Goal: Task Accomplishment & Management: Use online tool/utility

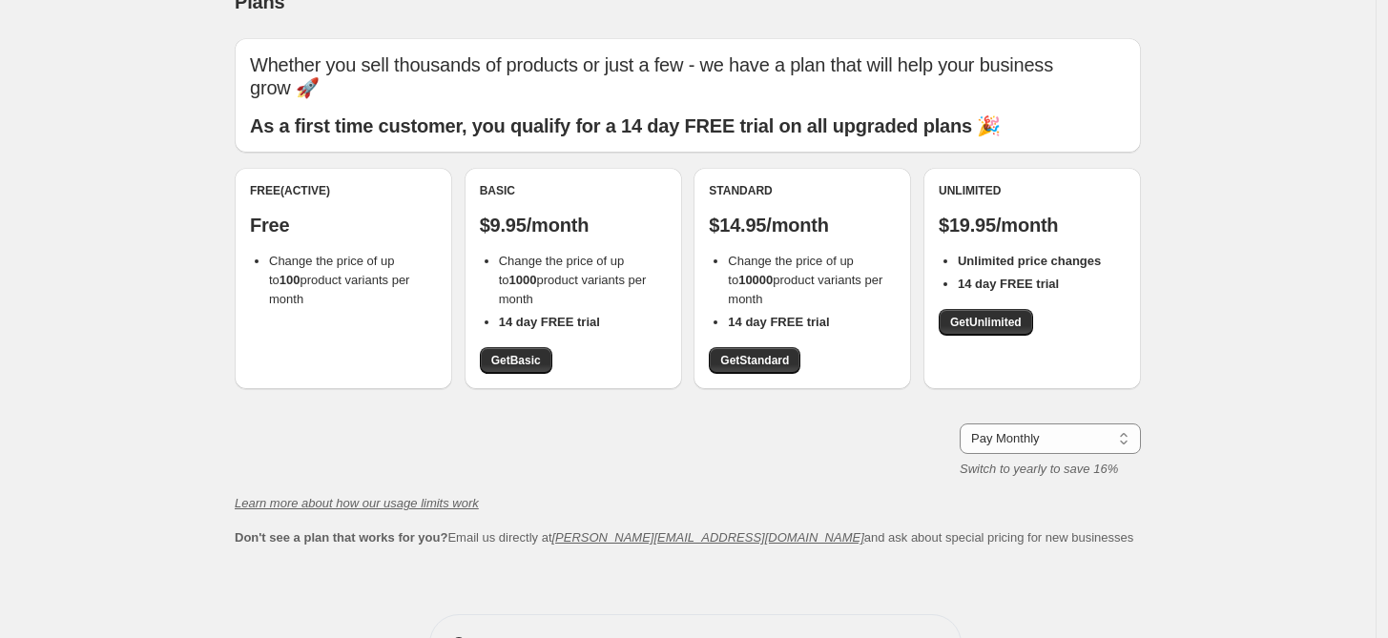
scroll to position [98, 0]
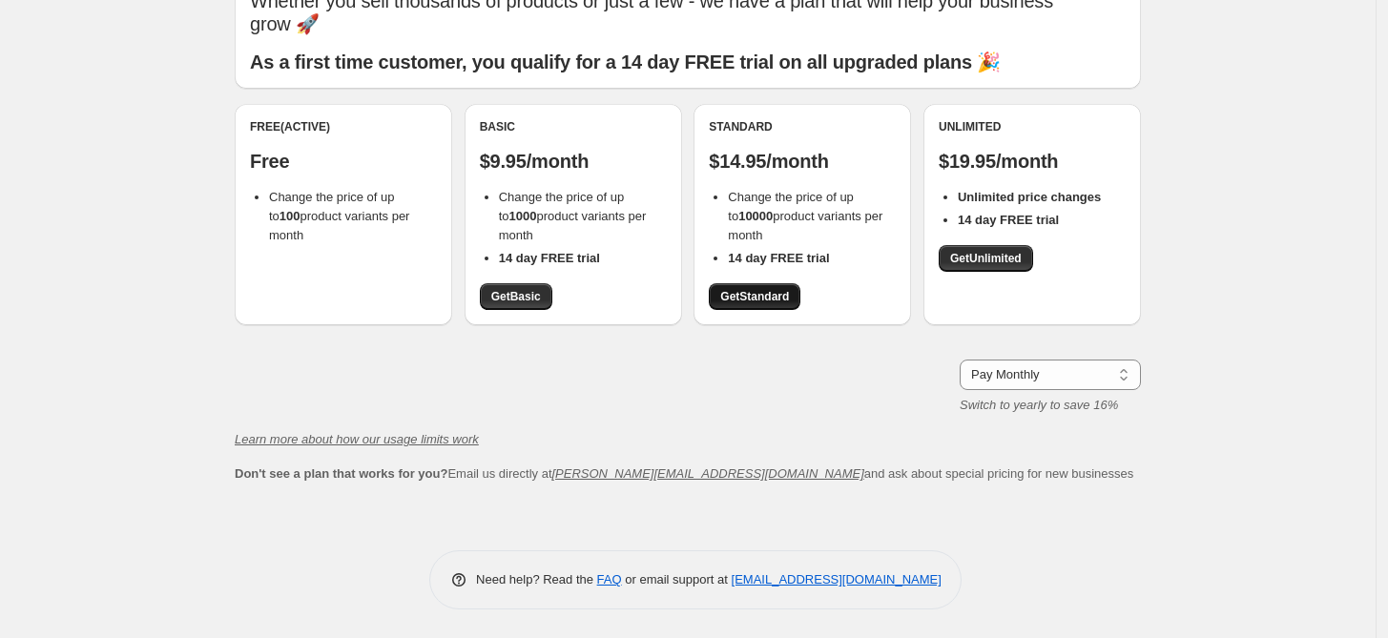
click at [761, 300] on span "Get Standard" at bounding box center [754, 296] width 69 height 15
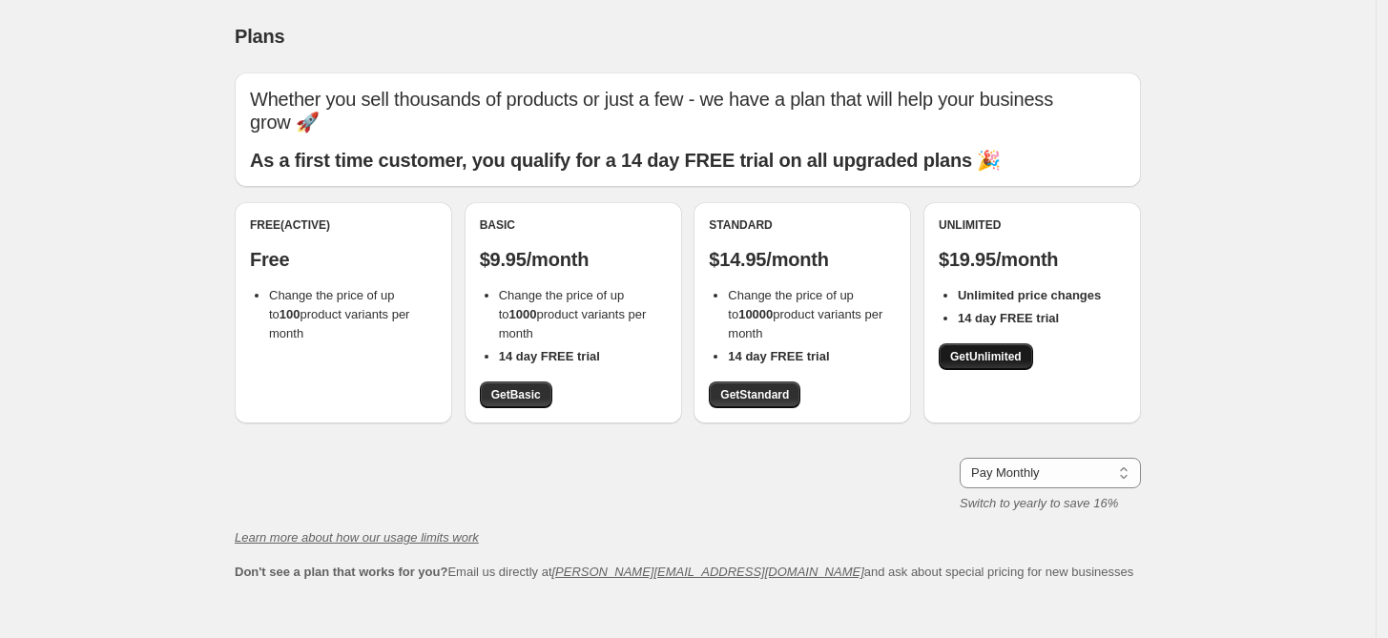
click at [1006, 361] on span "Get Unlimited" at bounding box center [986, 356] width 72 height 15
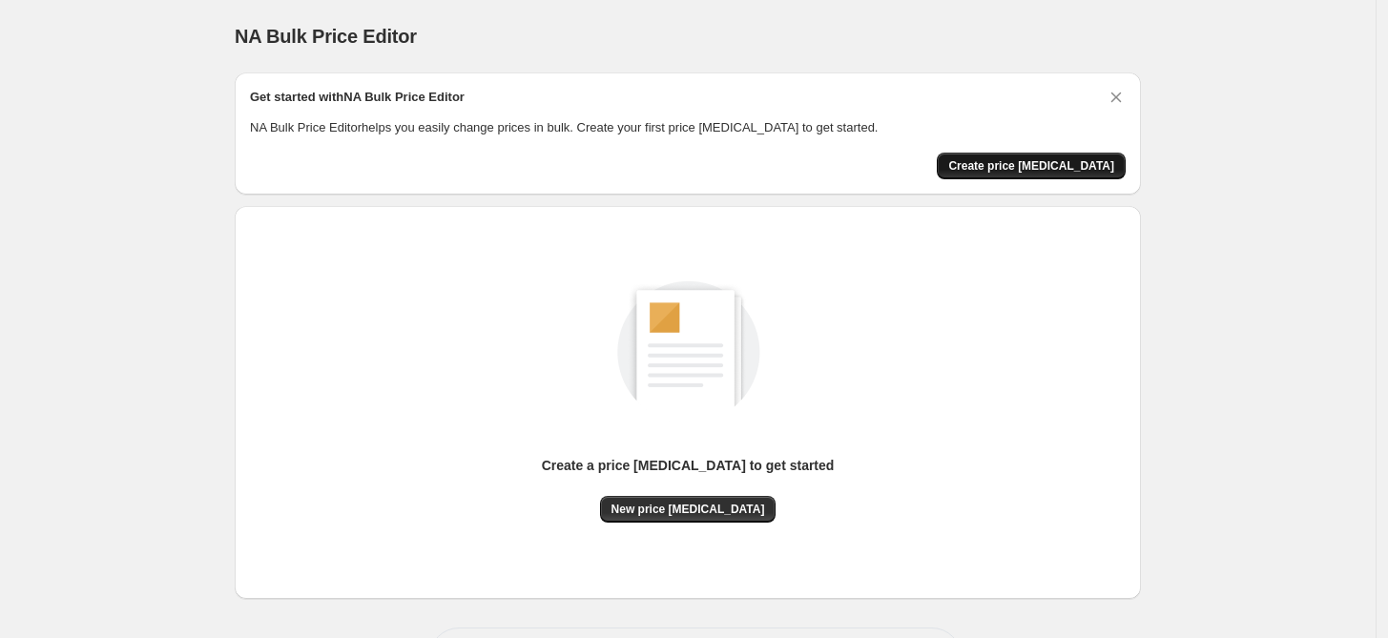
click at [1072, 163] on span "Create price [MEDICAL_DATA]" at bounding box center [1031, 165] width 166 height 15
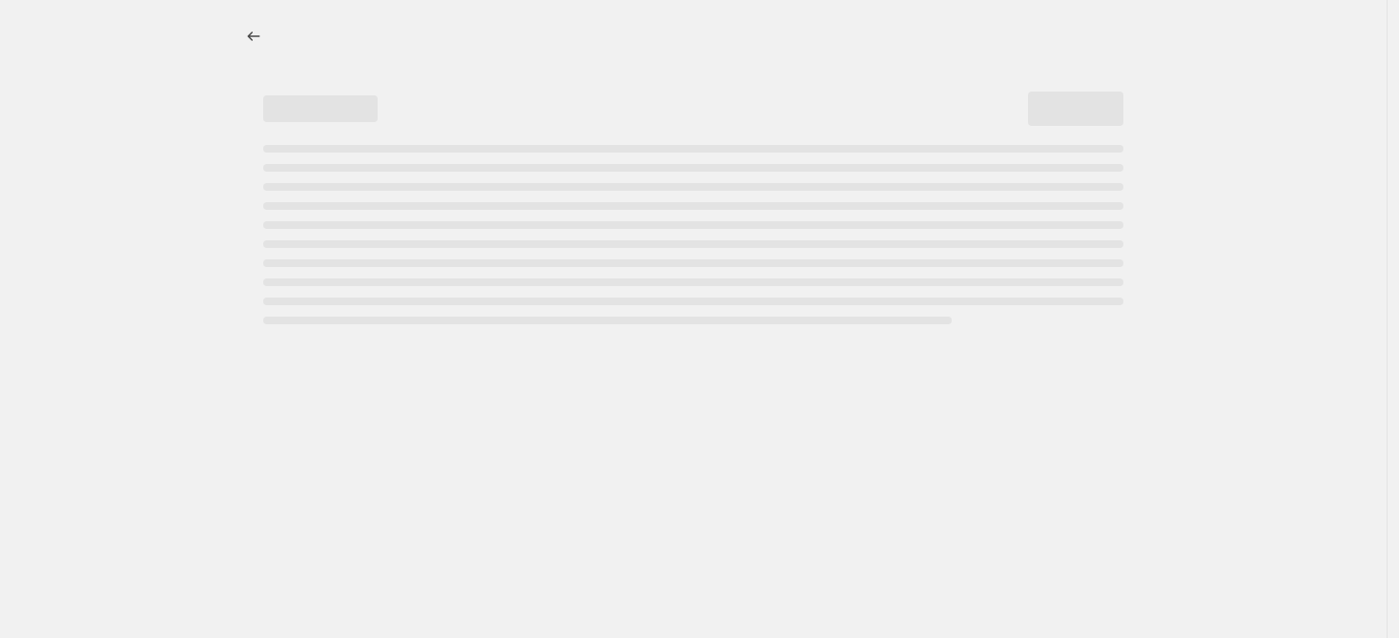
select select "percentage"
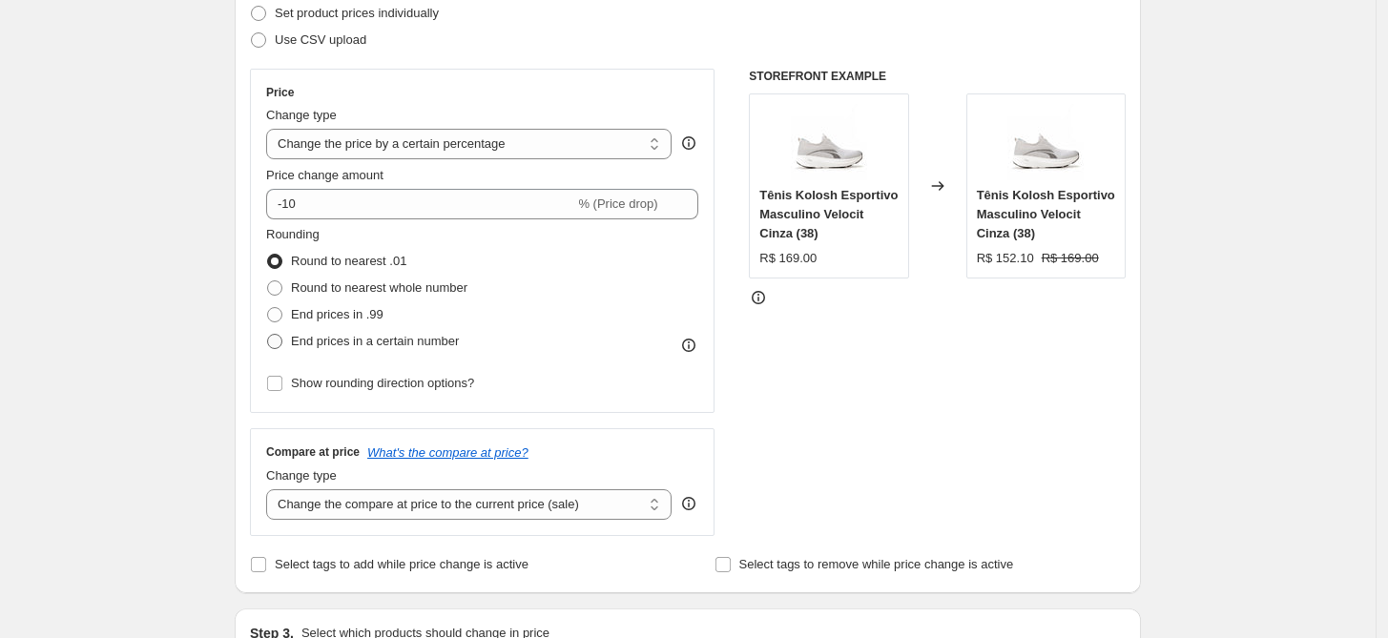
scroll to position [282, 0]
click at [354, 339] on span "End prices in a certain number" at bounding box center [375, 341] width 168 height 14
click at [268, 335] on input "End prices in a certain number" at bounding box center [267, 334] width 1 height 1
radio input "true"
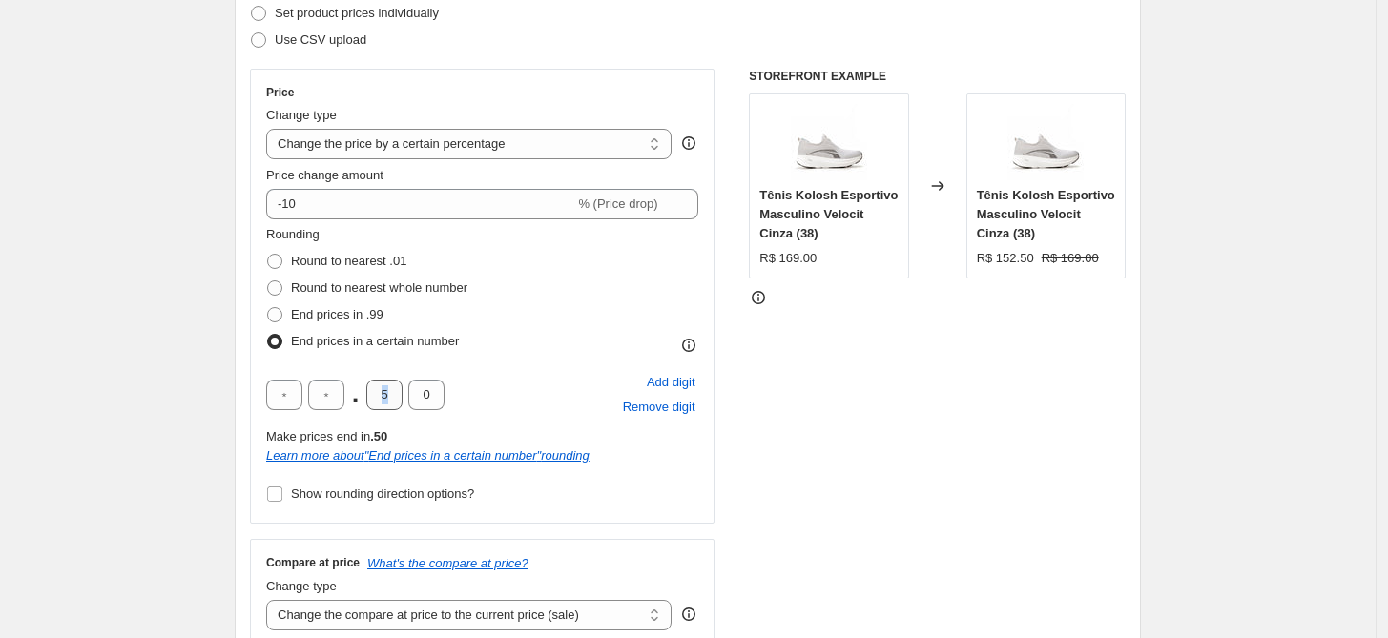
drag, startPoint x: 410, startPoint y: 391, endPoint x: 381, endPoint y: 391, distance: 28.6
click at [363, 389] on div ". 5 0" at bounding box center [355, 395] width 178 height 31
click at [387, 388] on input "5" at bounding box center [384, 395] width 36 height 31
drag, startPoint x: 396, startPoint y: 395, endPoint x: 380, endPoint y: 395, distance: 16.2
click at [380, 395] on input "5" at bounding box center [384, 395] width 36 height 31
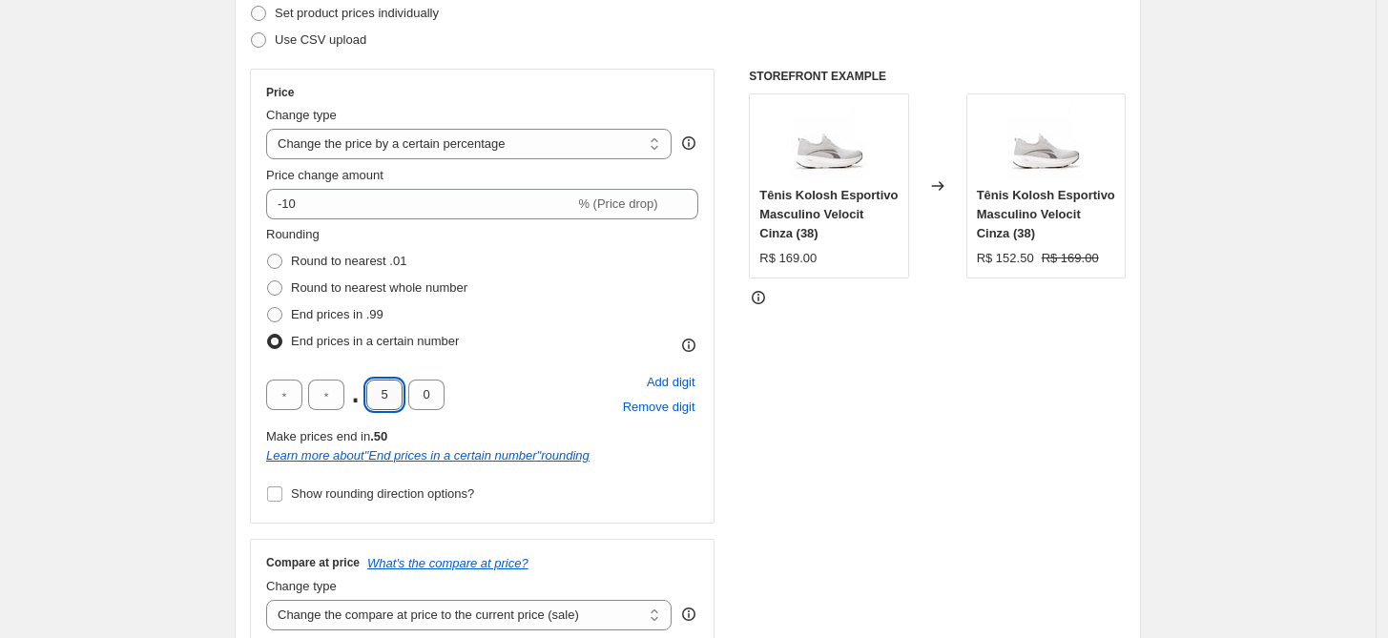
type input "9"
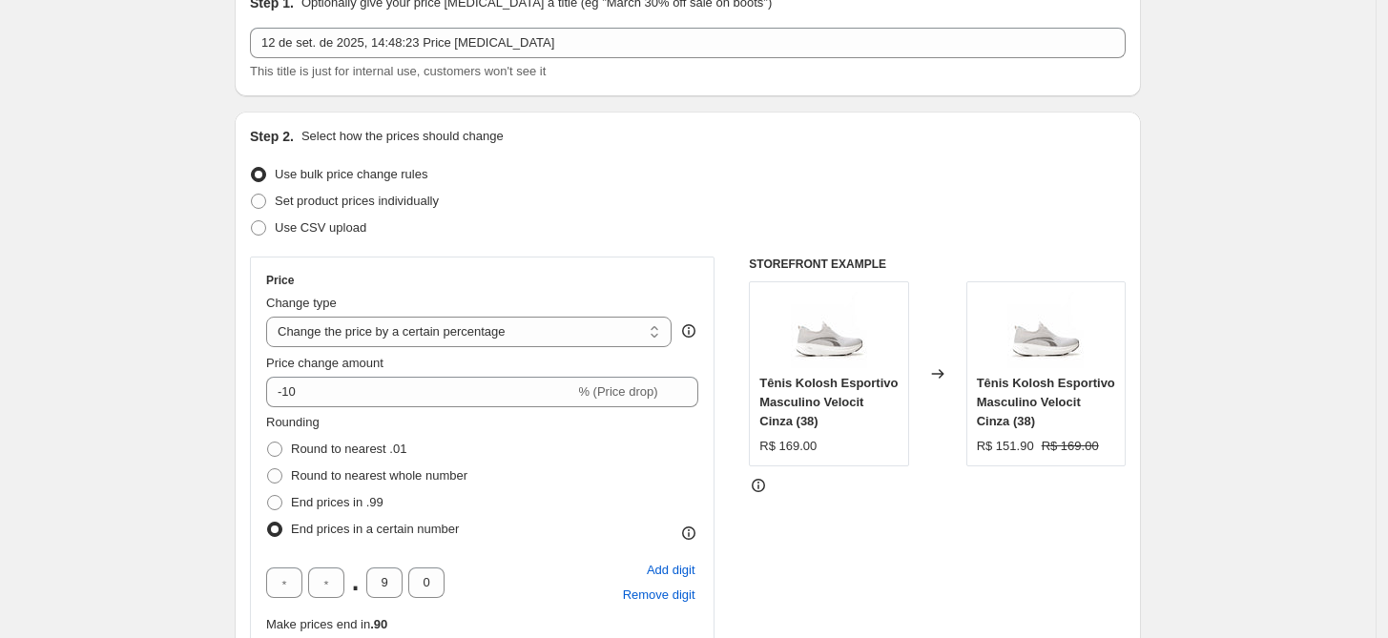
scroll to position [92, 0]
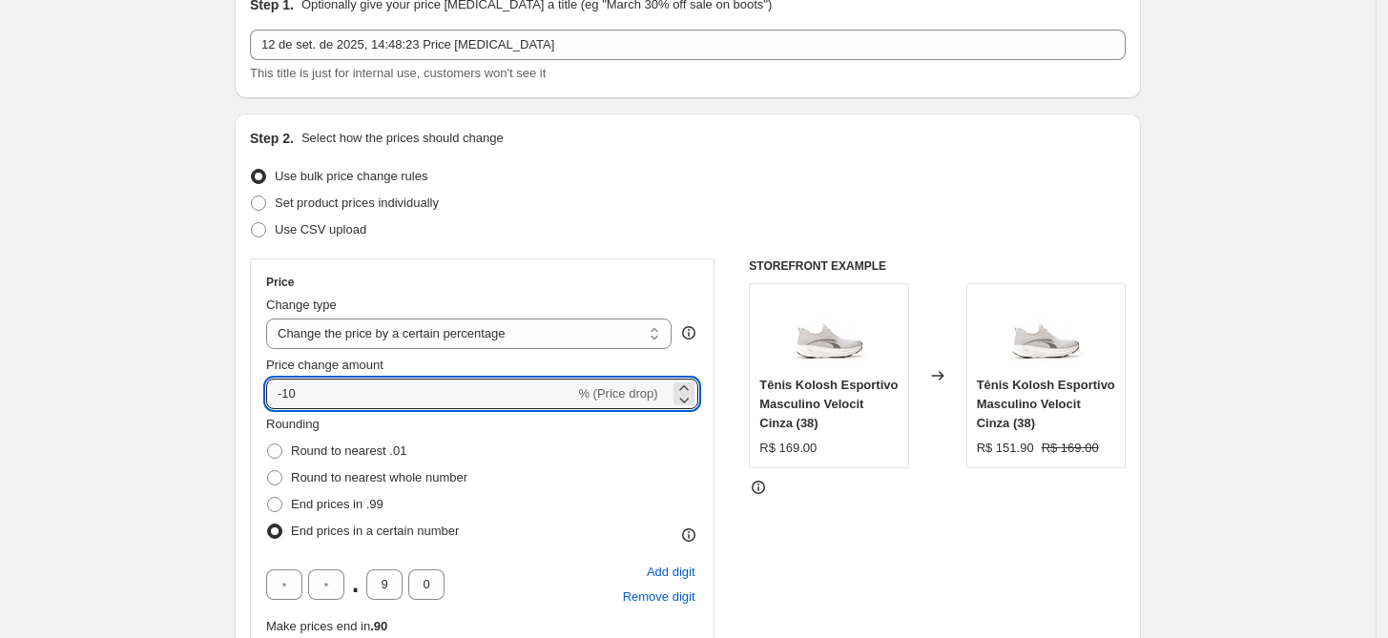
drag, startPoint x: 372, startPoint y: 391, endPoint x: 217, endPoint y: 389, distance: 154.5
type input "0"
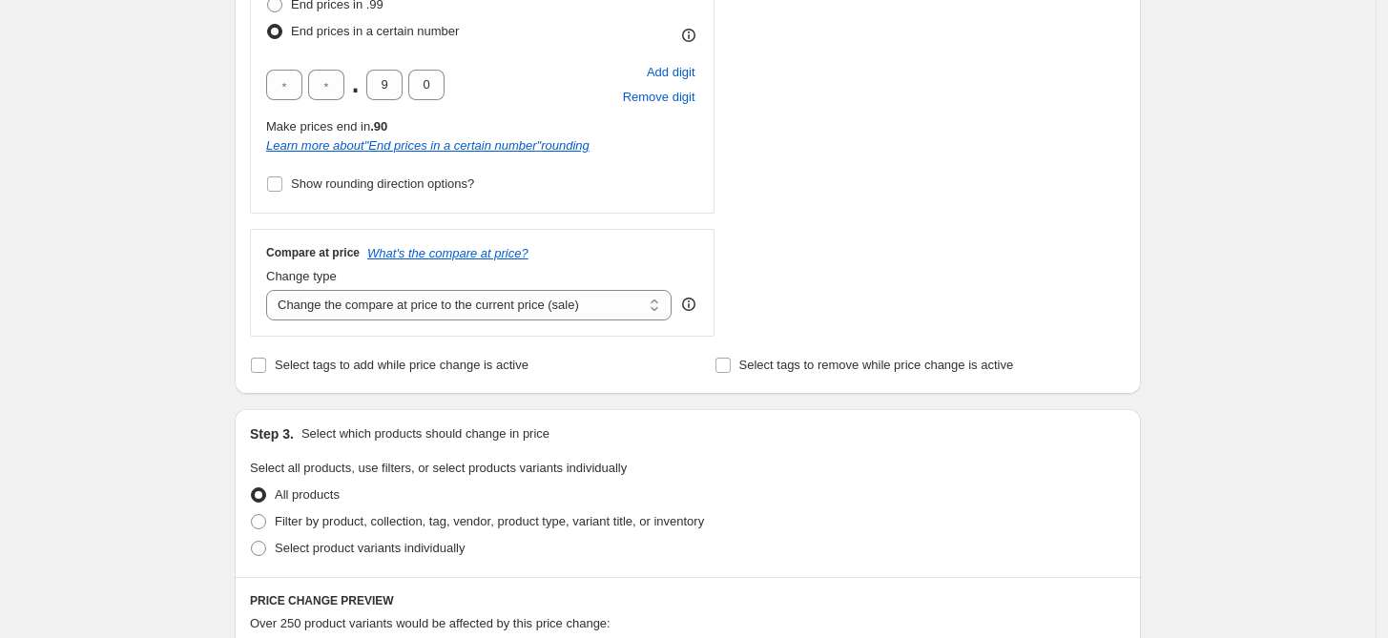
scroll to position [586, 0]
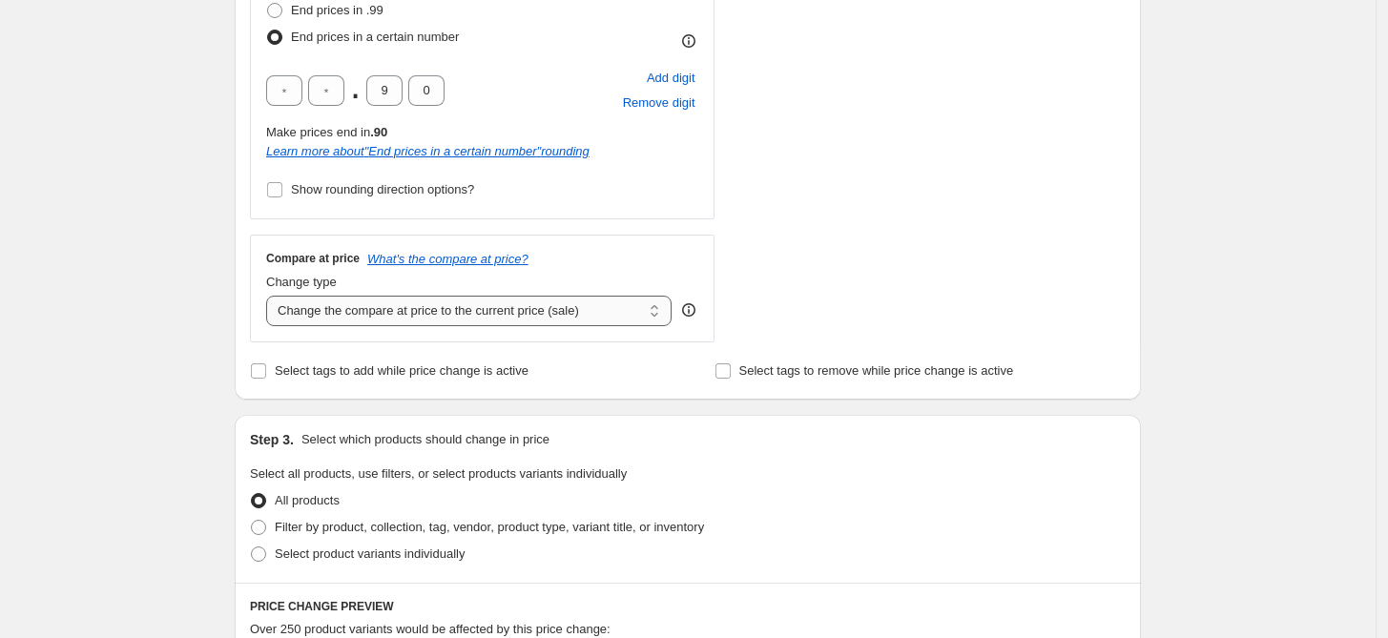
click at [579, 296] on select "Change the compare at price to the current price (sale) Change the compare at p…" at bounding box center [468, 311] width 405 height 31
select select "remove"
click at [271, 296] on select "Change the compare at price to the current price (sale) Change the compare at p…" at bounding box center [468, 311] width 405 height 31
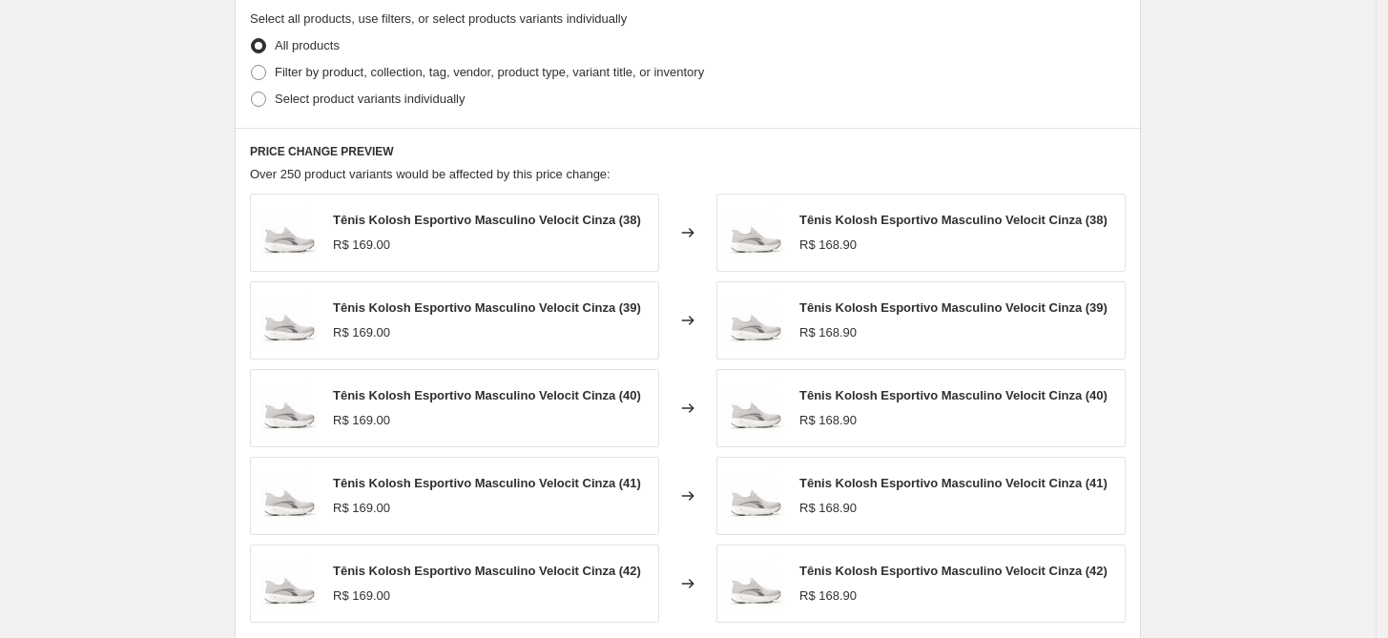
scroll to position [1378, 0]
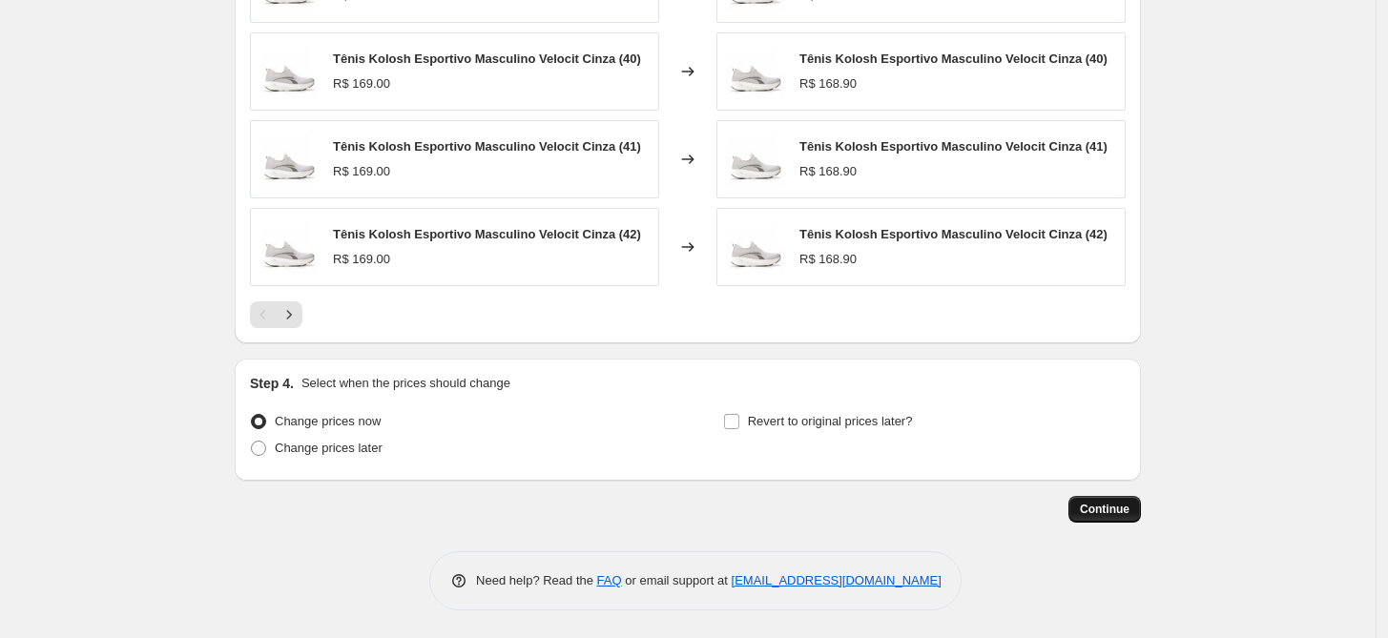
click at [1127, 513] on span "Continue" at bounding box center [1105, 509] width 50 height 15
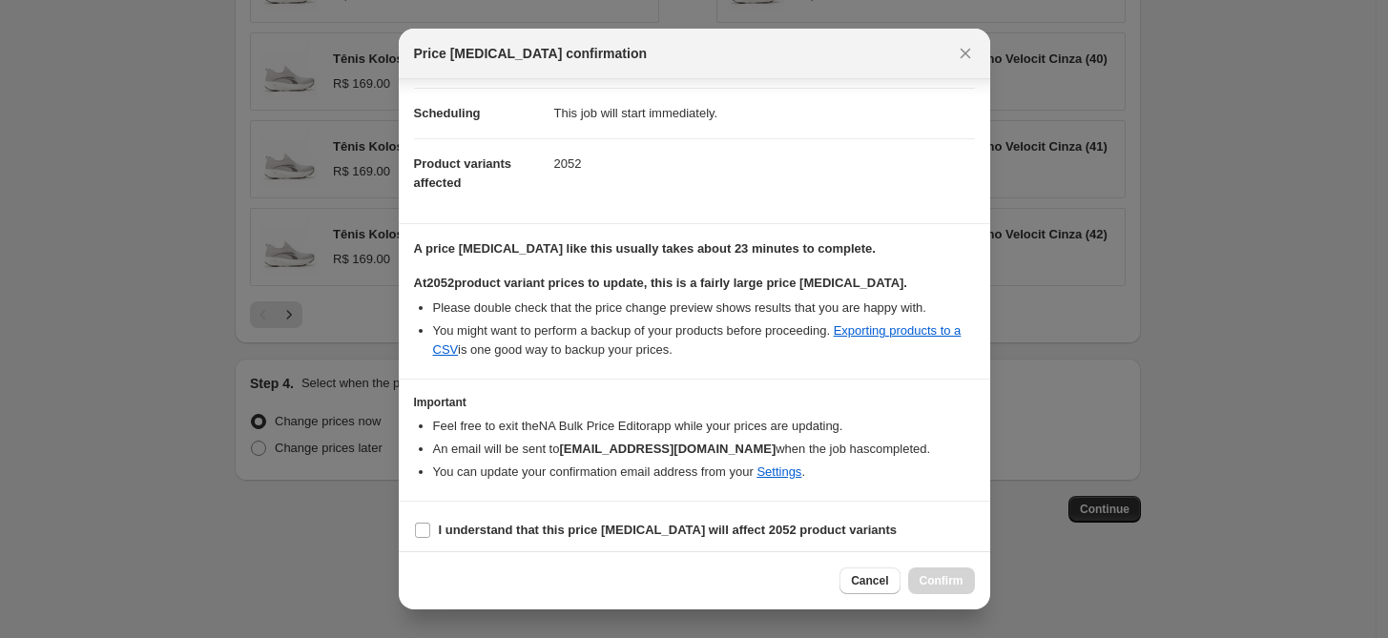
scroll to position [151, 0]
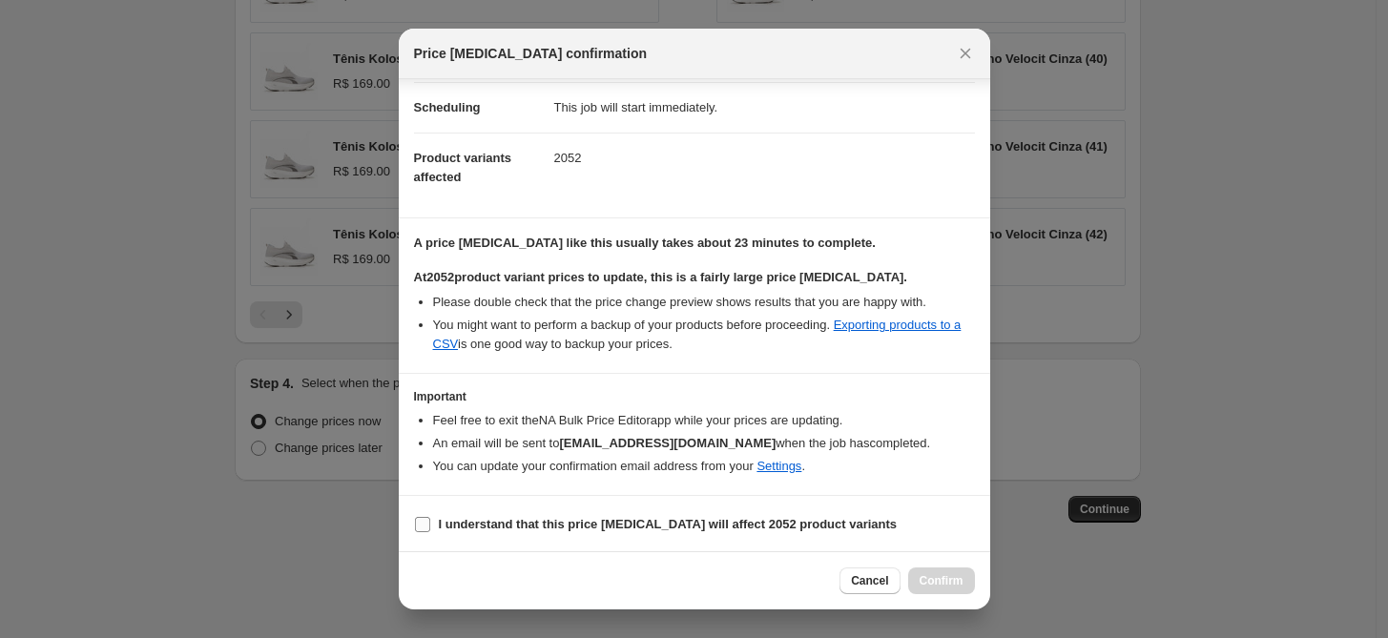
click at [473, 524] on b "I understand that this price change job will affect 2052 product variants" at bounding box center [668, 524] width 459 height 14
click at [430, 524] on input "I understand that this price change job will affect 2052 product variants" at bounding box center [422, 524] width 15 height 15
checkbox input "true"
click at [944, 578] on span "Confirm" at bounding box center [941, 580] width 44 height 15
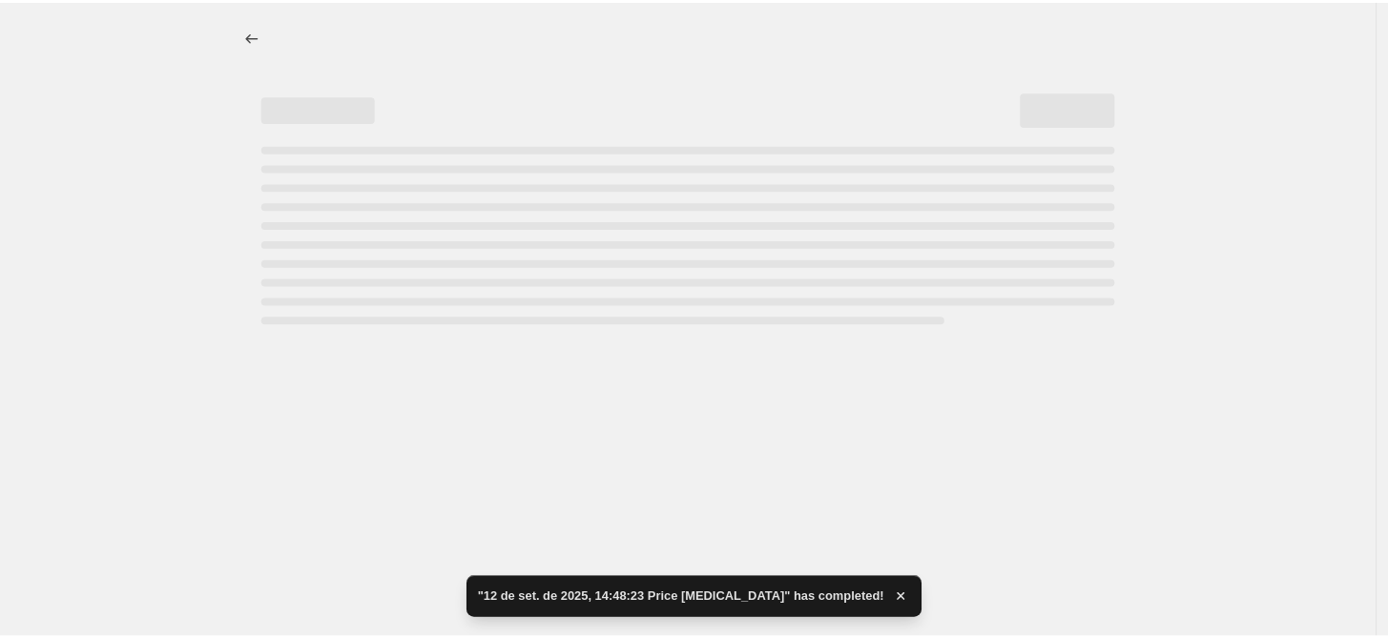
select select "percentage"
select select "remove"
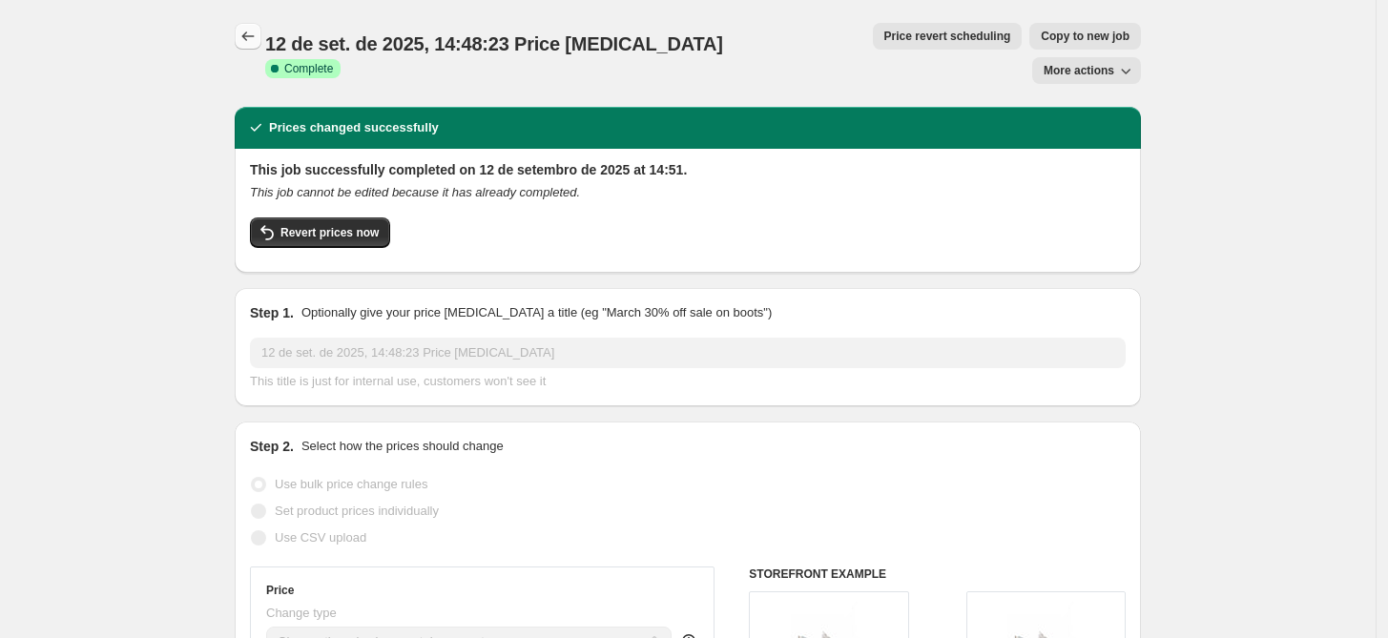
click at [261, 37] on button "Price change jobs" at bounding box center [248, 36] width 27 height 27
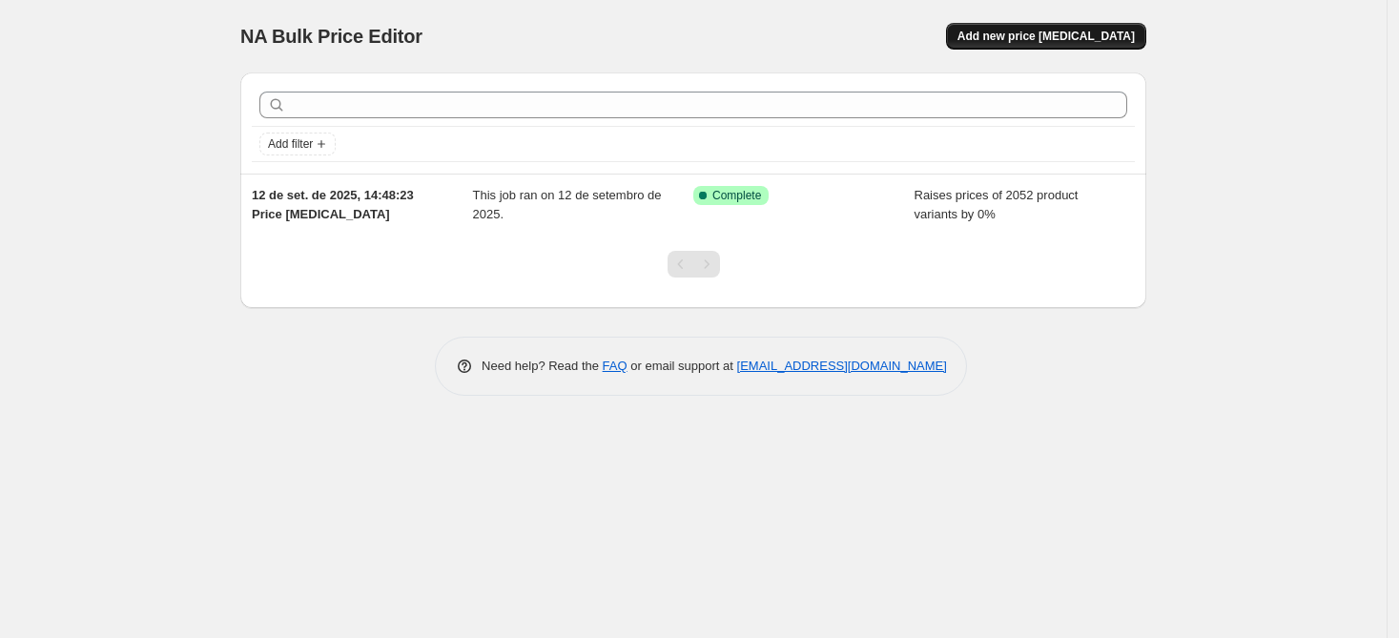
click at [1018, 34] on span "Add new price change job" at bounding box center [1045, 36] width 177 height 15
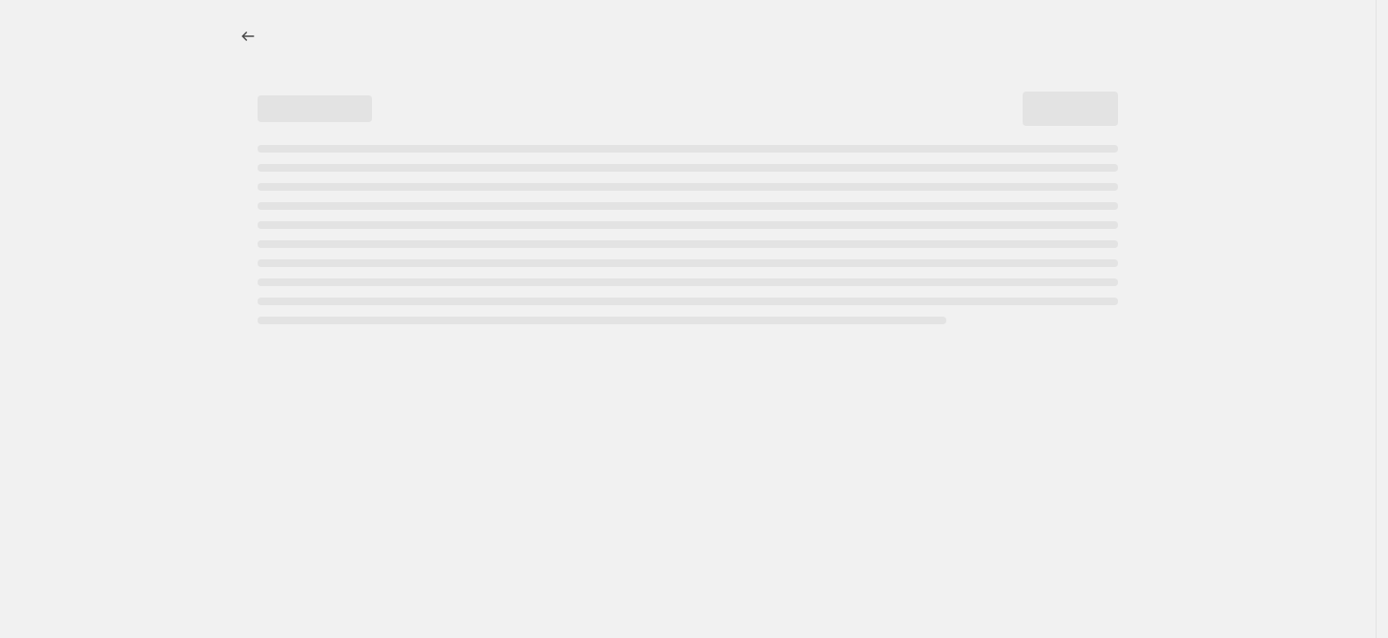
select select "percentage"
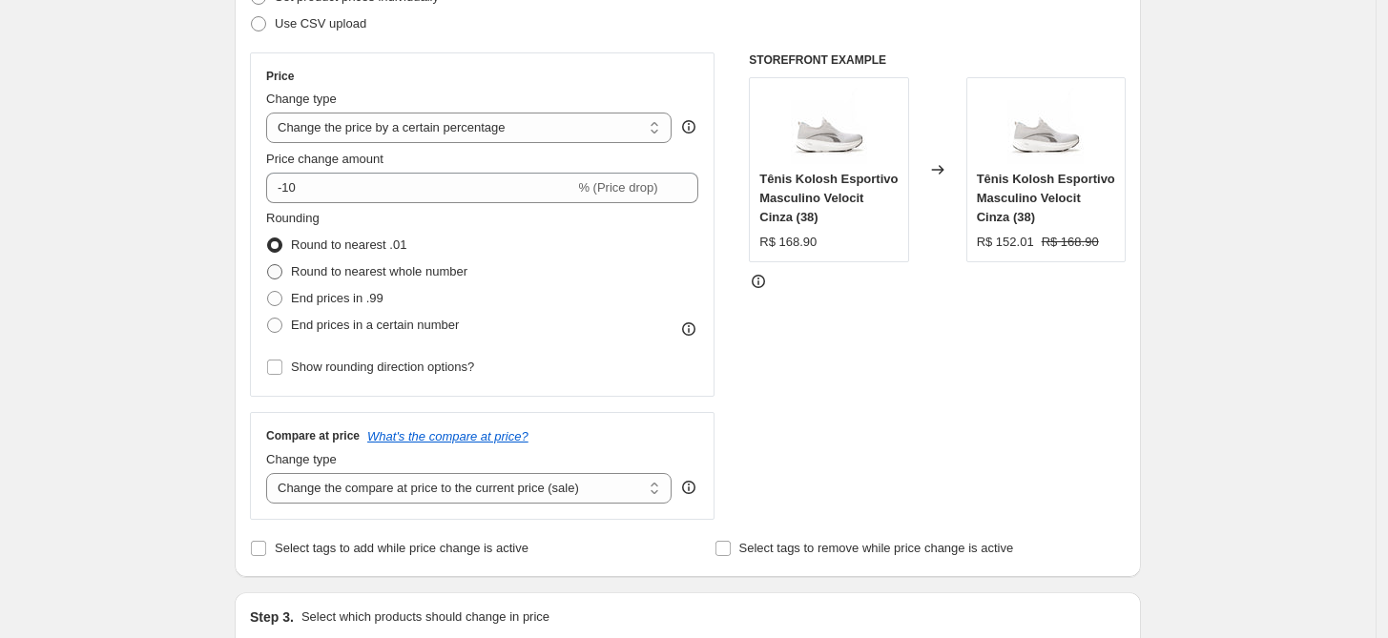
scroll to position [304, 0]
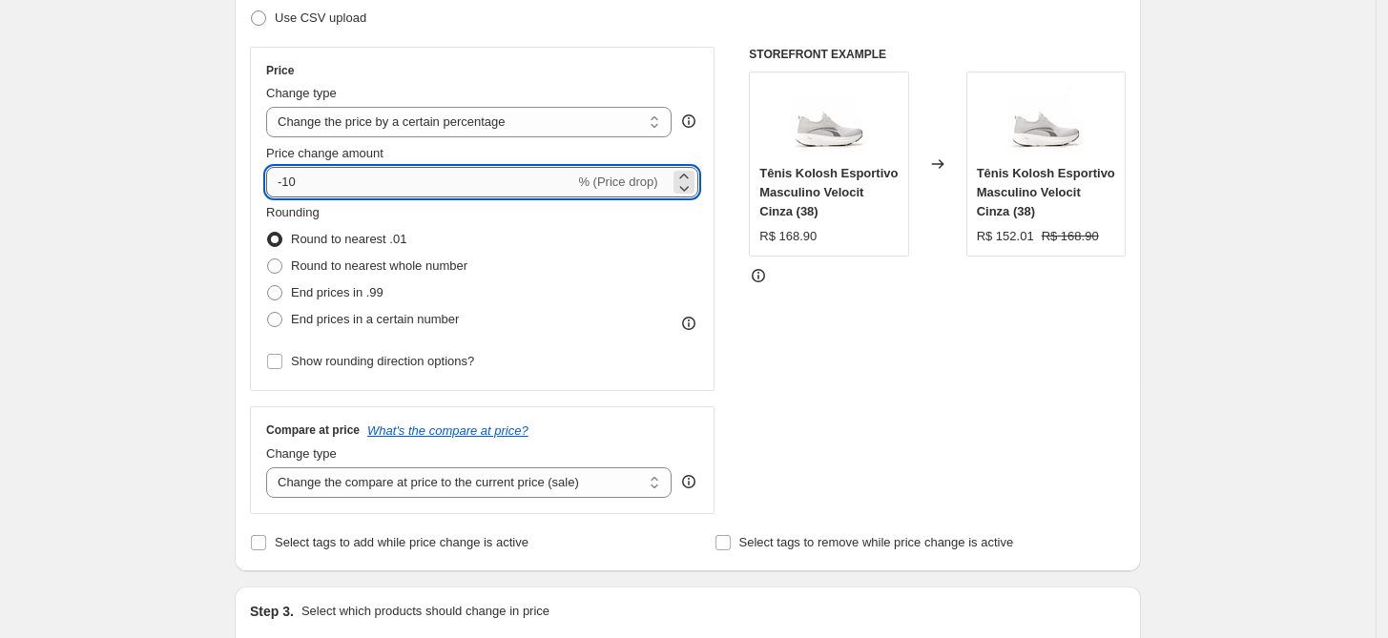
drag, startPoint x: 374, startPoint y: 184, endPoint x: 290, endPoint y: 177, distance: 84.2
click at [290, 177] on input "-10" at bounding box center [420, 182] width 308 height 31
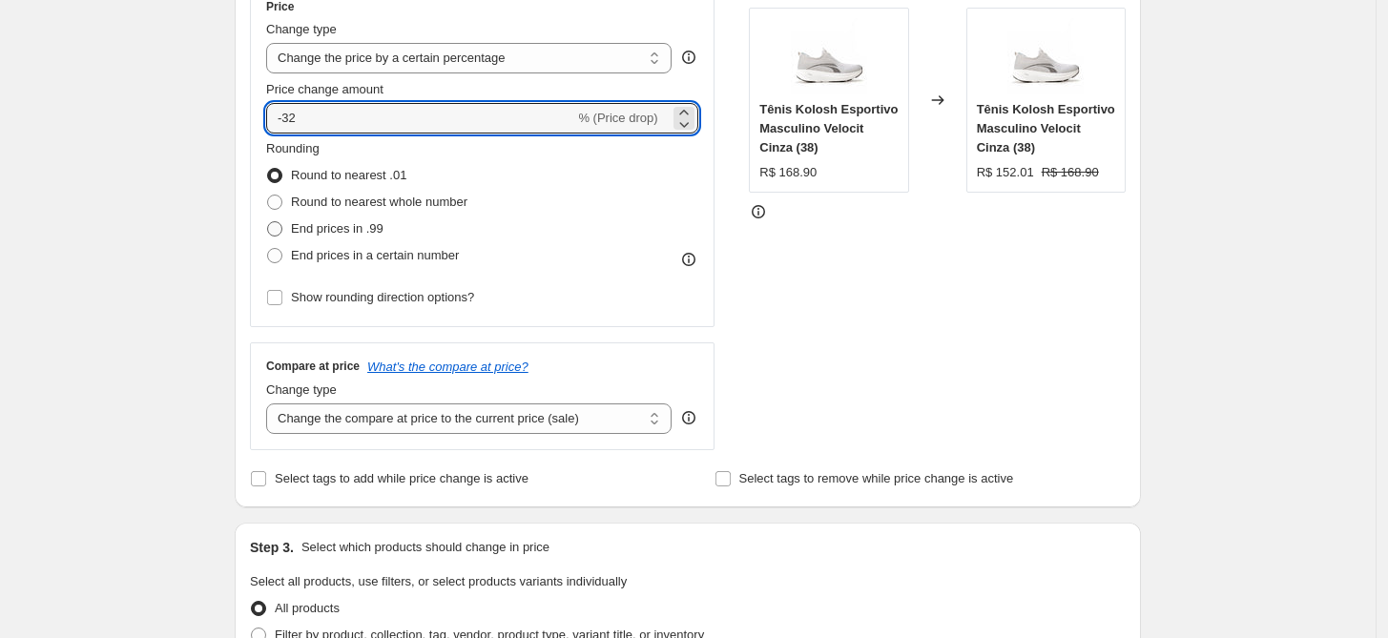
scroll to position [369, 0]
type input "-32"
drag, startPoint x: 371, startPoint y: 251, endPoint x: 389, endPoint y: 259, distance: 20.0
click at [372, 251] on span "End prices in a certain number" at bounding box center [375, 254] width 168 height 14
click at [268, 248] on input "End prices in a certain number" at bounding box center [267, 247] width 1 height 1
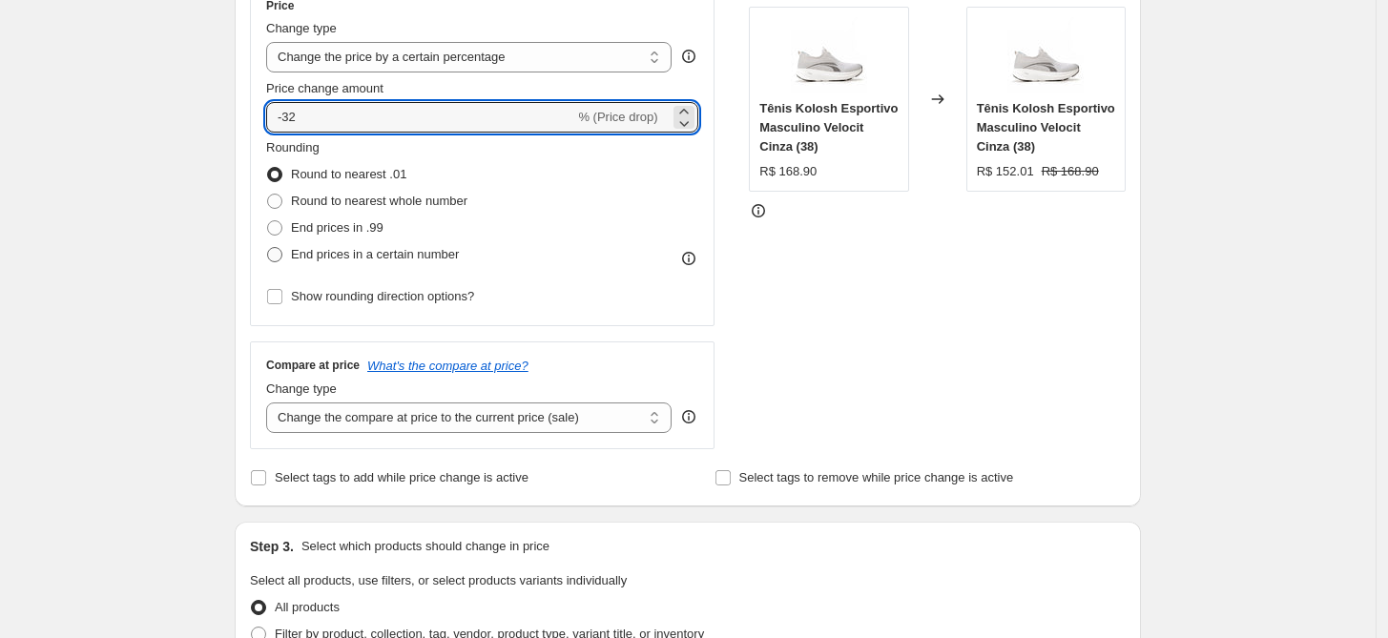
radio input "true"
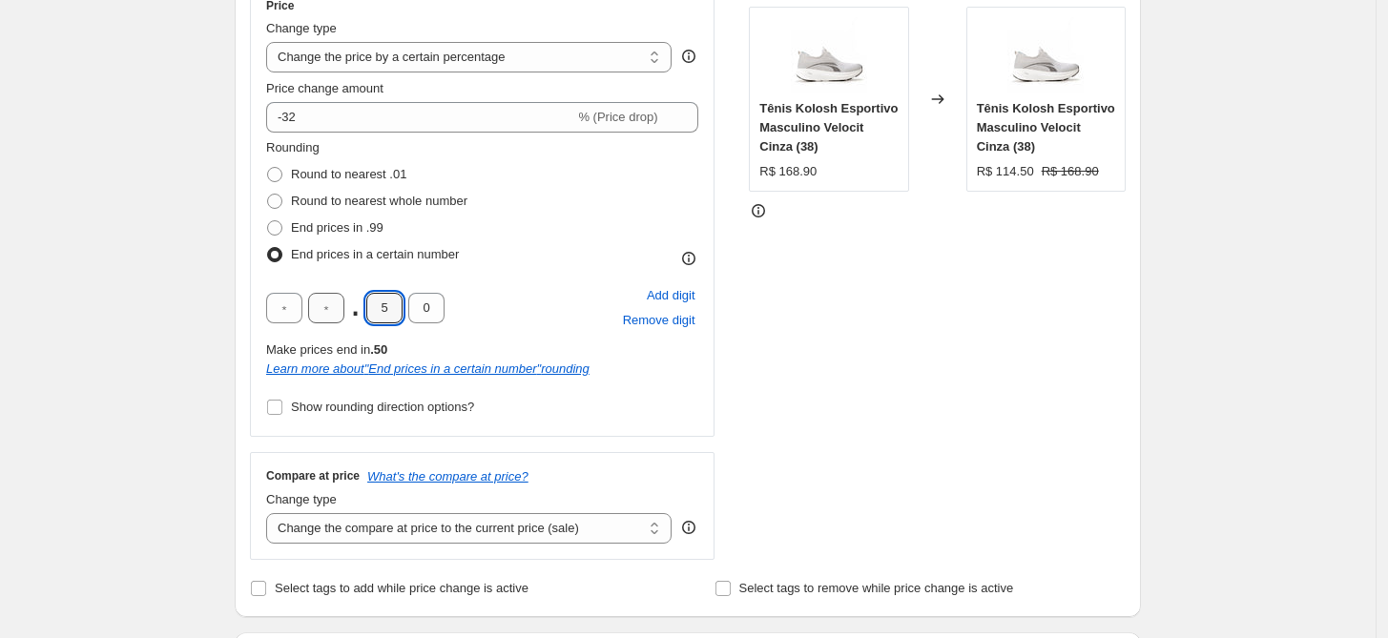
drag, startPoint x: 394, startPoint y: 307, endPoint x: 325, endPoint y: 302, distance: 68.8
click at [334, 302] on div ". 5 0" at bounding box center [355, 308] width 178 height 31
type input "9"
click at [175, 311] on div "Create new price change job. This page is ready Create new price change job Dra…" at bounding box center [687, 639] width 1375 height 2017
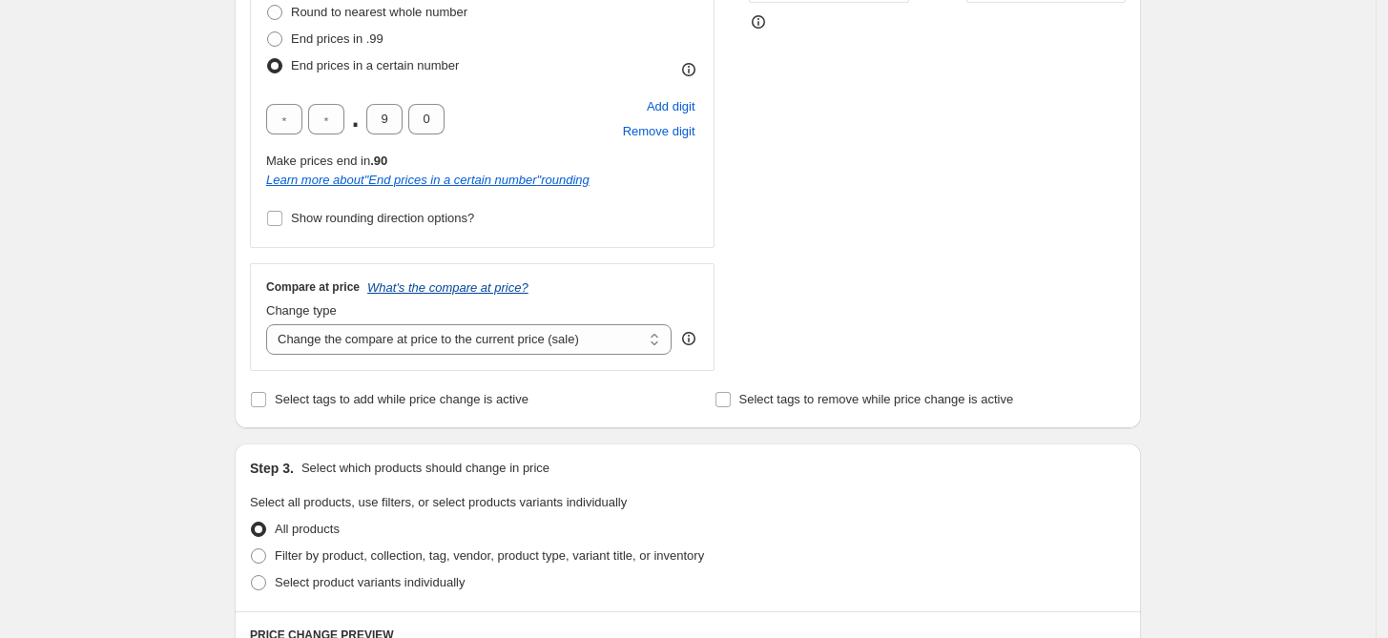
scroll to position [530, 0]
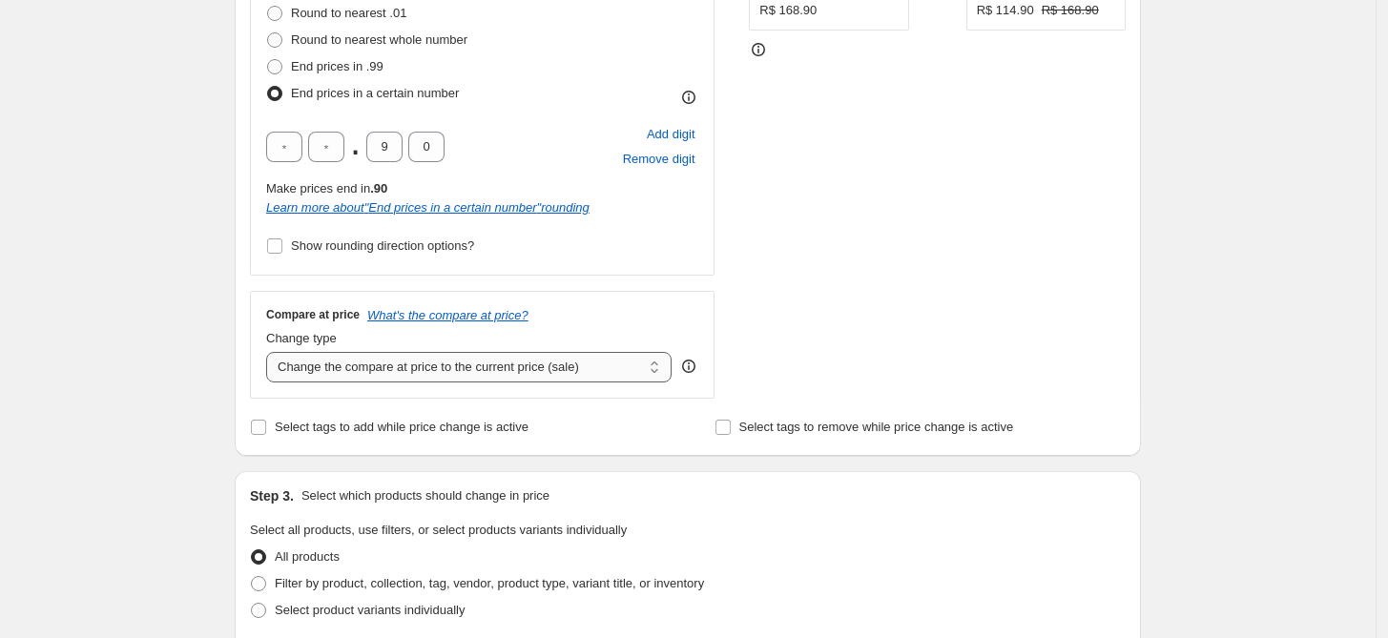
click at [393, 366] on select "Change the compare at price to the current price (sale) Change the compare at p…" at bounding box center [468, 367] width 405 height 31
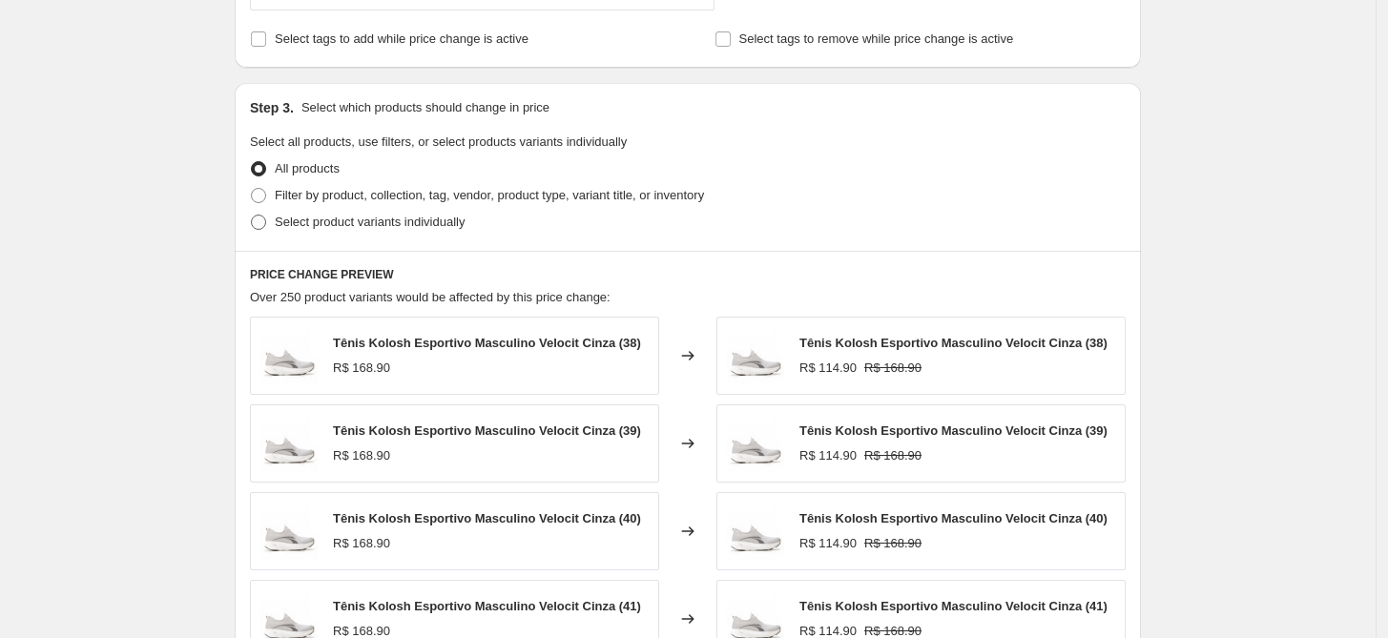
scroll to position [917, 0]
click at [346, 201] on span "Filter by product, collection, tag, vendor, product type, variant title, or inv…" at bounding box center [489, 196] width 429 height 14
click at [252, 190] on input "Filter by product, collection, tag, vendor, product type, variant title, or inv…" at bounding box center [251, 189] width 1 height 1
radio input "true"
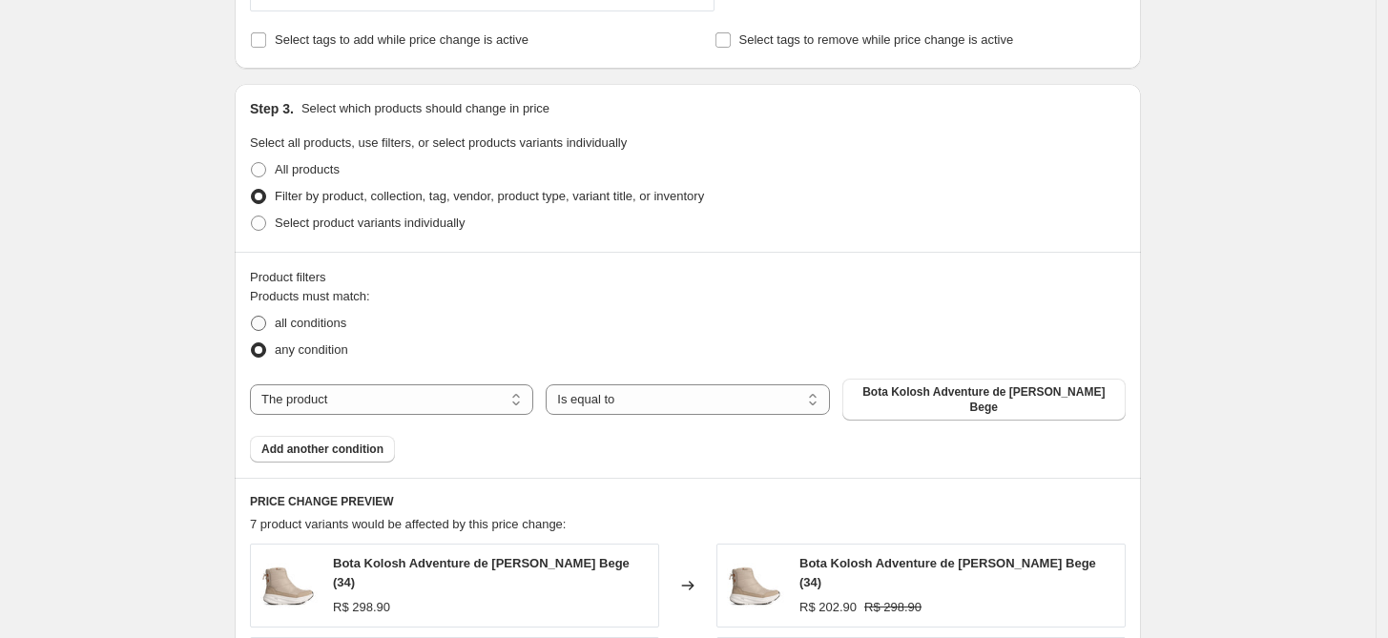
click at [295, 323] on span "all conditions" at bounding box center [311, 323] width 72 height 14
click at [252, 317] on input "all conditions" at bounding box center [251, 316] width 1 height 1
radio input "true"
click at [388, 396] on select "The product The product's collection The product's tag The product's vendor The…" at bounding box center [391, 399] width 283 height 31
select select "tag"
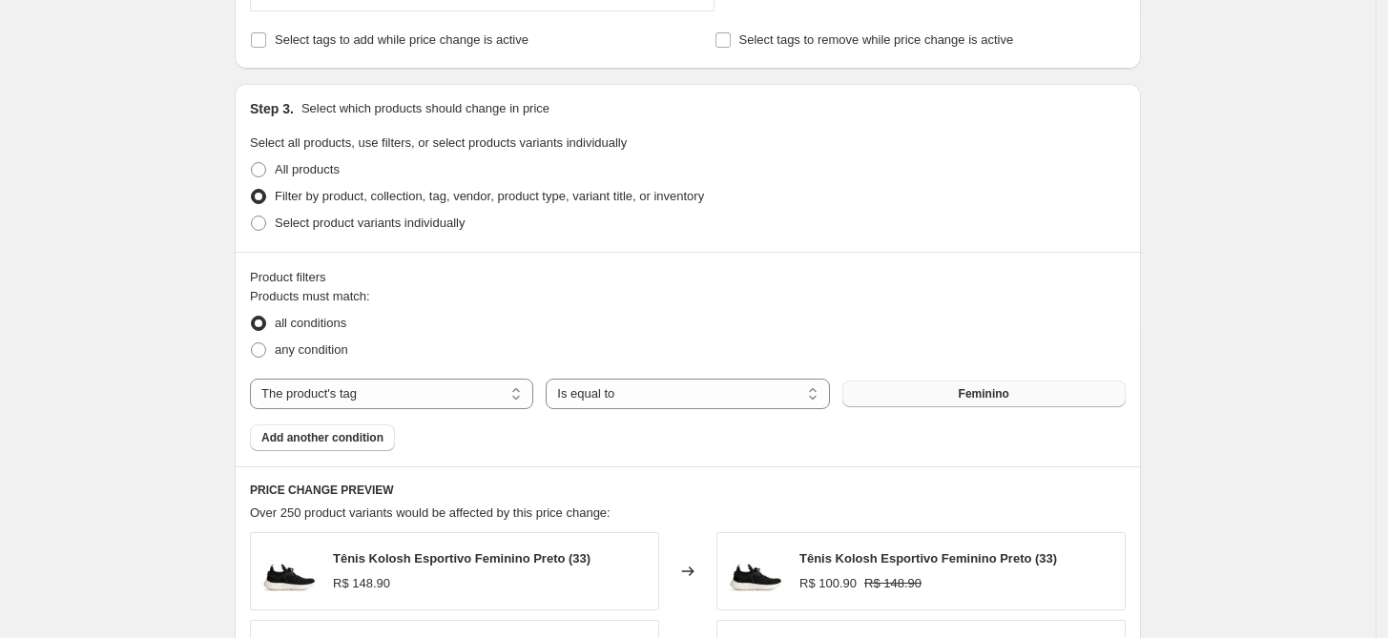
click at [969, 398] on span "Feminino" at bounding box center [983, 393] width 51 height 15
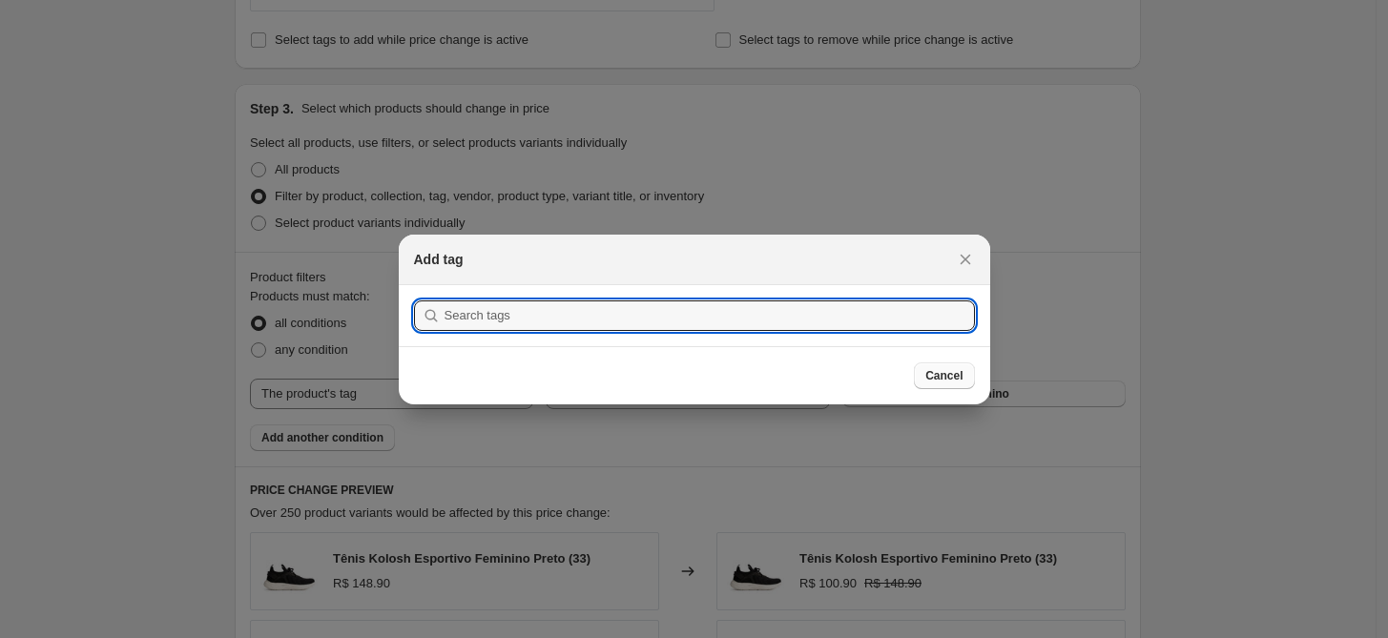
click at [953, 374] on span "Cancel" at bounding box center [943, 375] width 37 height 15
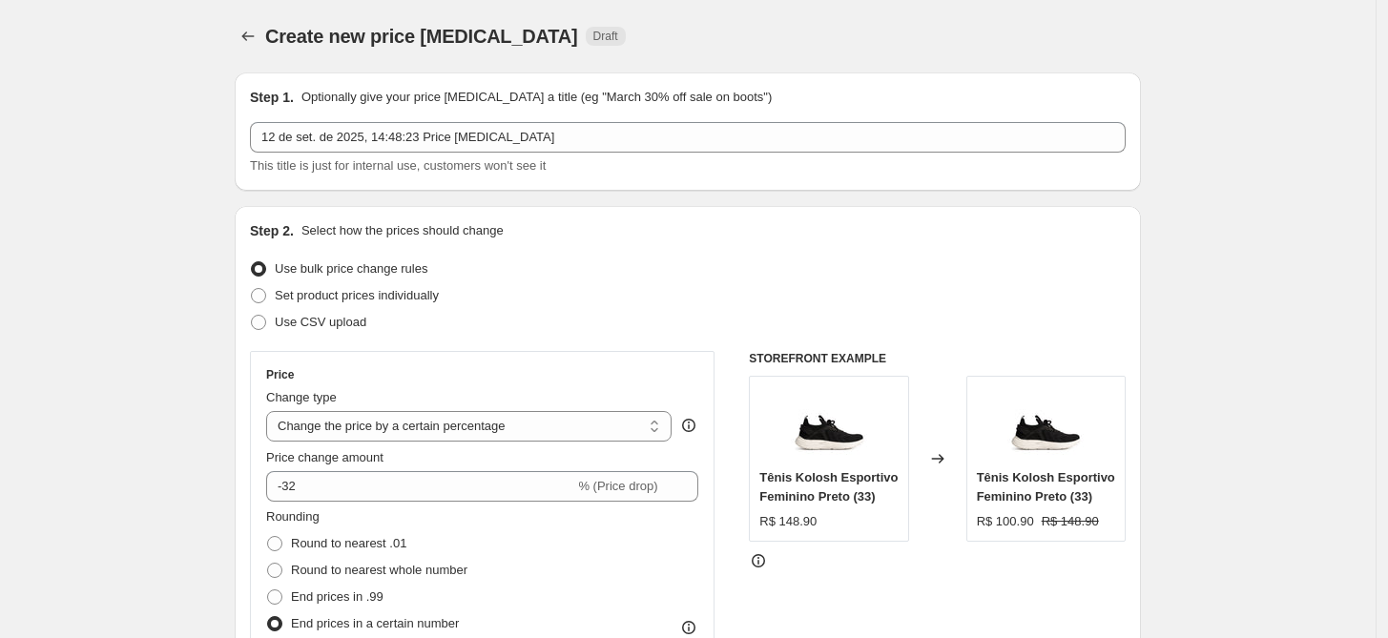
scroll to position [917, 0]
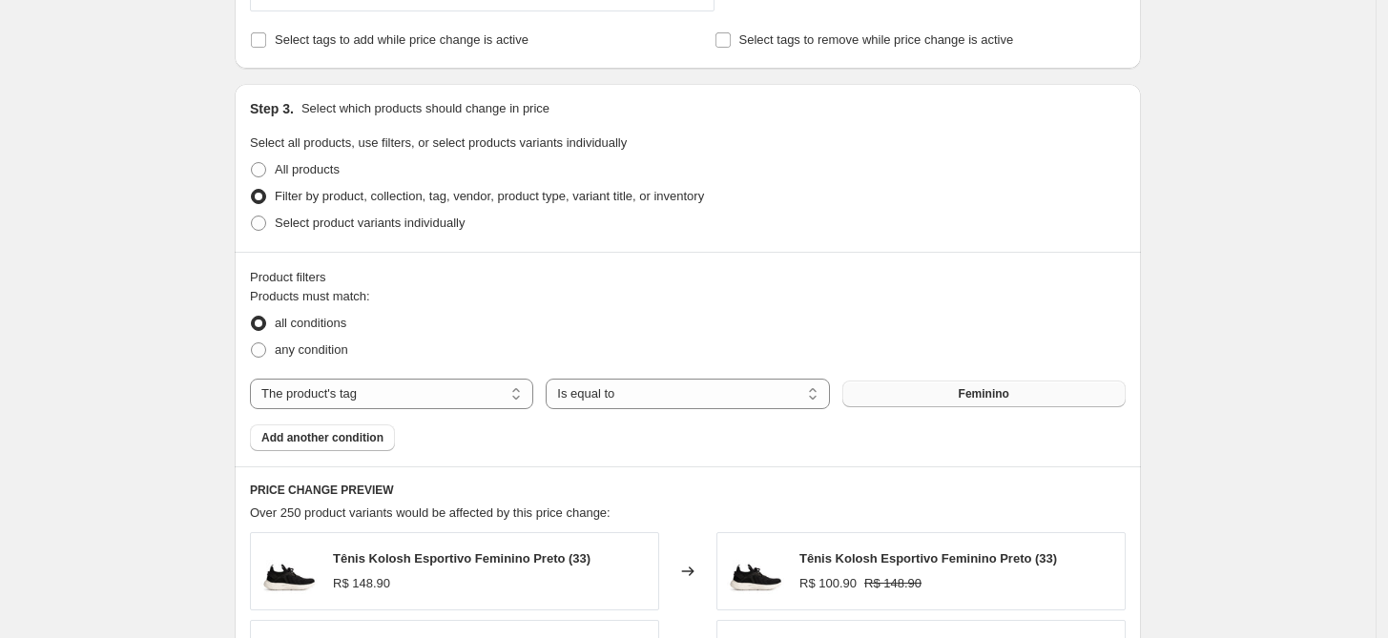
click at [912, 395] on button "Feminino" at bounding box center [983, 393] width 283 height 27
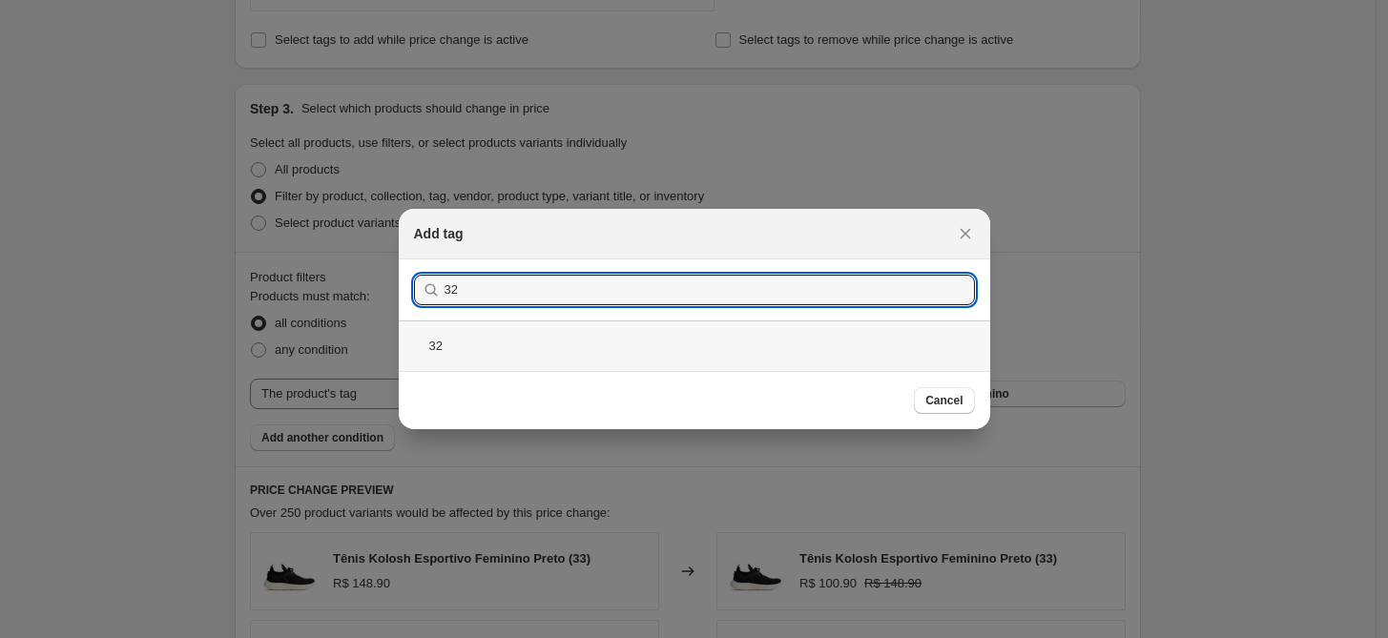
type input "32"
drag, startPoint x: 504, startPoint y: 341, endPoint x: 603, endPoint y: 358, distance: 100.5
click at [504, 342] on div "32" at bounding box center [694, 345] width 591 height 51
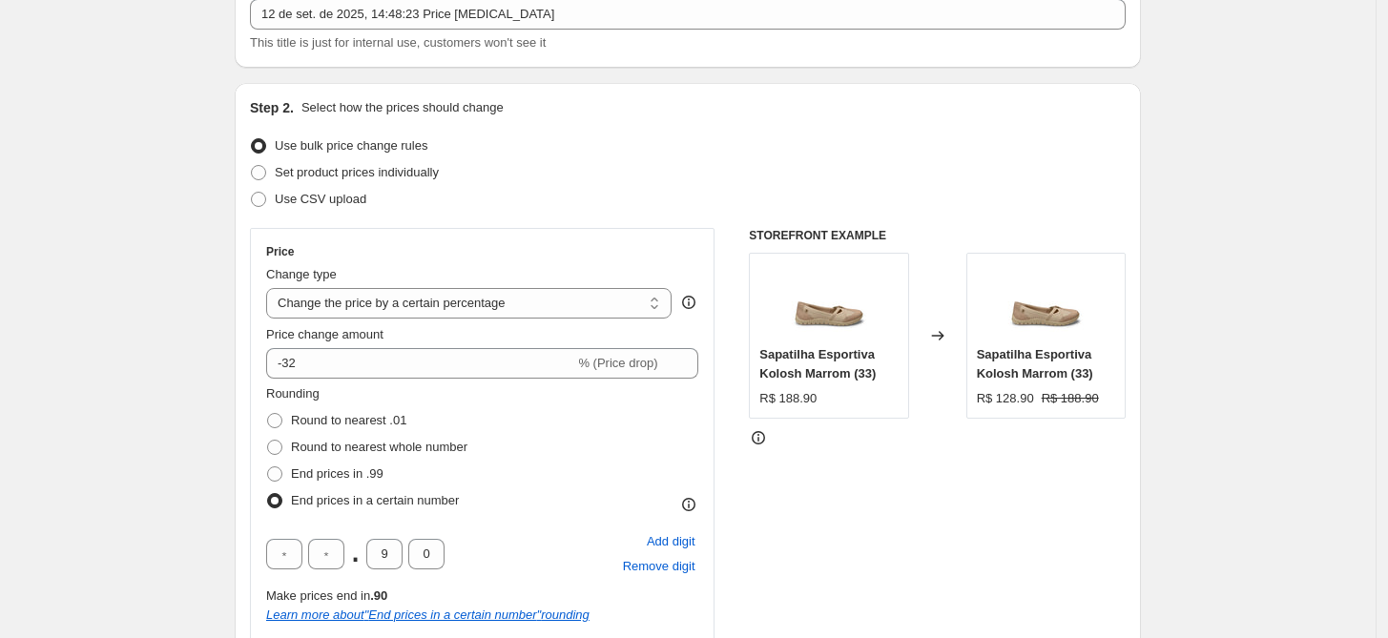
scroll to position [1593, 0]
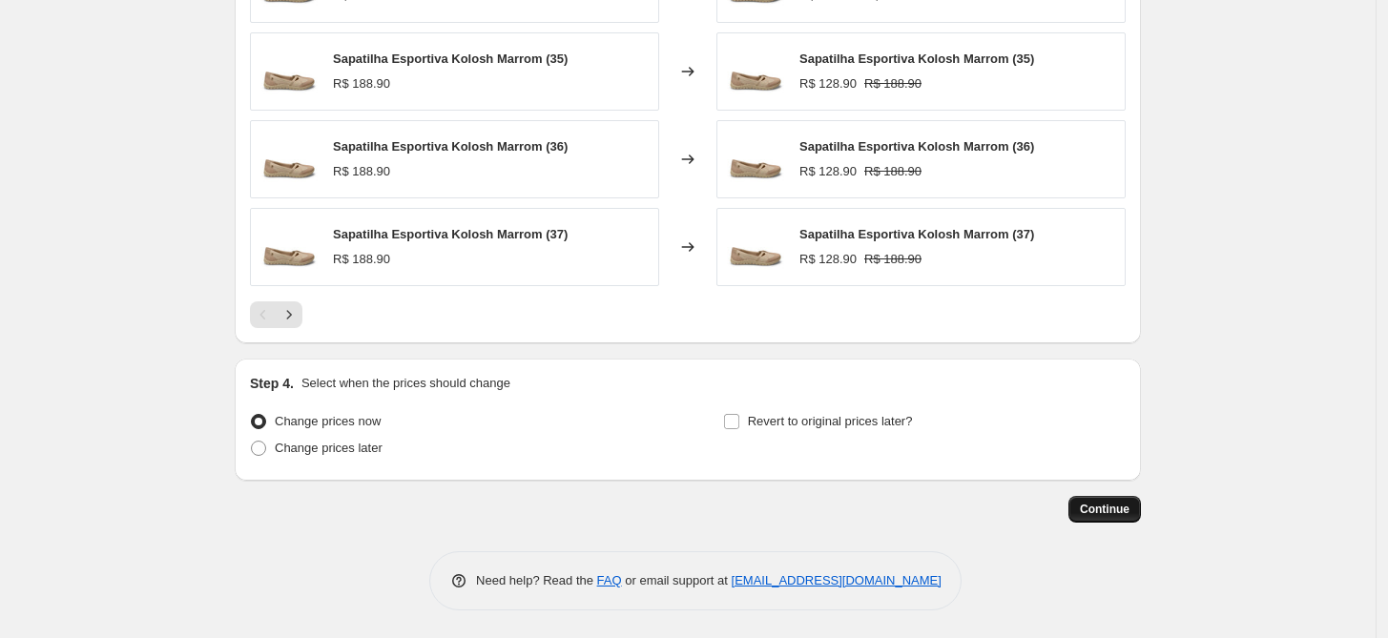
click at [1102, 505] on span "Continue" at bounding box center [1105, 509] width 50 height 15
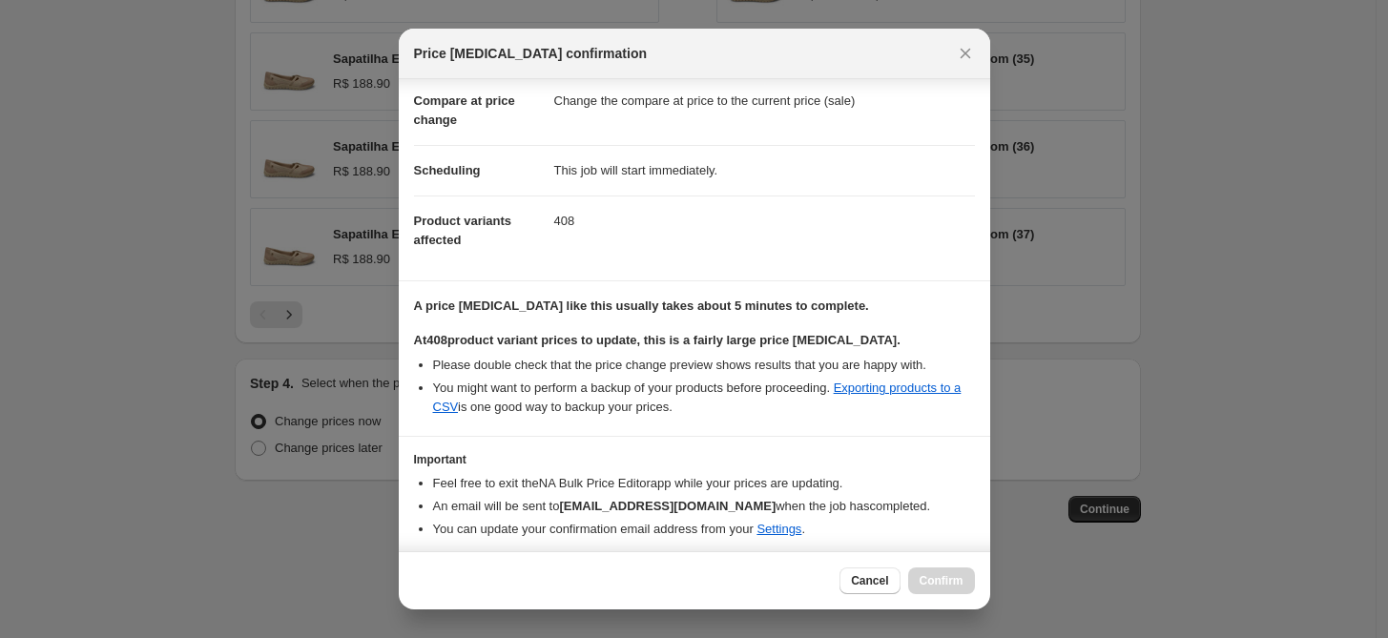
scroll to position [151, 0]
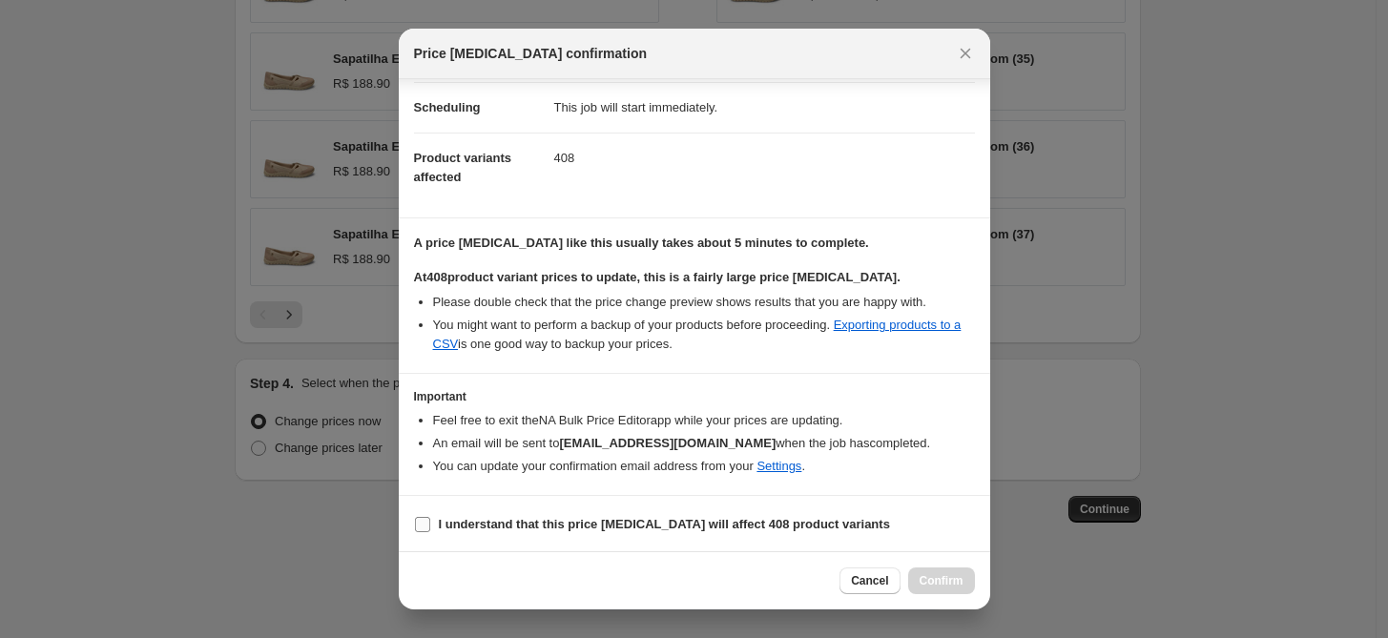
click at [522, 511] on label "I understand that this price change job will affect 408 product variants" at bounding box center [652, 524] width 476 height 27
click at [430, 517] on input "I understand that this price change job will affect 408 product variants" at bounding box center [422, 524] width 15 height 15
checkbox input "true"
click at [946, 578] on span "Confirm" at bounding box center [941, 580] width 44 height 15
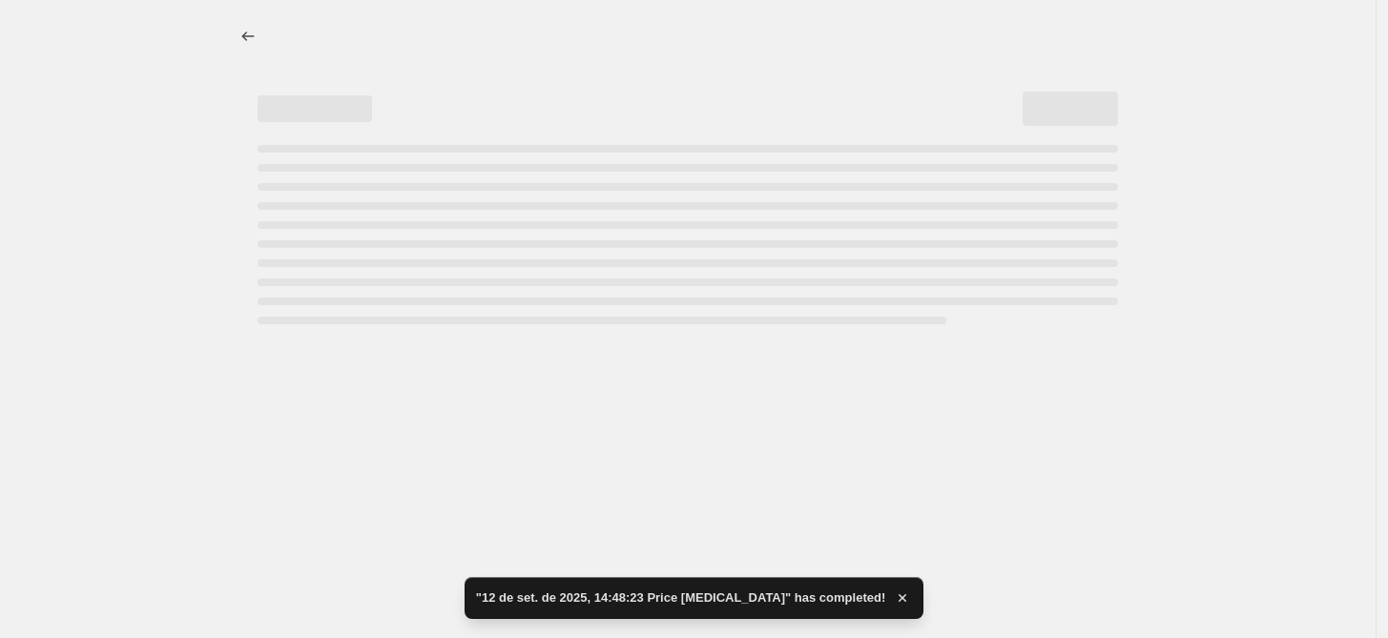
select select "percentage"
select select "tag"
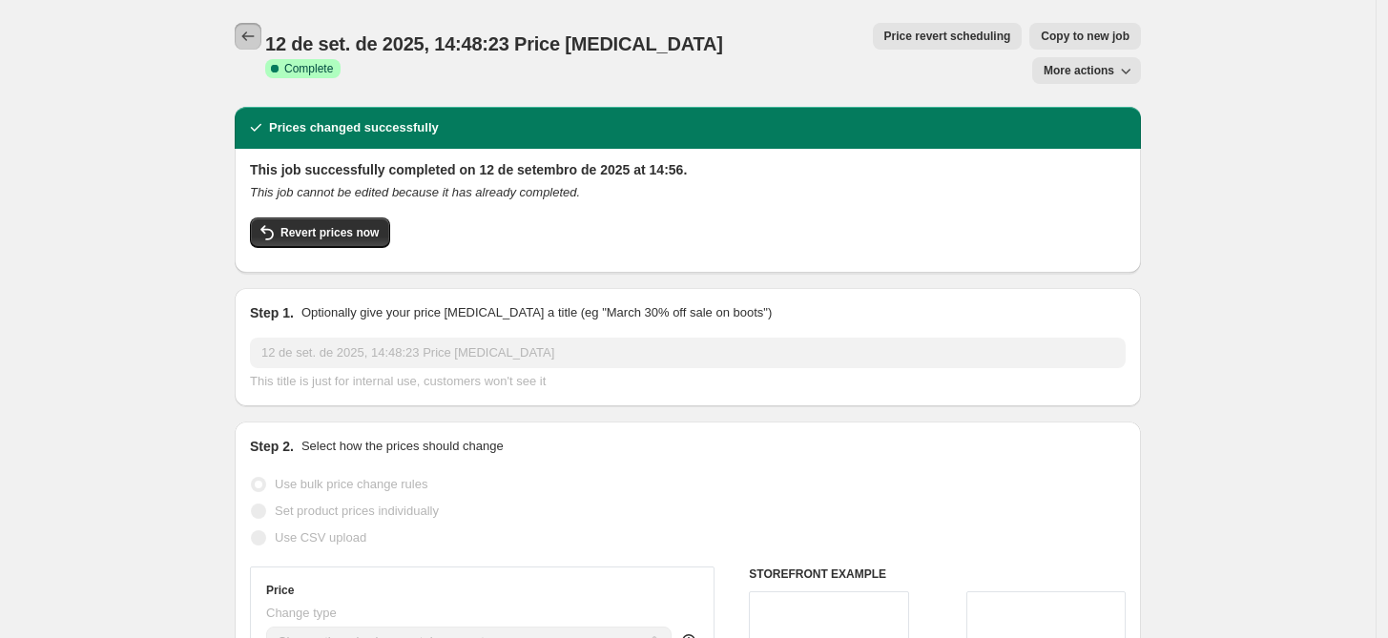
click at [255, 36] on icon "Price change jobs" at bounding box center [247, 36] width 19 height 19
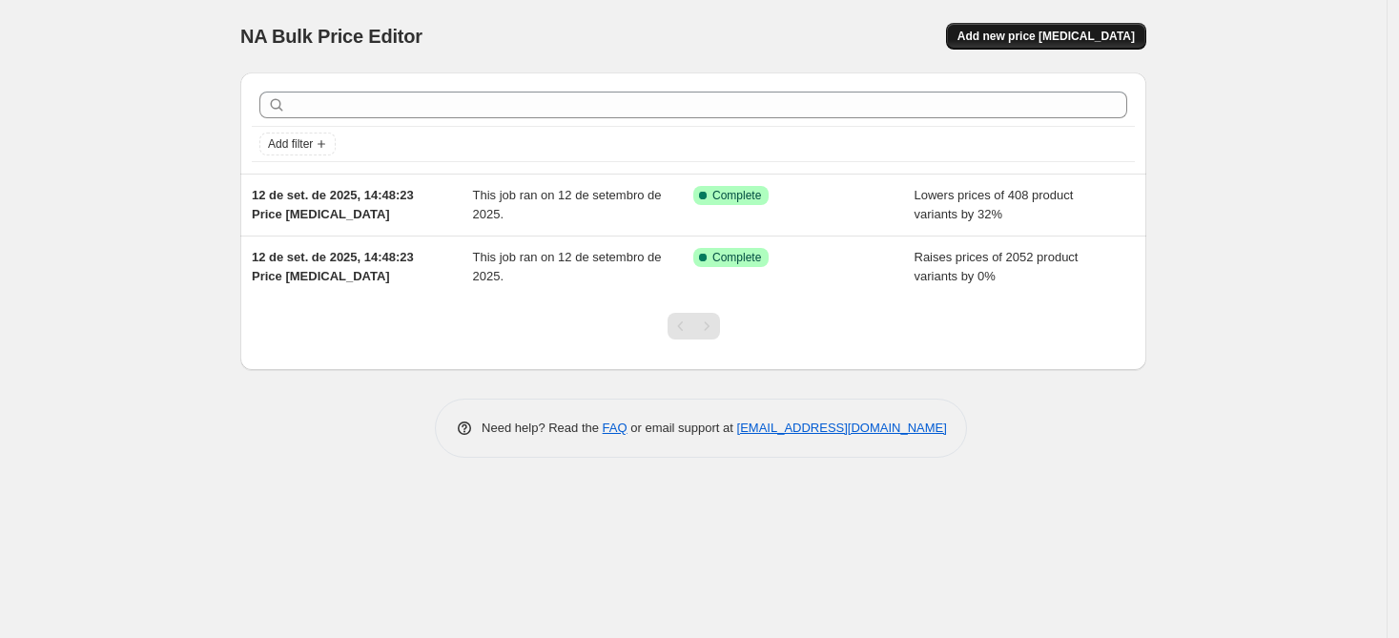
click at [1039, 36] on span "Add new price change job" at bounding box center [1045, 36] width 177 height 15
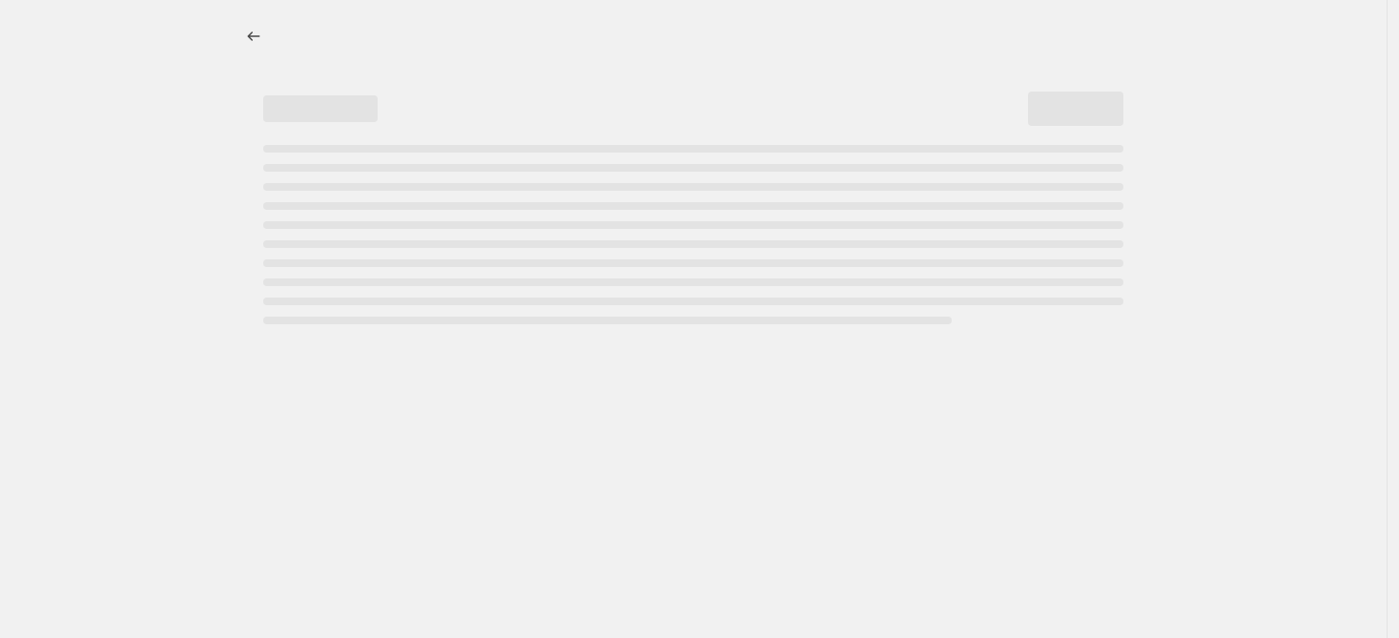
select select "percentage"
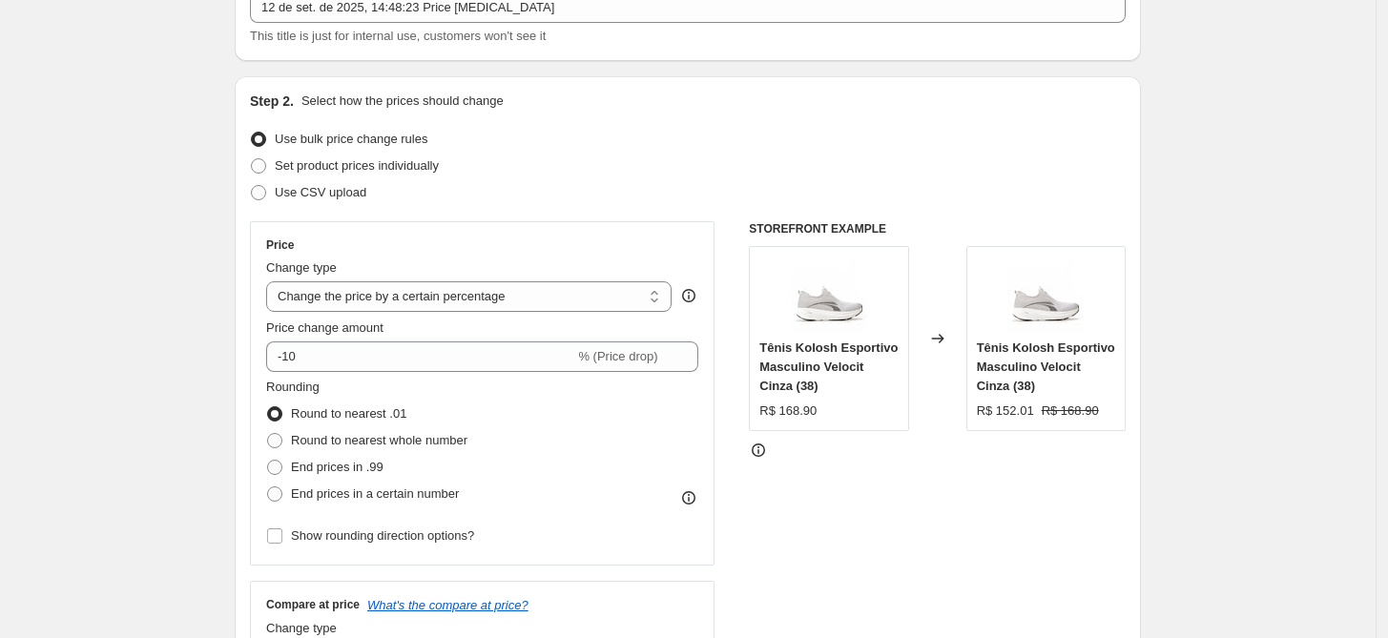
scroll to position [156, 0]
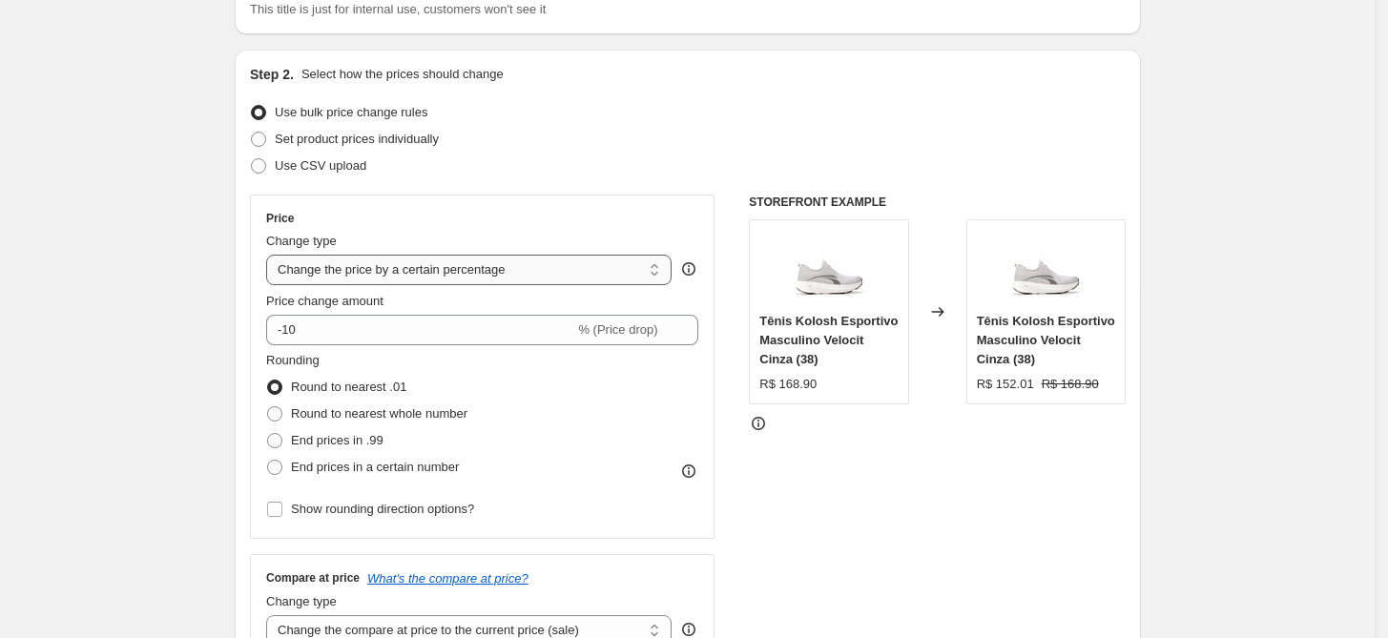
click at [521, 270] on select "Change the price to a certain amount Change the price by a certain amount Chang…" at bounding box center [468, 270] width 405 height 31
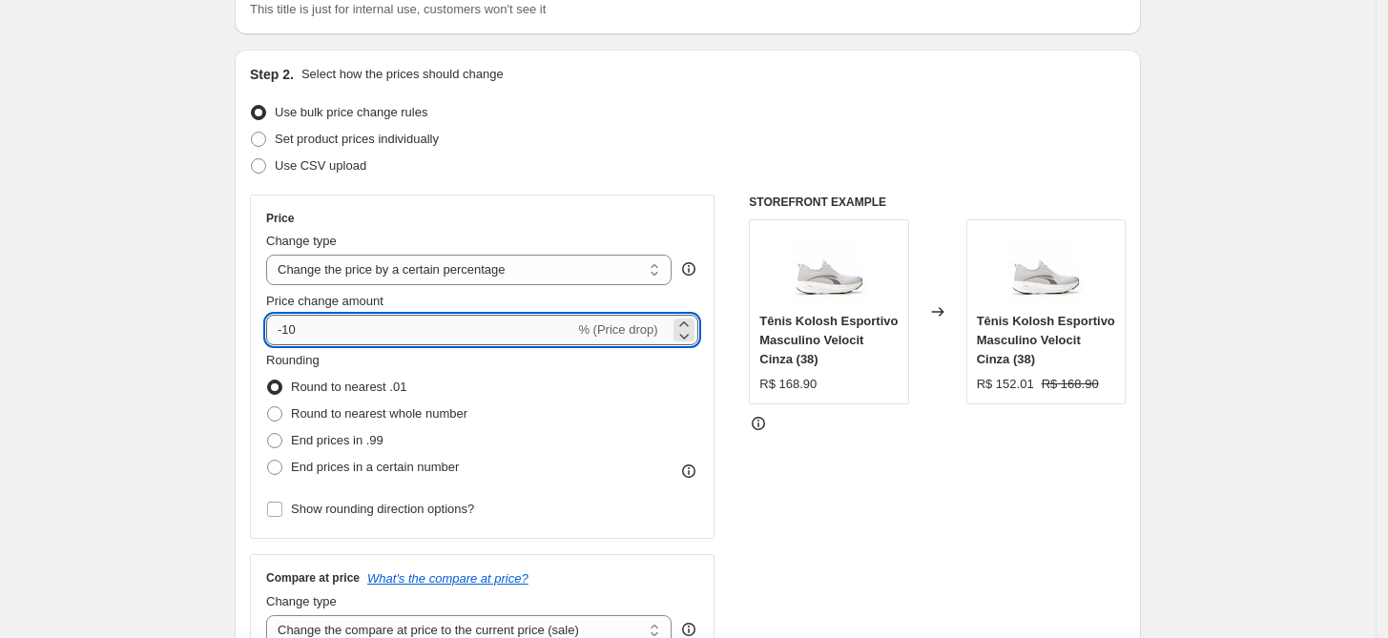
drag, startPoint x: 308, startPoint y: 333, endPoint x: 290, endPoint y: 333, distance: 18.1
click at [290, 333] on input "-10" at bounding box center [420, 330] width 308 height 31
type input "-34"
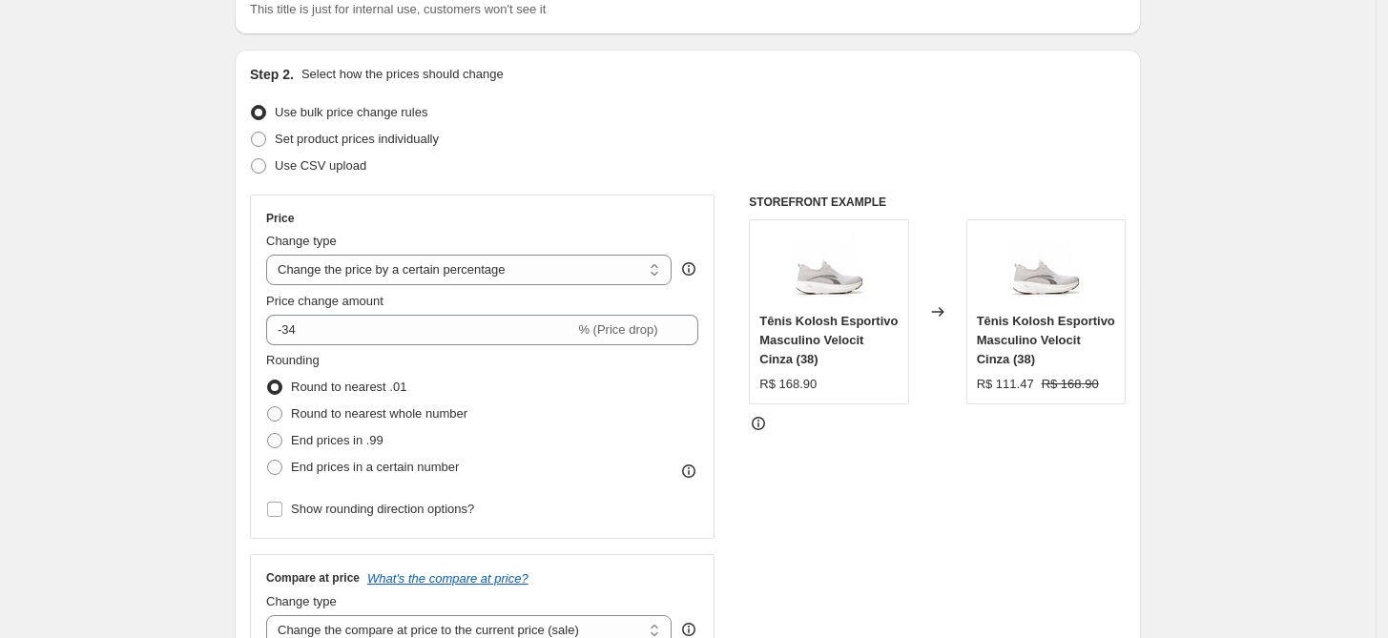
click at [360, 468] on span "End prices in a certain number" at bounding box center [375, 467] width 168 height 14
click at [268, 461] on input "End prices in a certain number" at bounding box center [267, 460] width 1 height 1
radio input "true"
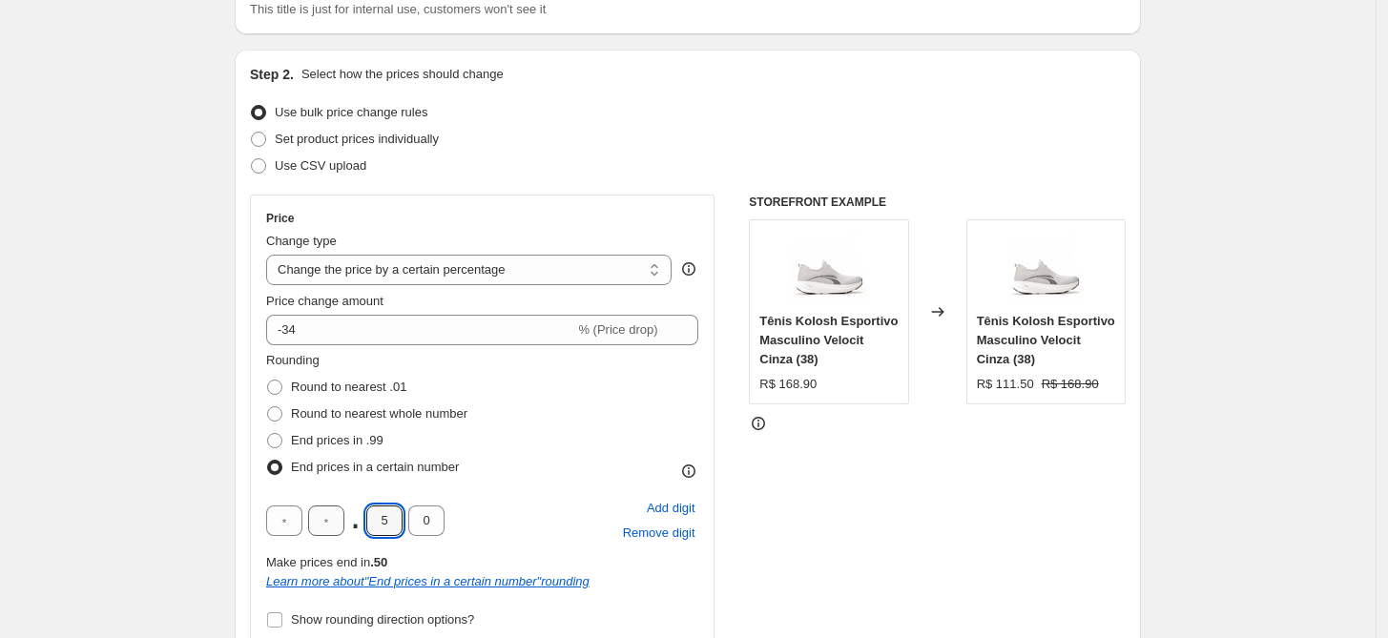
drag, startPoint x: 402, startPoint y: 525, endPoint x: 335, endPoint y: 524, distance: 67.7
click at [335, 524] on div ". 5 0" at bounding box center [355, 520] width 178 height 31
type input "9"
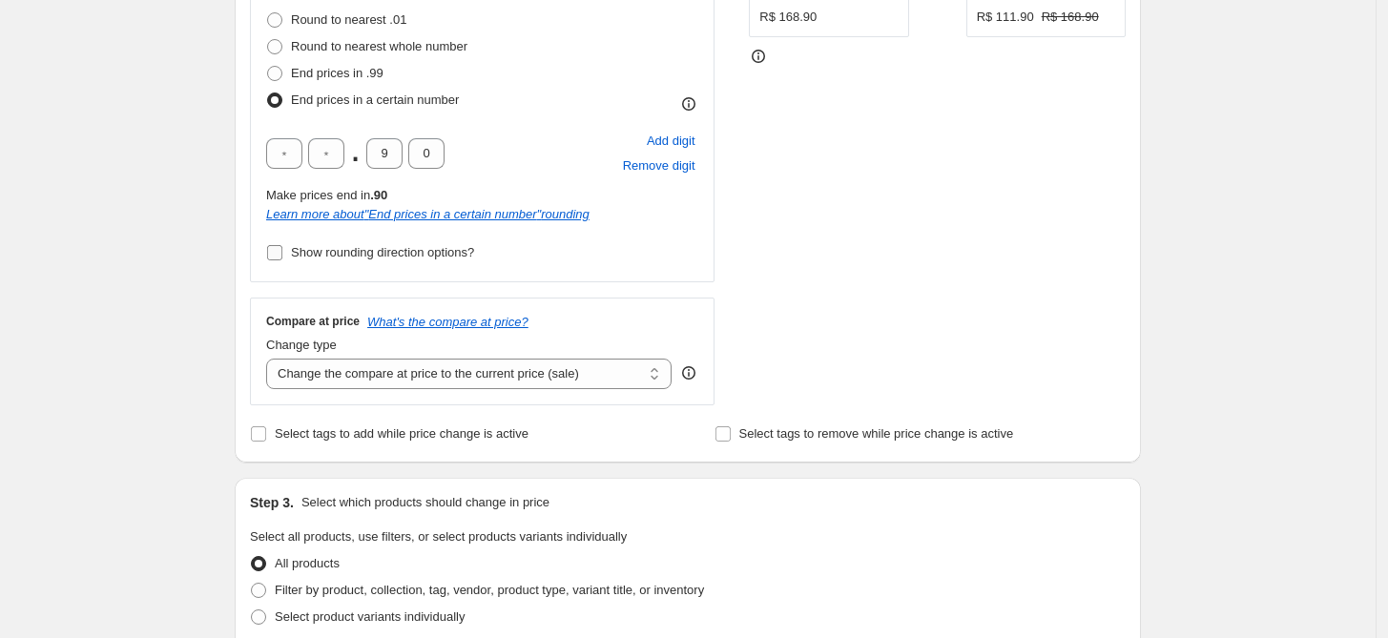
scroll to position [779, 0]
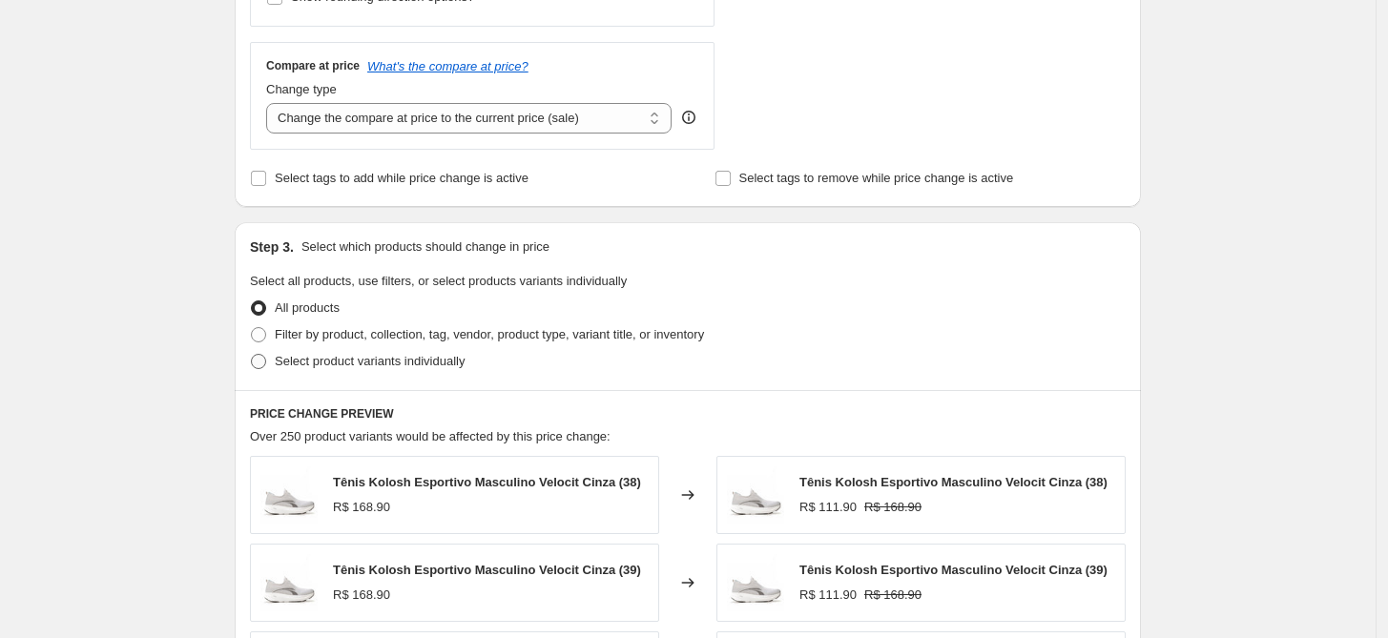
click at [298, 367] on span "Select product variants individually" at bounding box center [370, 361] width 190 height 14
click at [252, 355] on input "Select product variants individually" at bounding box center [251, 354] width 1 height 1
radio input "true"
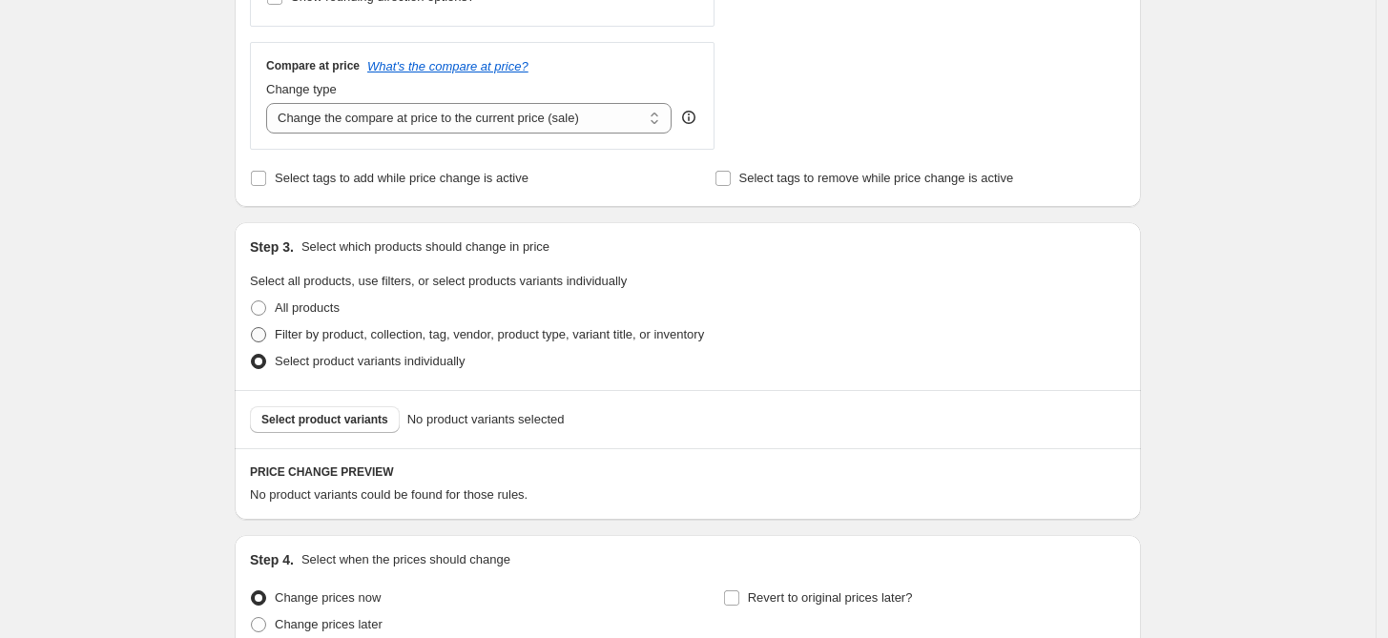
click at [332, 339] on span "Filter by product, collection, tag, vendor, product type, variant title, or inv…" at bounding box center [489, 334] width 429 height 14
click at [252, 328] on input "Filter by product, collection, tag, vendor, product type, variant title, or inv…" at bounding box center [251, 327] width 1 height 1
radio input "true"
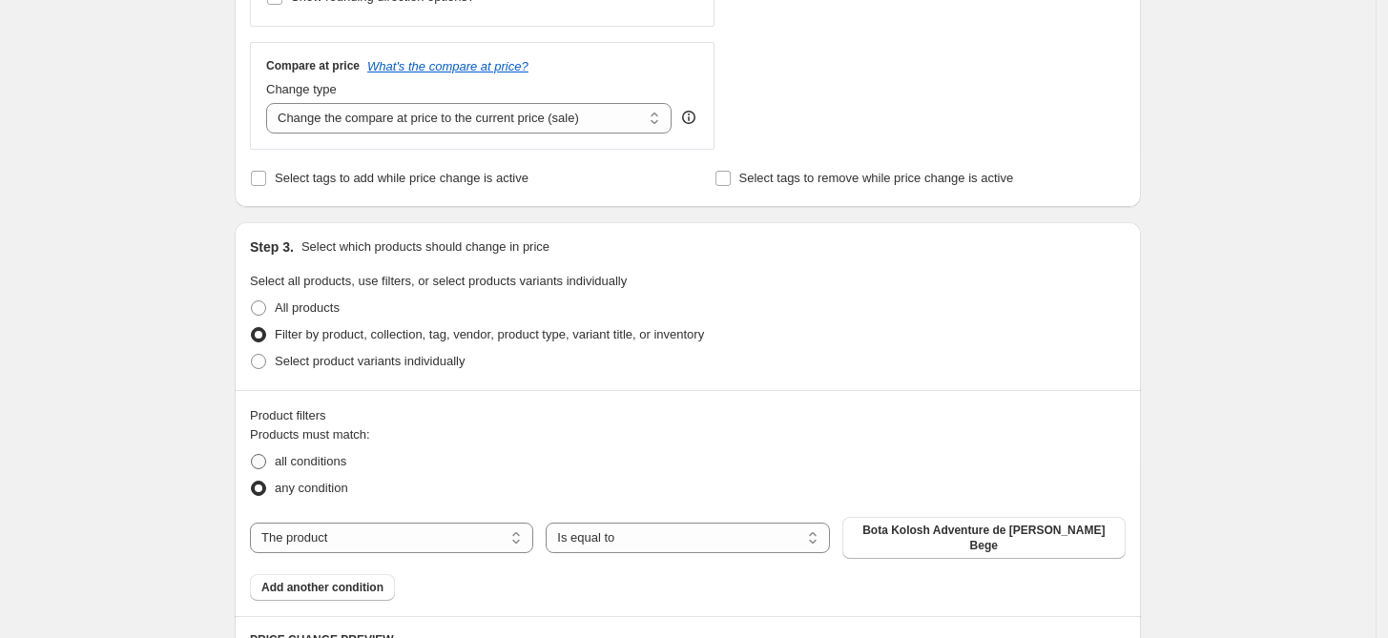
click at [296, 462] on span "all conditions" at bounding box center [311, 461] width 72 height 14
click at [252, 455] on input "all conditions" at bounding box center [251, 454] width 1 height 1
radio input "true"
click at [411, 538] on select "The product The product's collection The product's tag The product's vendor The…" at bounding box center [391, 538] width 283 height 31
select select "tag"
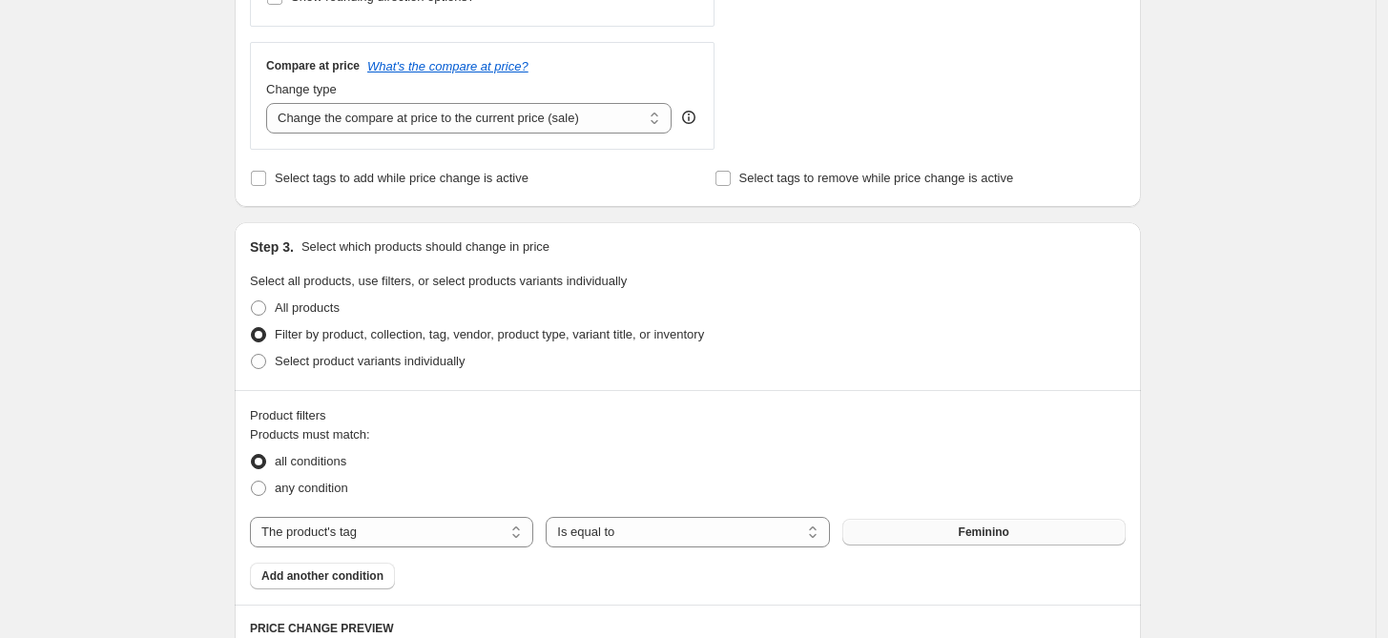
click at [990, 533] on span "Feminino" at bounding box center [983, 531] width 51 height 15
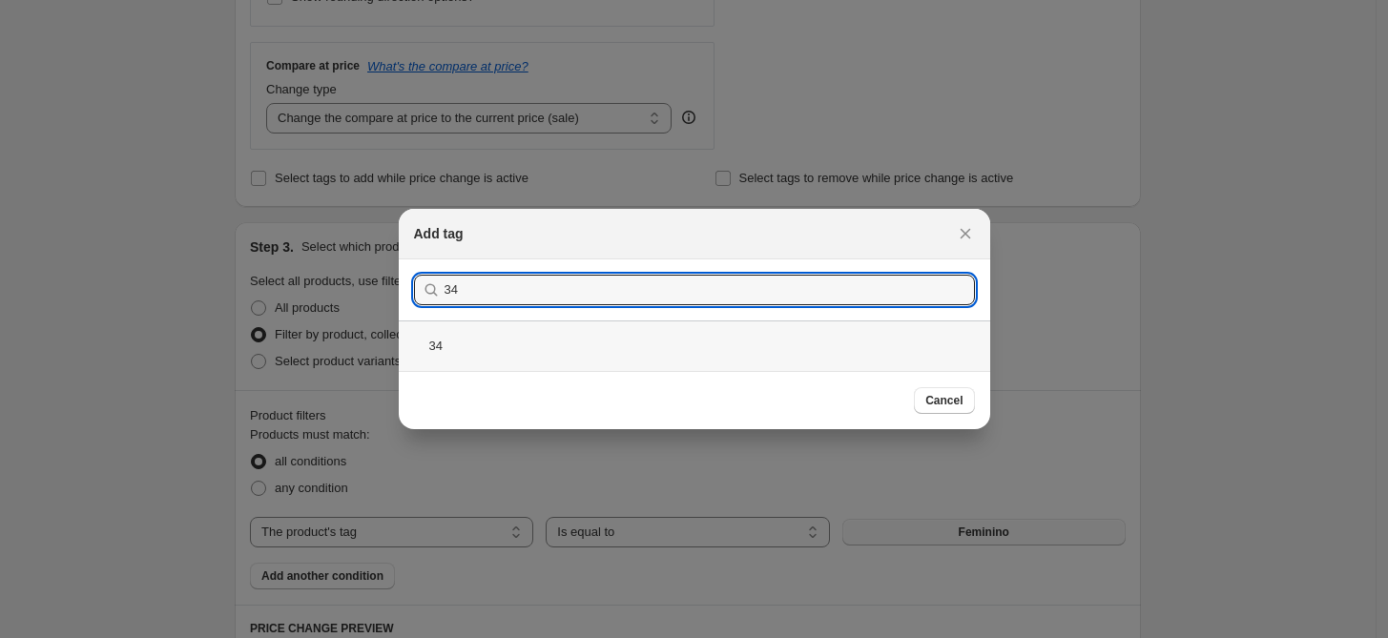
type input "34"
click at [510, 337] on div "34" at bounding box center [694, 345] width 591 height 51
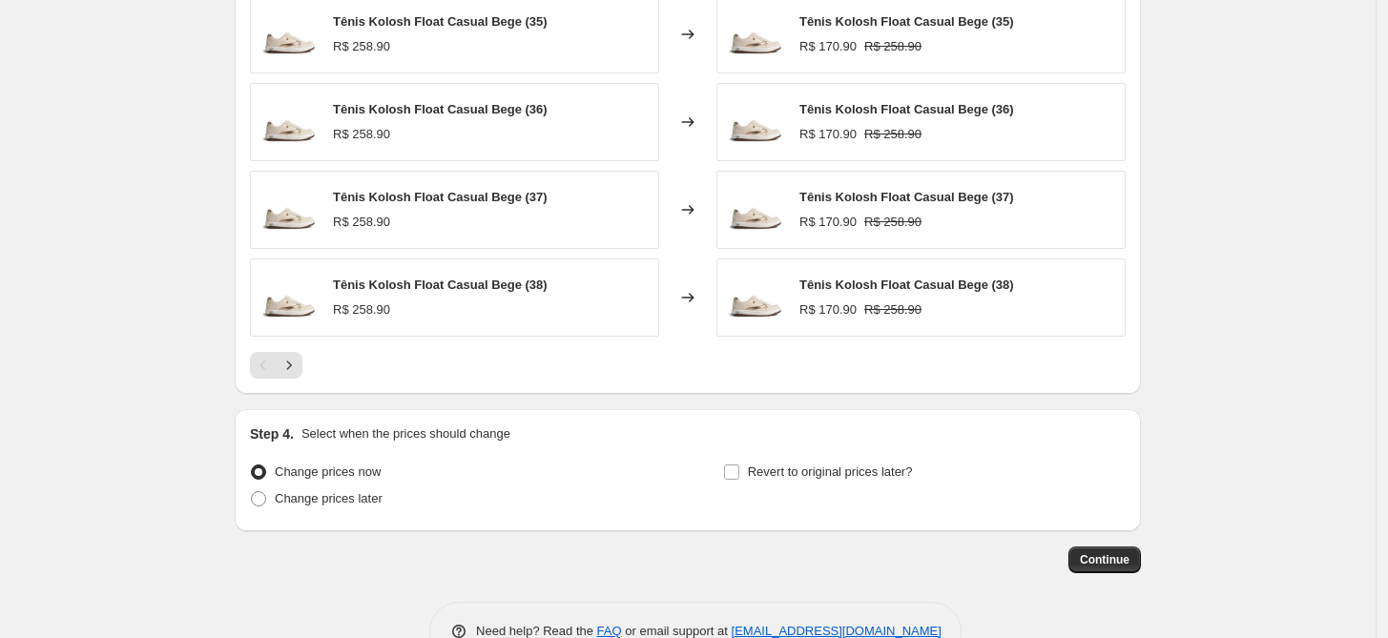
scroll to position [1593, 0]
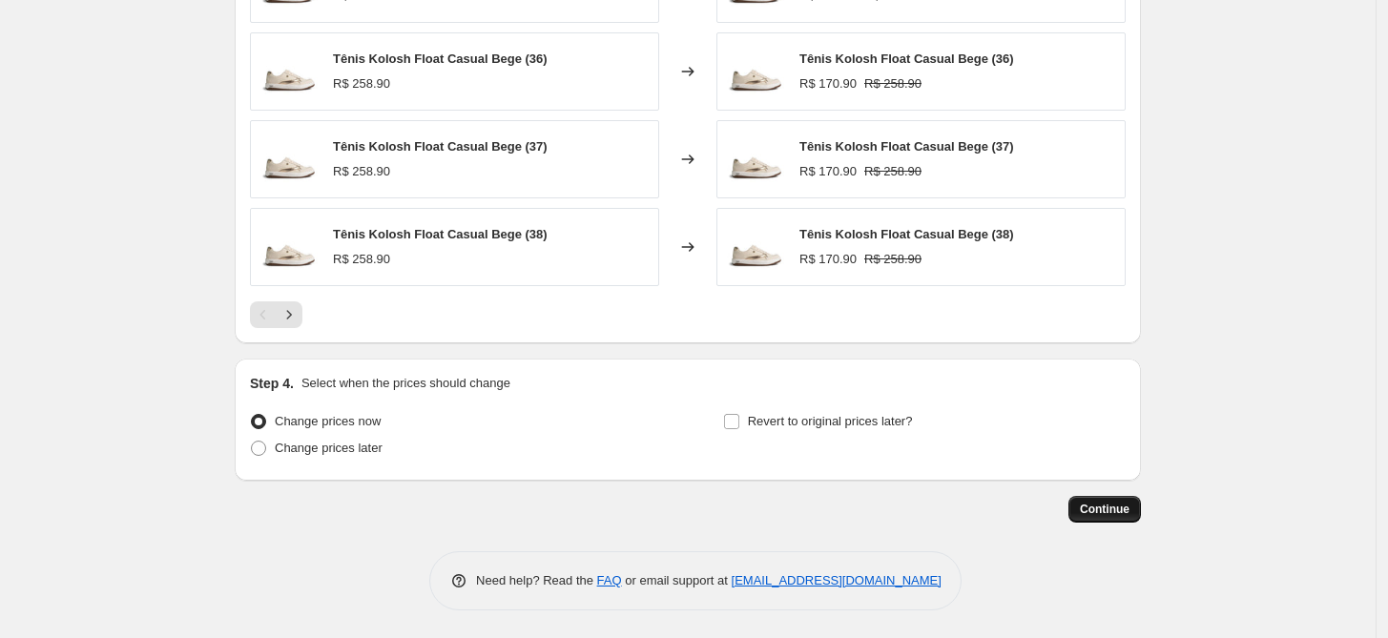
click at [1137, 517] on button "Continue" at bounding box center [1104, 509] width 72 height 27
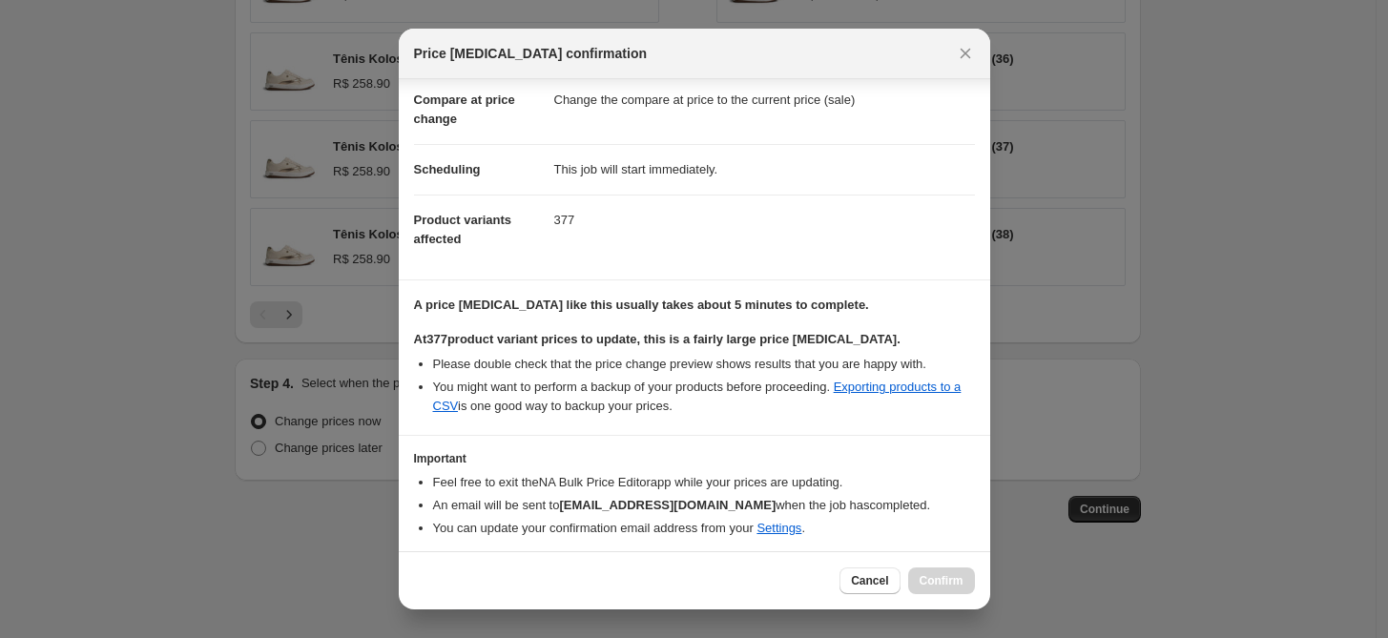
scroll to position [151, 0]
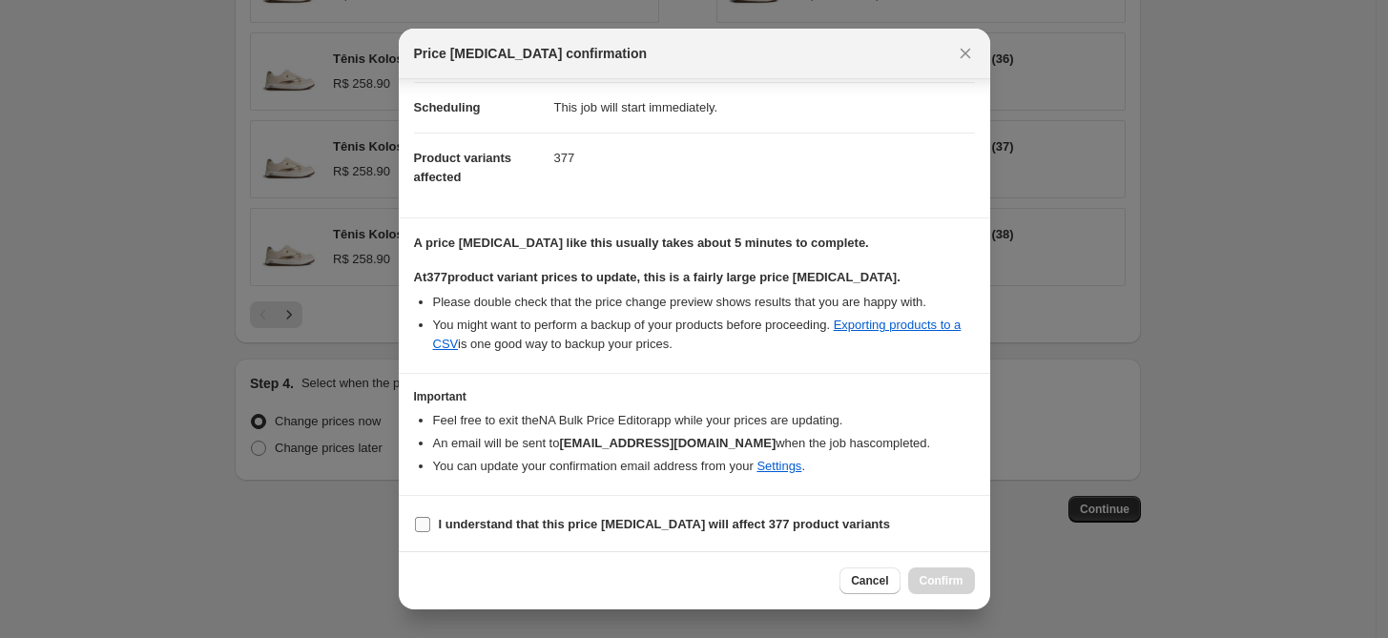
click at [480, 524] on b "I understand that this price change job will affect 377 product variants" at bounding box center [664, 524] width 451 height 14
click at [430, 524] on input "I understand that this price change job will affect 377 product variants" at bounding box center [422, 524] width 15 height 15
checkbox input "true"
click at [932, 574] on span "Confirm" at bounding box center [941, 580] width 44 height 15
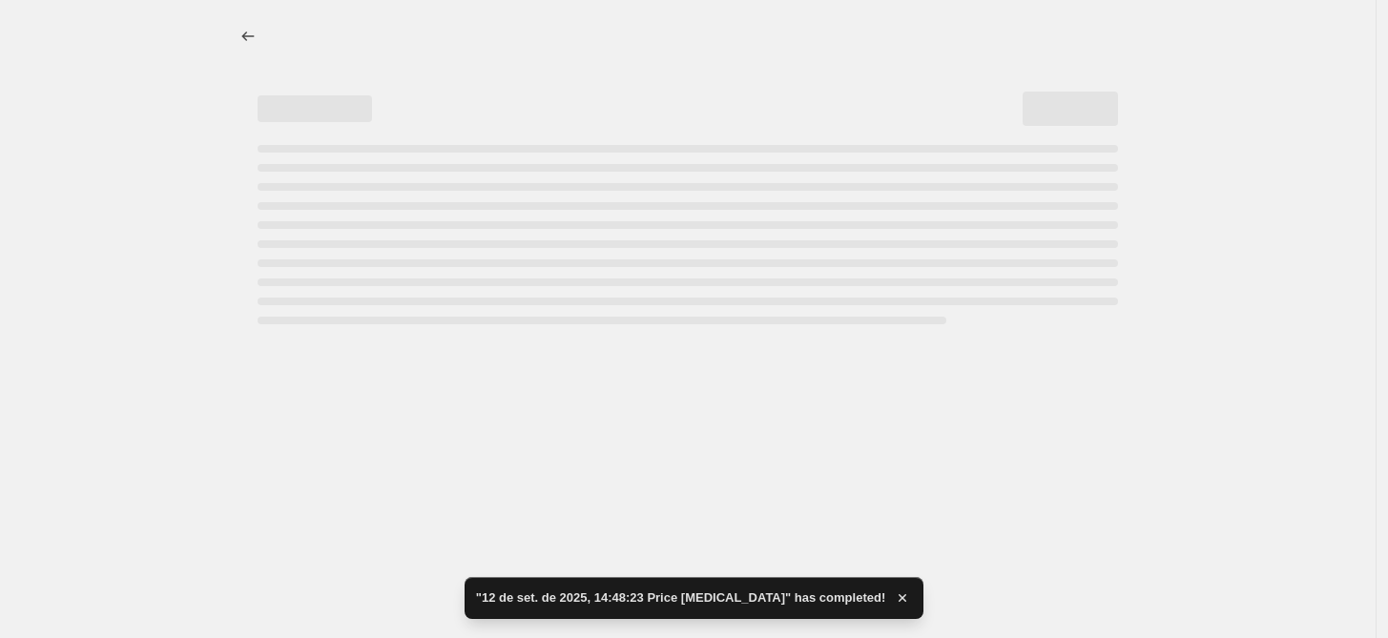
select select "percentage"
select select "tag"
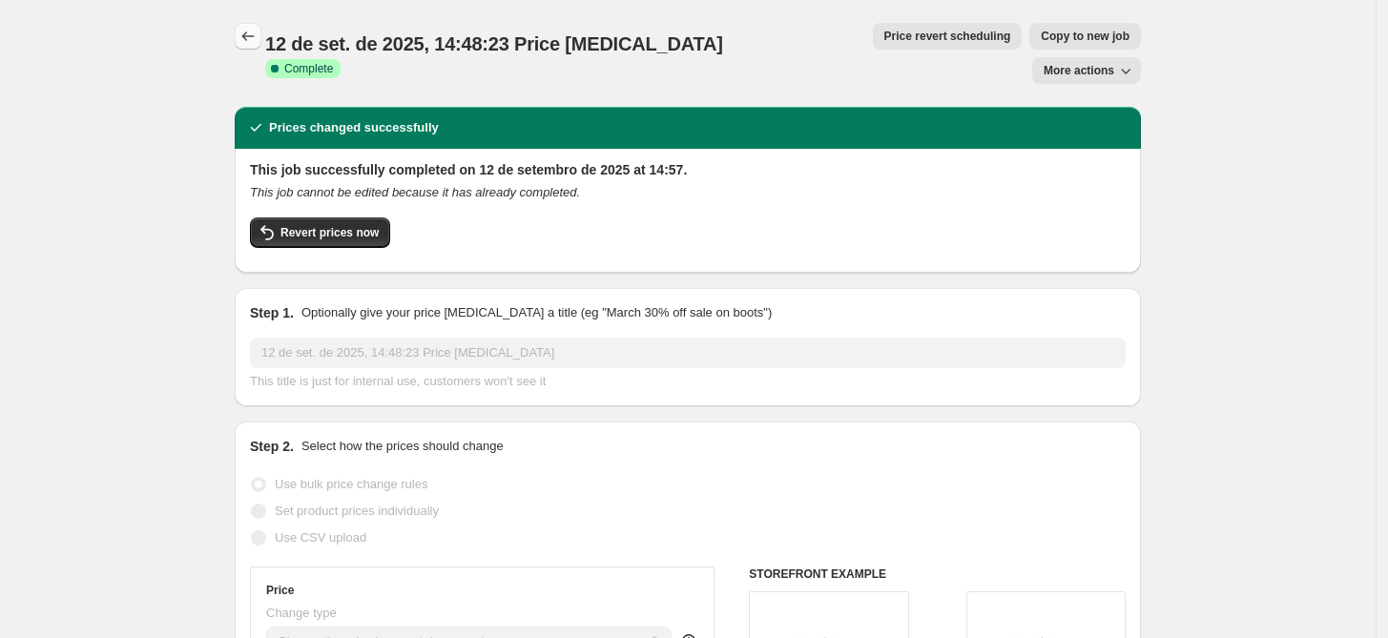
click at [245, 33] on icon "Price change jobs" at bounding box center [247, 36] width 19 height 19
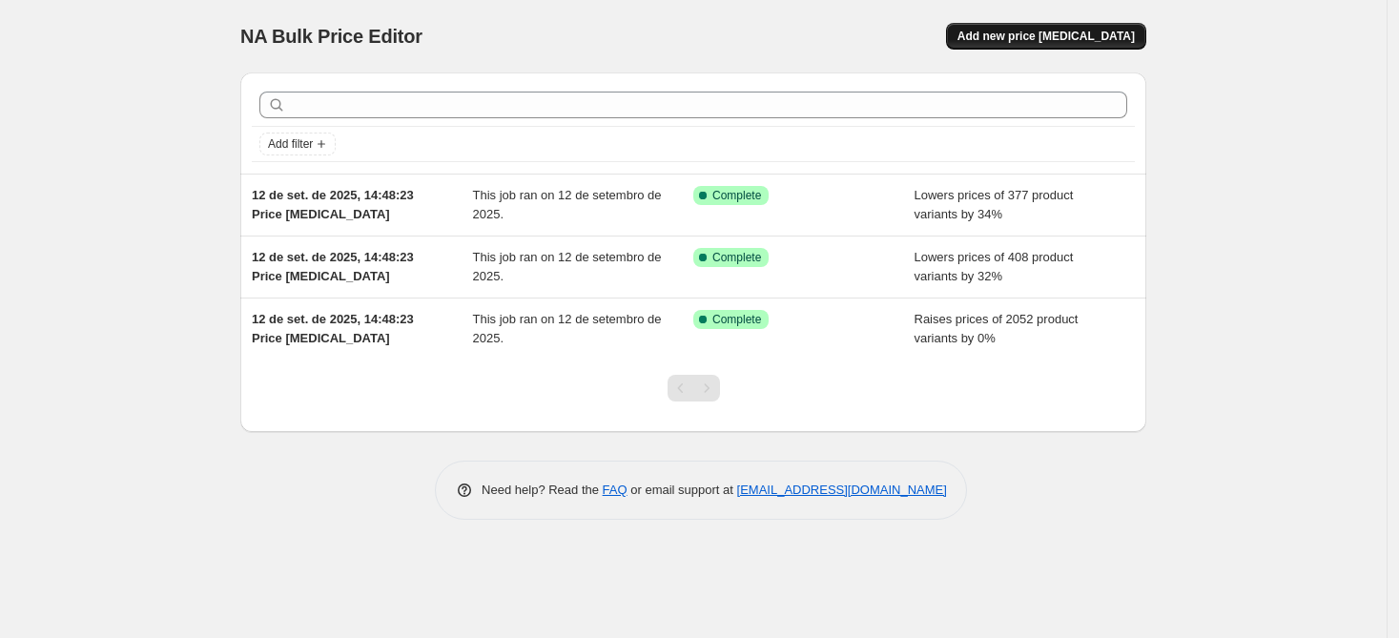
click at [1035, 36] on span "Add new price change job" at bounding box center [1045, 36] width 177 height 15
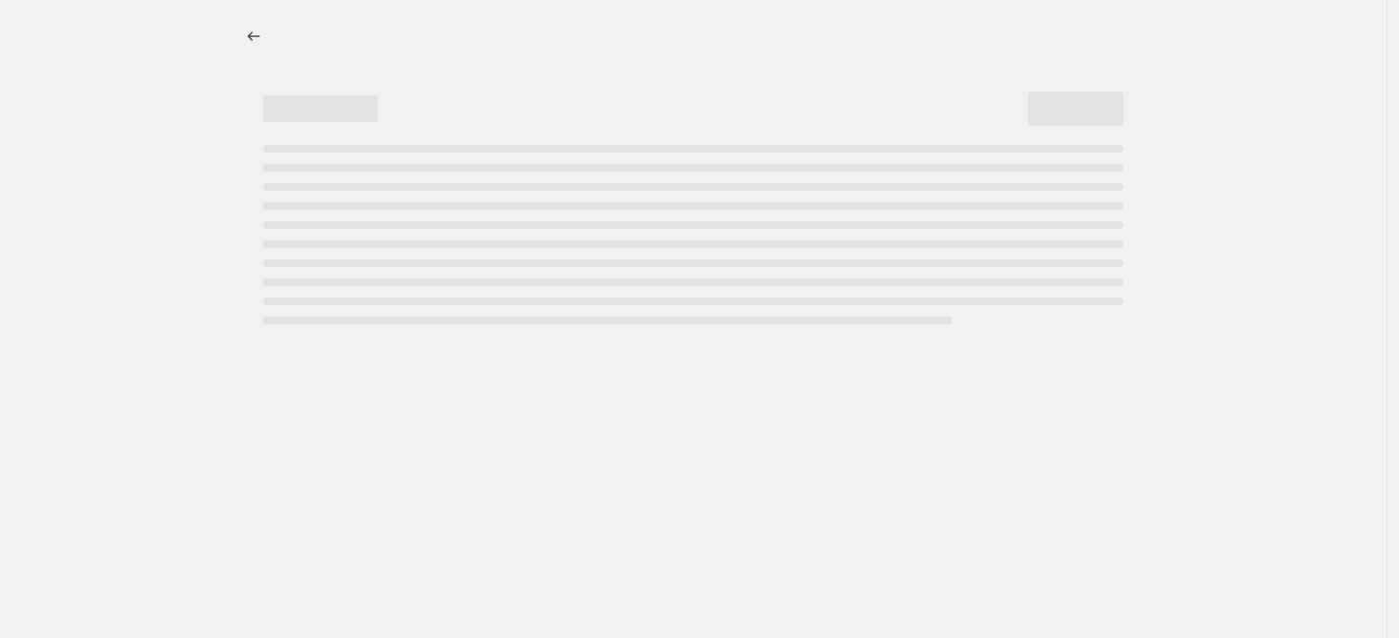
select select "percentage"
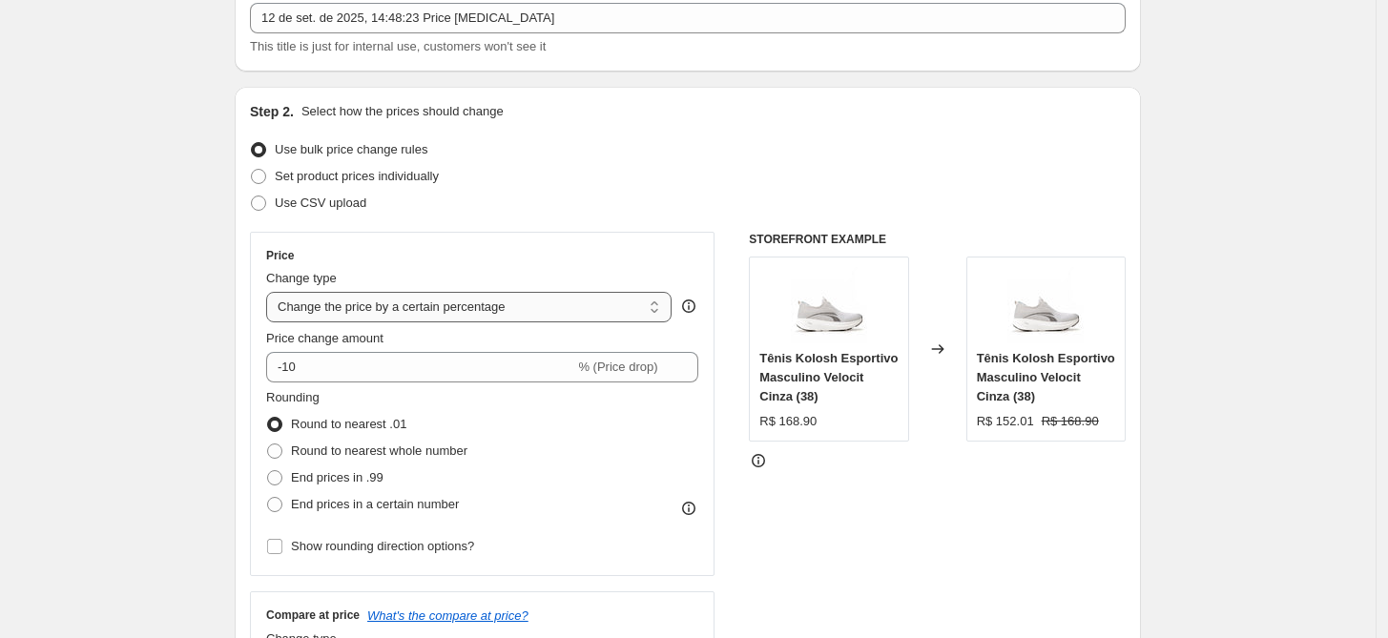
scroll to position [125, 0]
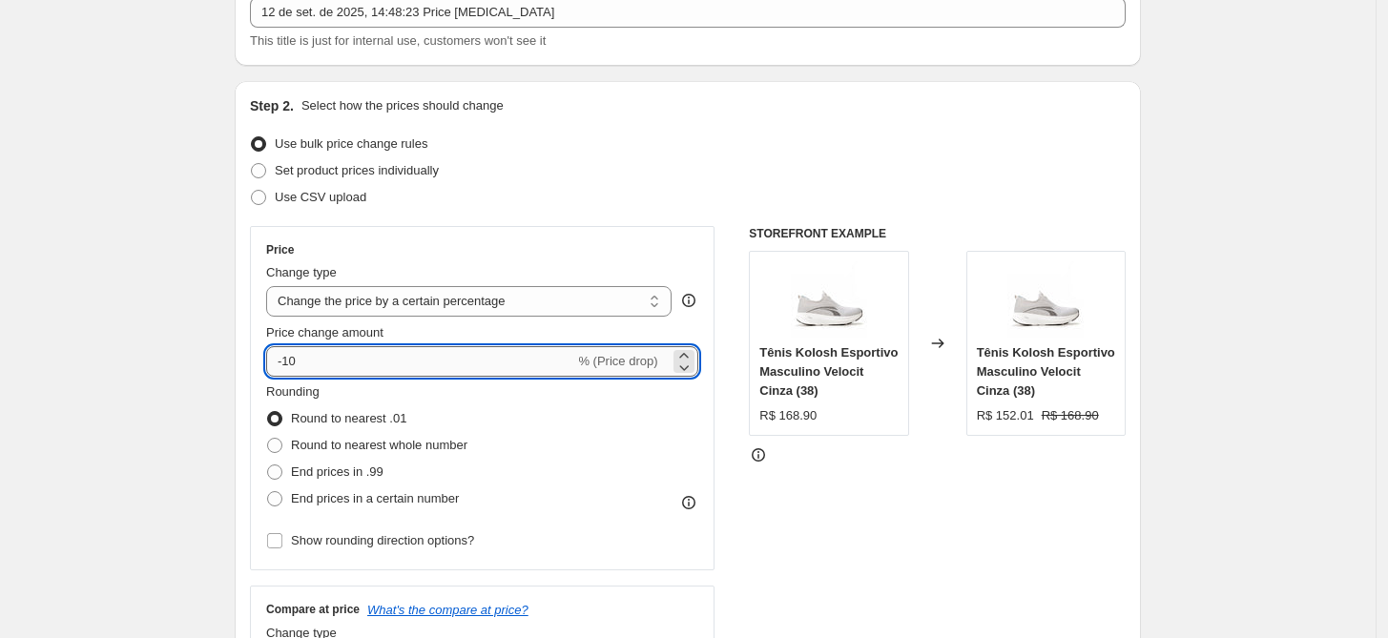
click at [423, 372] on input "-10" at bounding box center [420, 361] width 308 height 31
drag, startPoint x: 420, startPoint y: 368, endPoint x: 288, endPoint y: 375, distance: 131.8
click at [288, 375] on input "-10" at bounding box center [420, 361] width 308 height 31
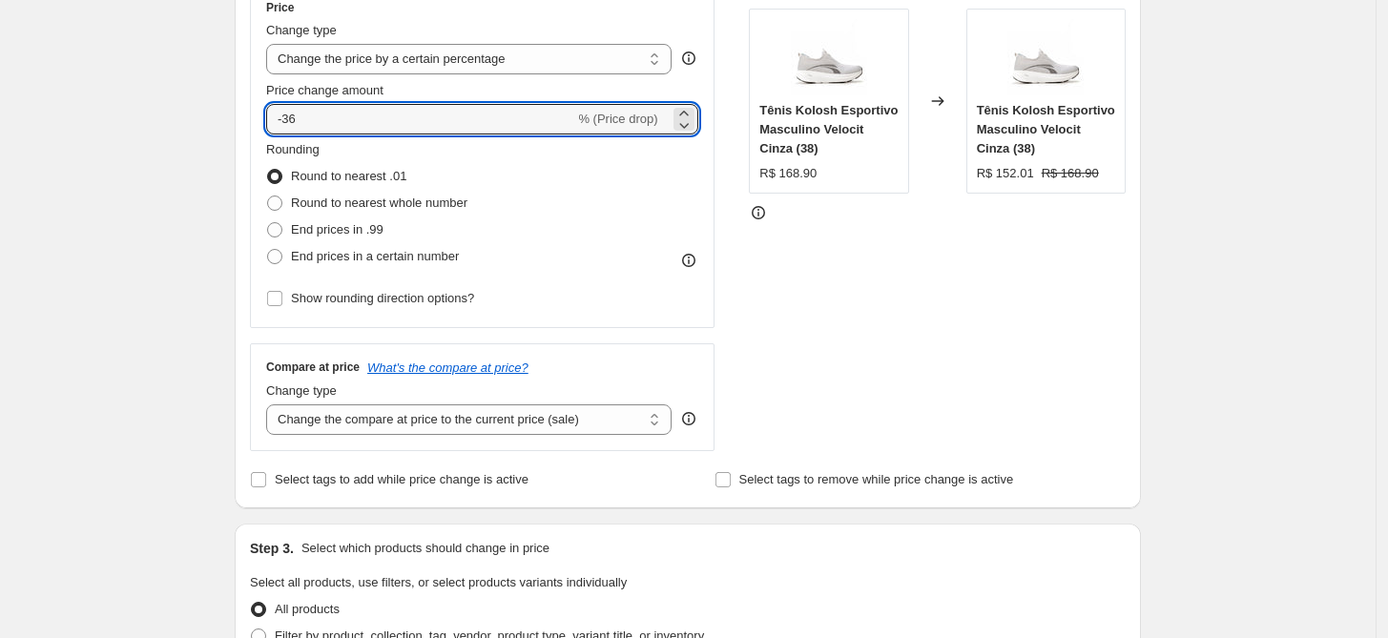
scroll to position [416, 0]
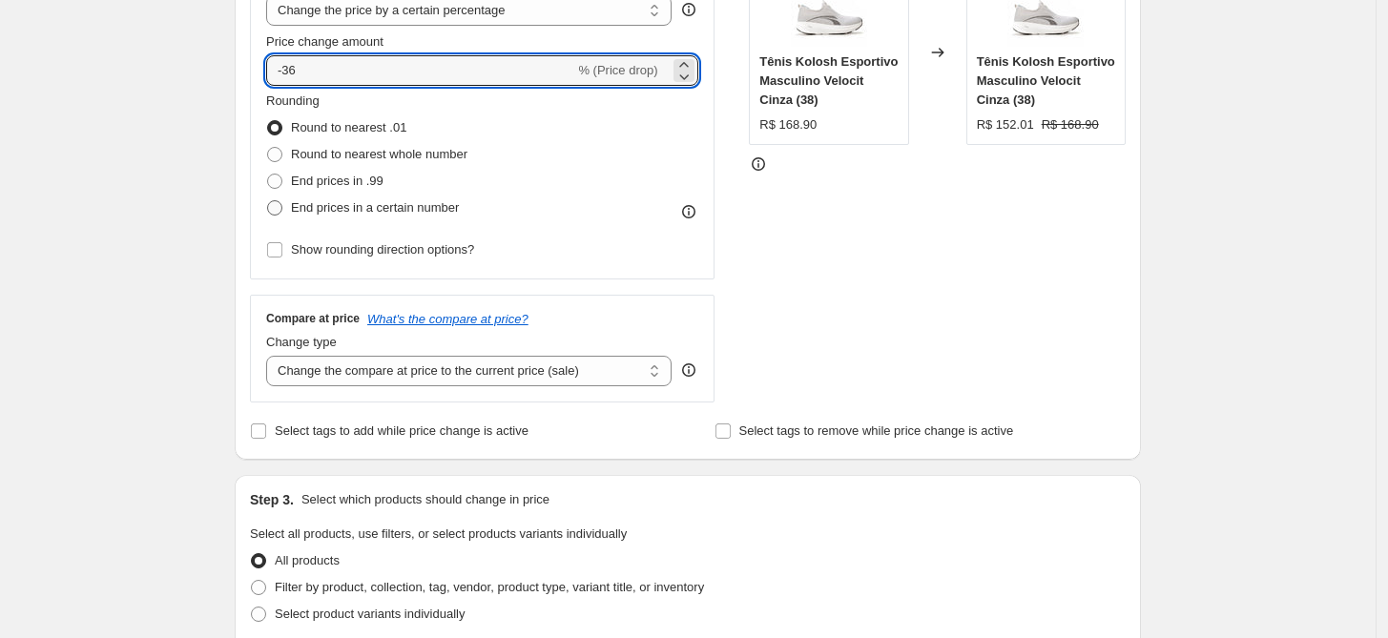
type input "-36"
click at [356, 215] on span "End prices in a certain number" at bounding box center [375, 207] width 168 height 14
click at [268, 201] on input "End prices in a certain number" at bounding box center [267, 200] width 1 height 1
radio input "true"
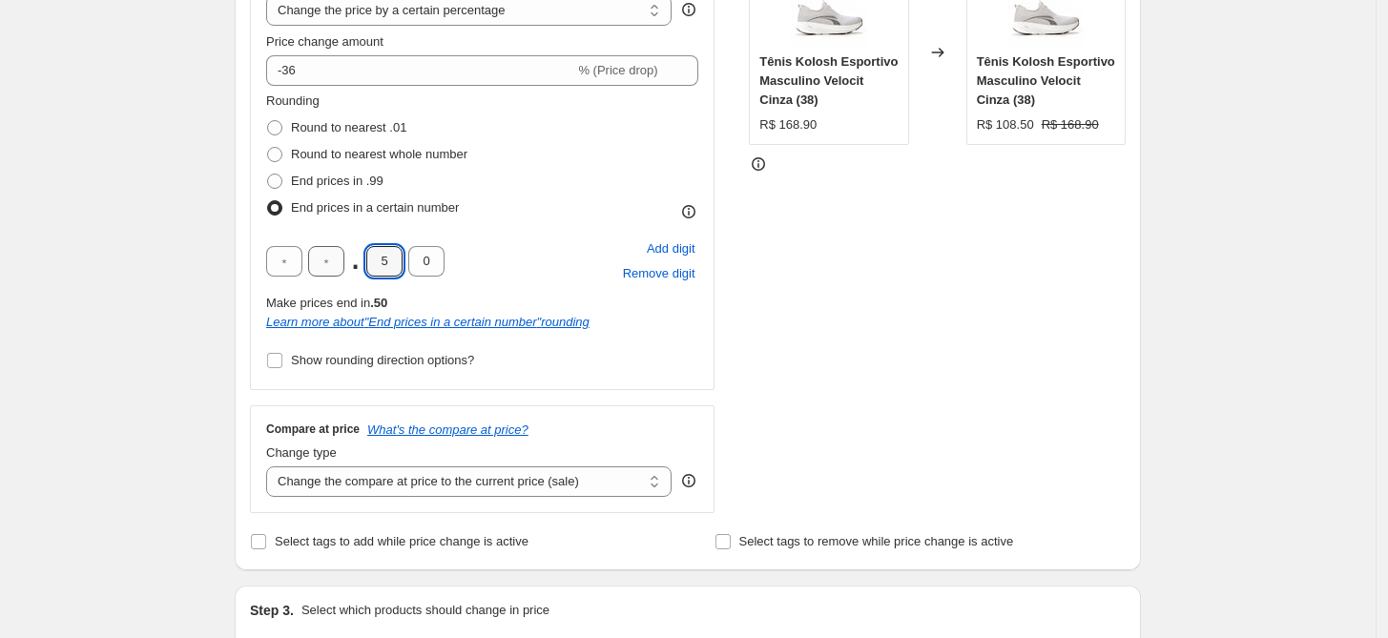
drag, startPoint x: 401, startPoint y: 263, endPoint x: 330, endPoint y: 265, distance: 71.5
click at [330, 265] on div ". 5 0" at bounding box center [355, 261] width 178 height 31
type input "9"
drag, startPoint x: 194, startPoint y: 333, endPoint x: 209, endPoint y: 339, distance: 16.3
click at [195, 333] on div "Create new price change job. This page is ready Create new price change job Dra…" at bounding box center [687, 592] width 1375 height 2017
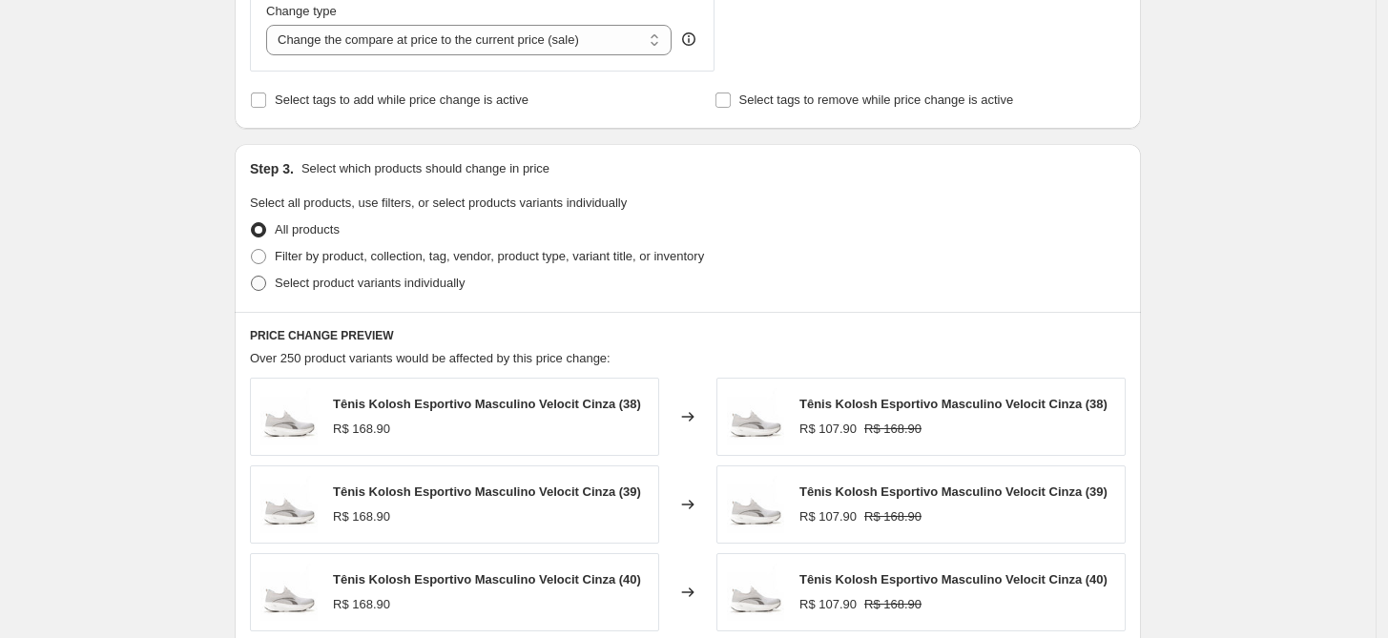
scroll to position [856, 0]
drag, startPoint x: 262, startPoint y: 290, endPoint x: 267, endPoint y: 264, distance: 26.2
click at [267, 264] on ul "All products Filter by product, collection, tag, vendor, product type, variant …" at bounding box center [687, 257] width 875 height 80
click at [266, 263] on span at bounding box center [258, 257] width 15 height 15
click at [252, 251] on input "Filter by product, collection, tag, vendor, product type, variant title, or inv…" at bounding box center [251, 250] width 1 height 1
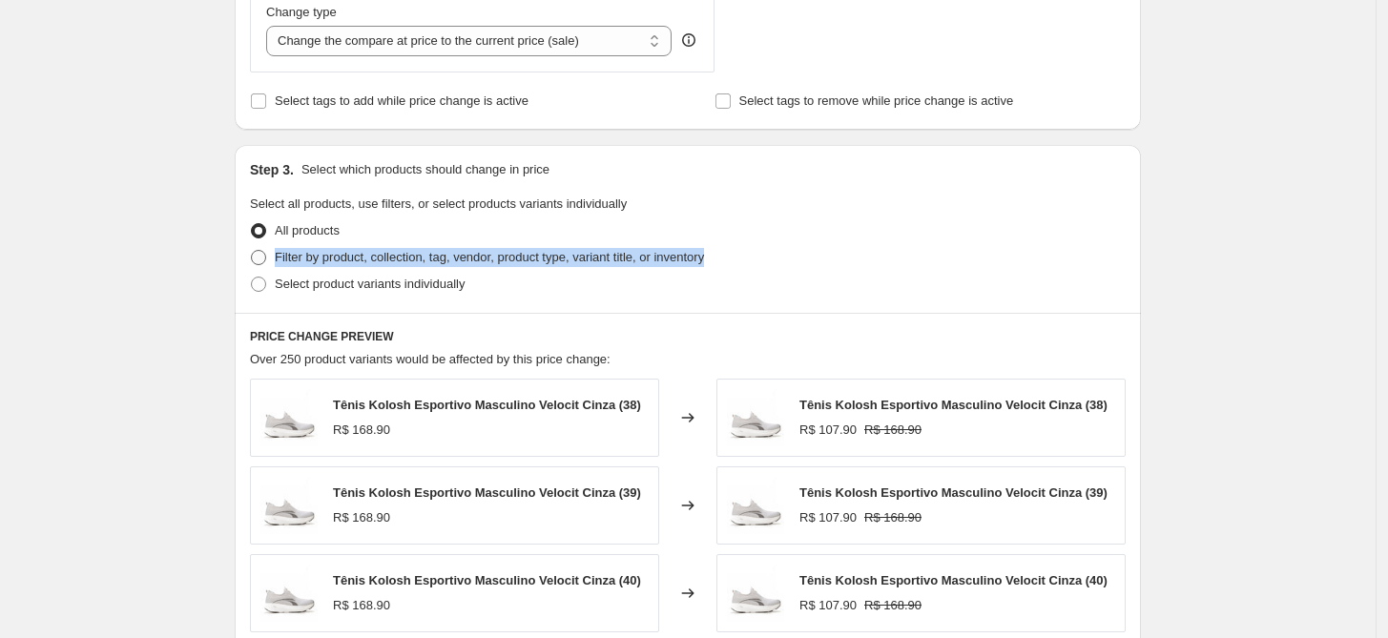
radio input "true"
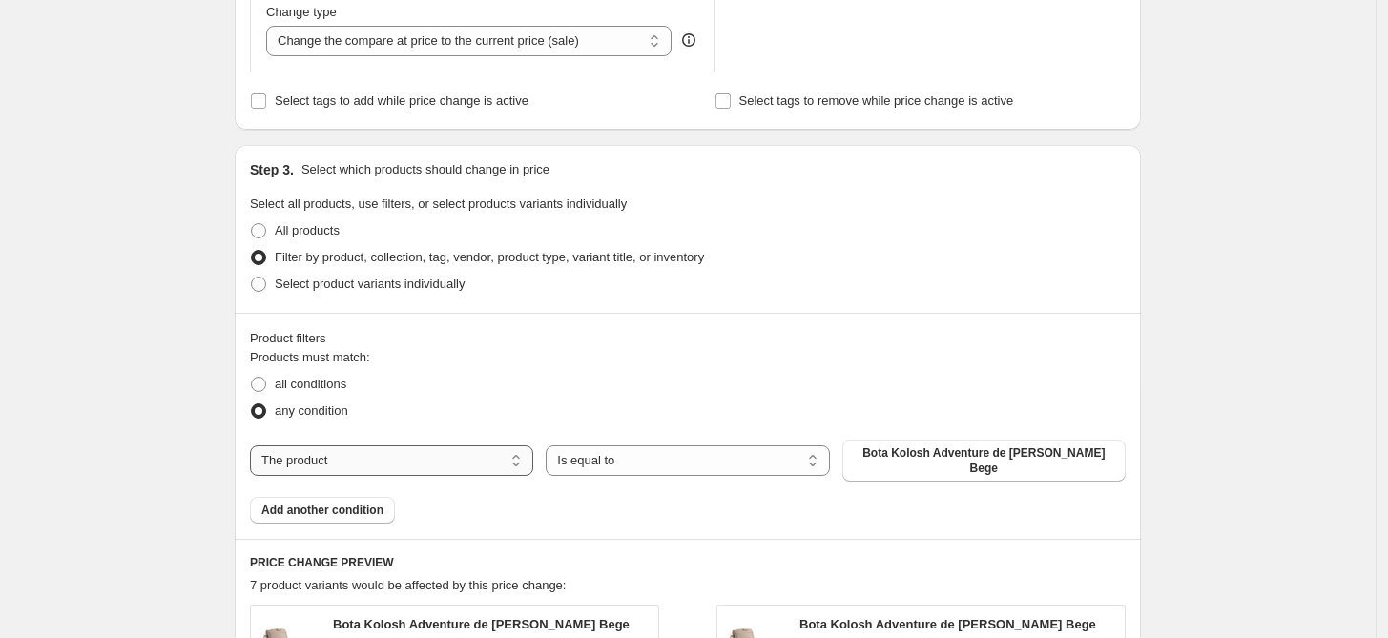
click at [390, 468] on select "The product The product's collection The product's tag The product's vendor The…" at bounding box center [391, 460] width 283 height 31
select select "tag"
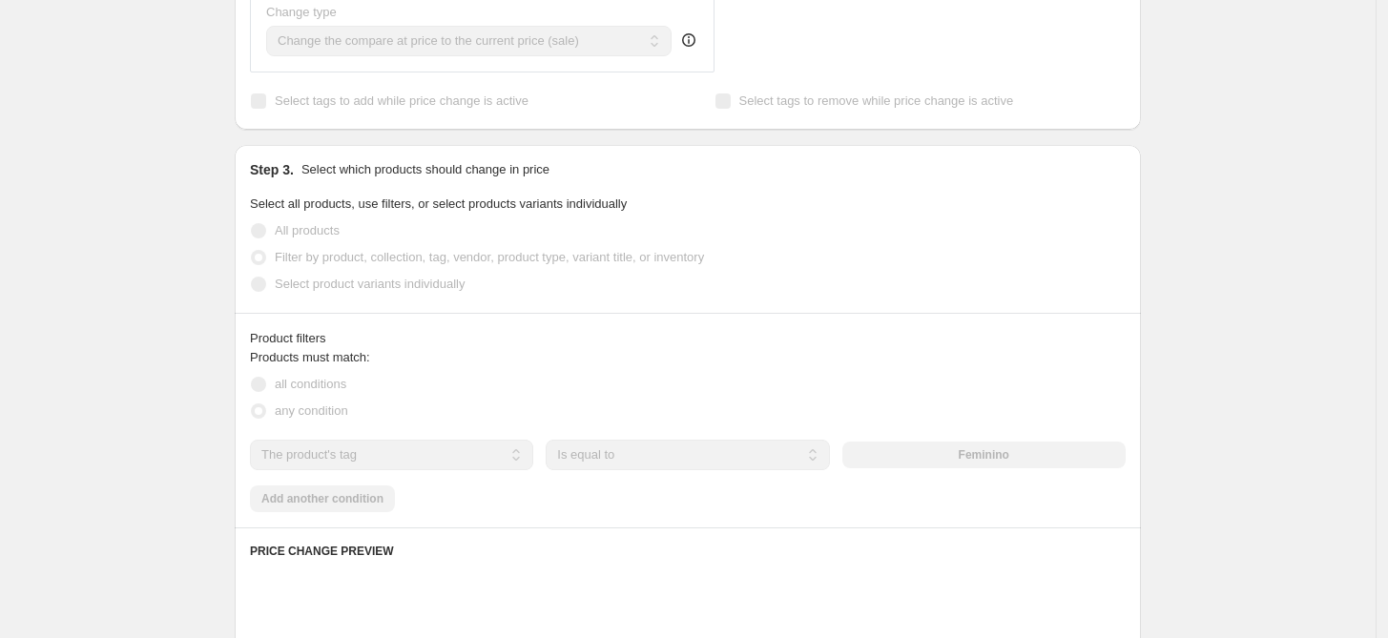
click at [643, 454] on select "Is equal to Is not equal to" at bounding box center [686, 455] width 283 height 31
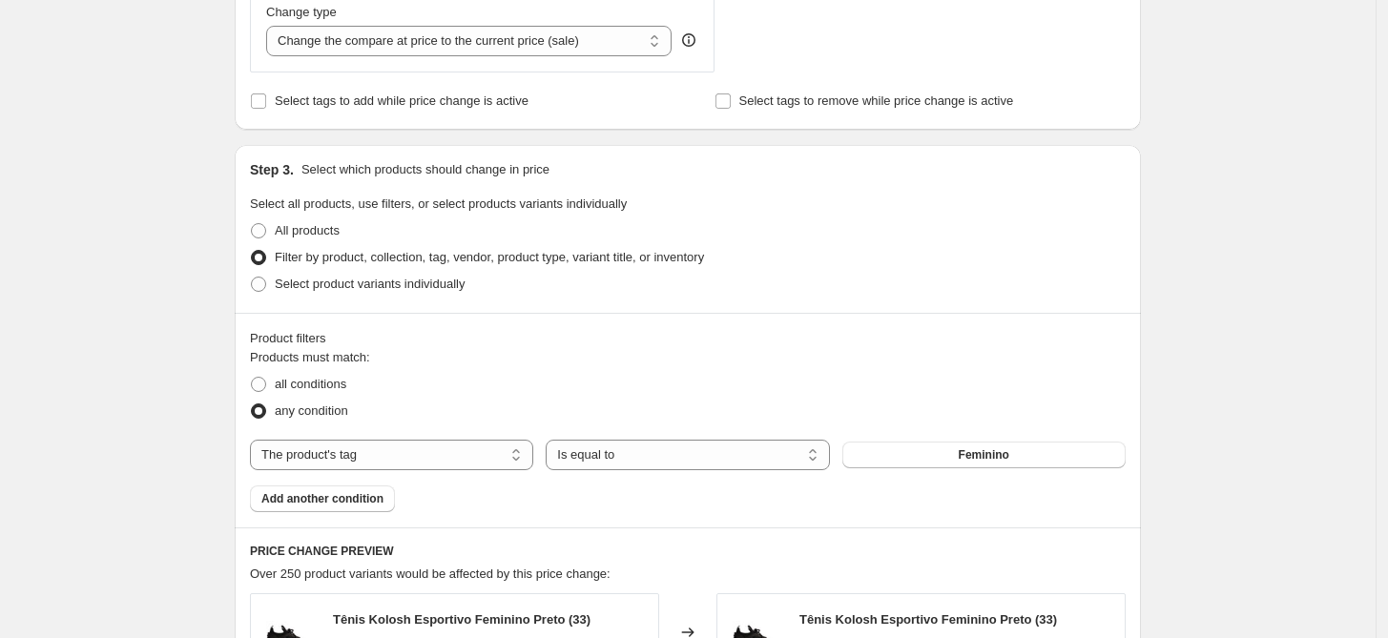
drag, startPoint x: 318, startPoint y: 378, endPoint x: 442, endPoint y: 391, distance: 125.6
click at [319, 377] on span "all conditions" at bounding box center [311, 384] width 72 height 14
click at [252, 377] on input "all conditions" at bounding box center [251, 377] width 1 height 1
radio input "true"
click at [995, 457] on span "Feminino" at bounding box center [983, 454] width 51 height 15
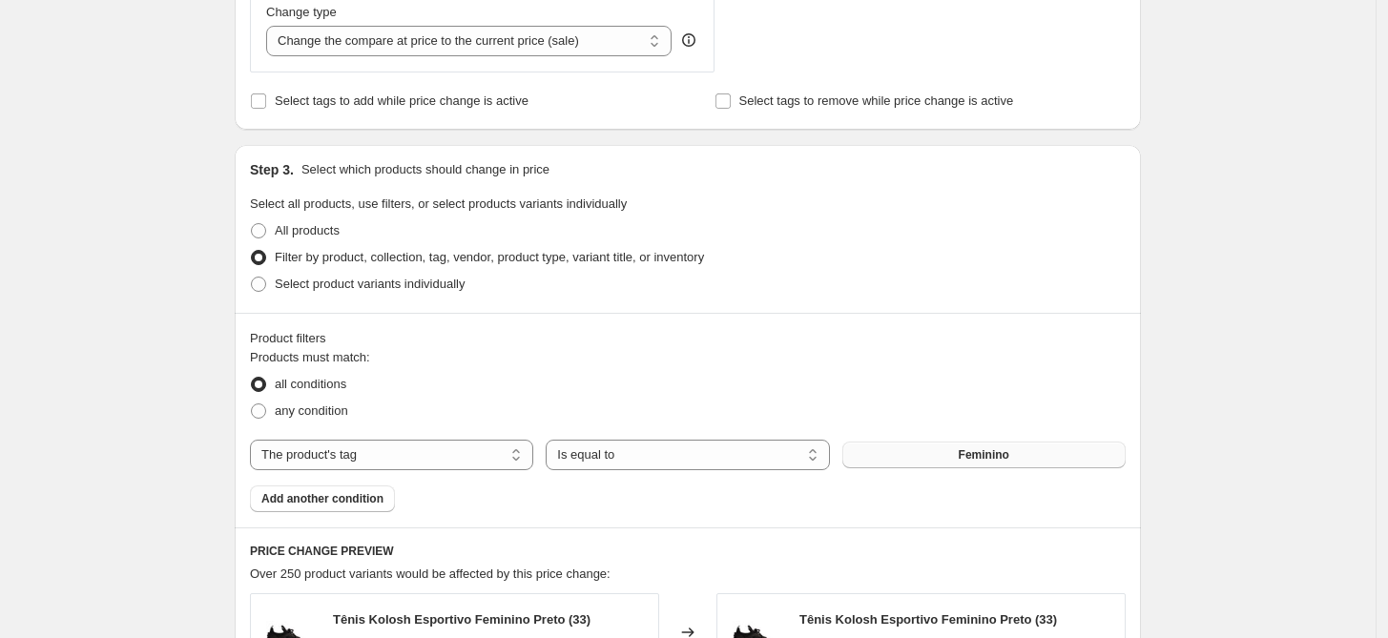
scroll to position [0, 0]
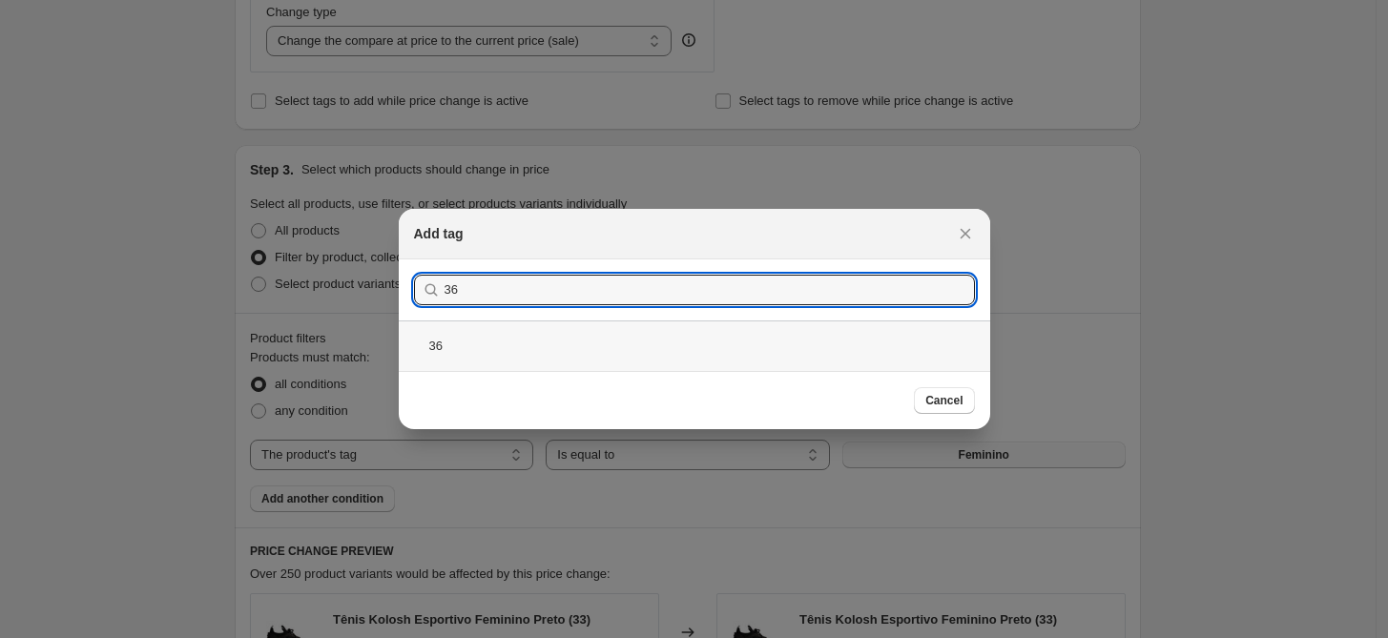
type input "36"
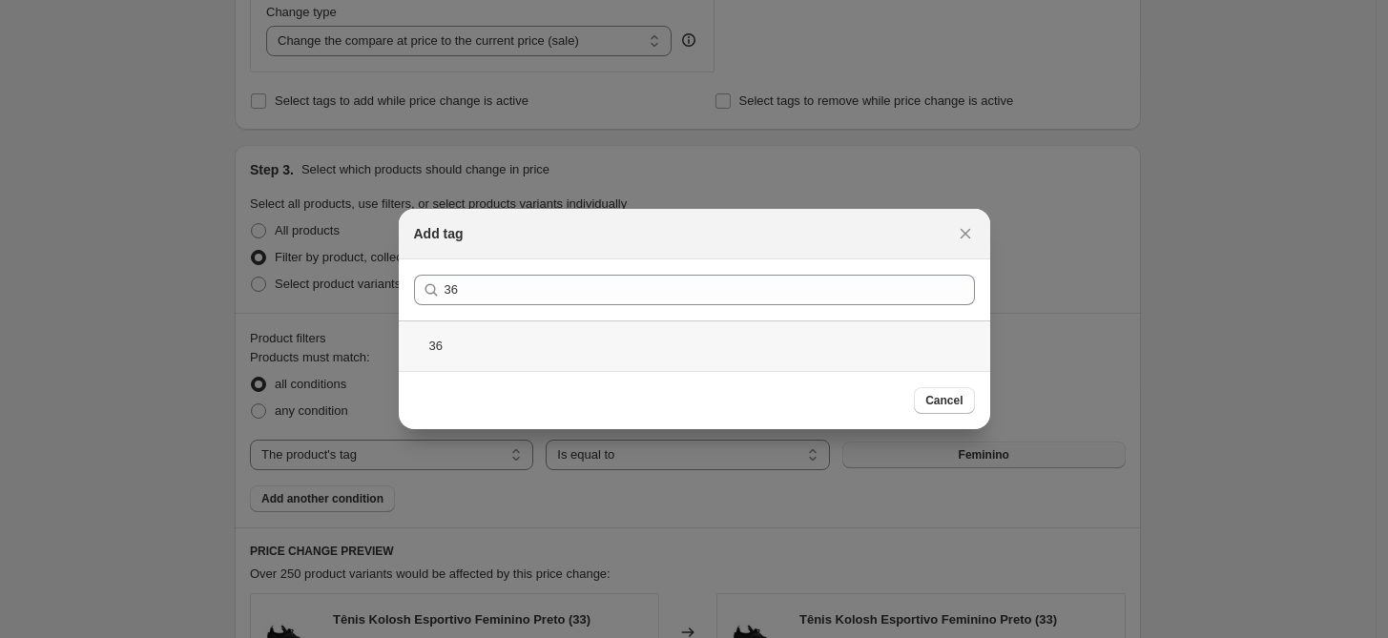
drag, startPoint x: 518, startPoint y: 339, endPoint x: 358, endPoint y: 315, distance: 162.0
click at [517, 339] on div "36" at bounding box center [694, 345] width 591 height 51
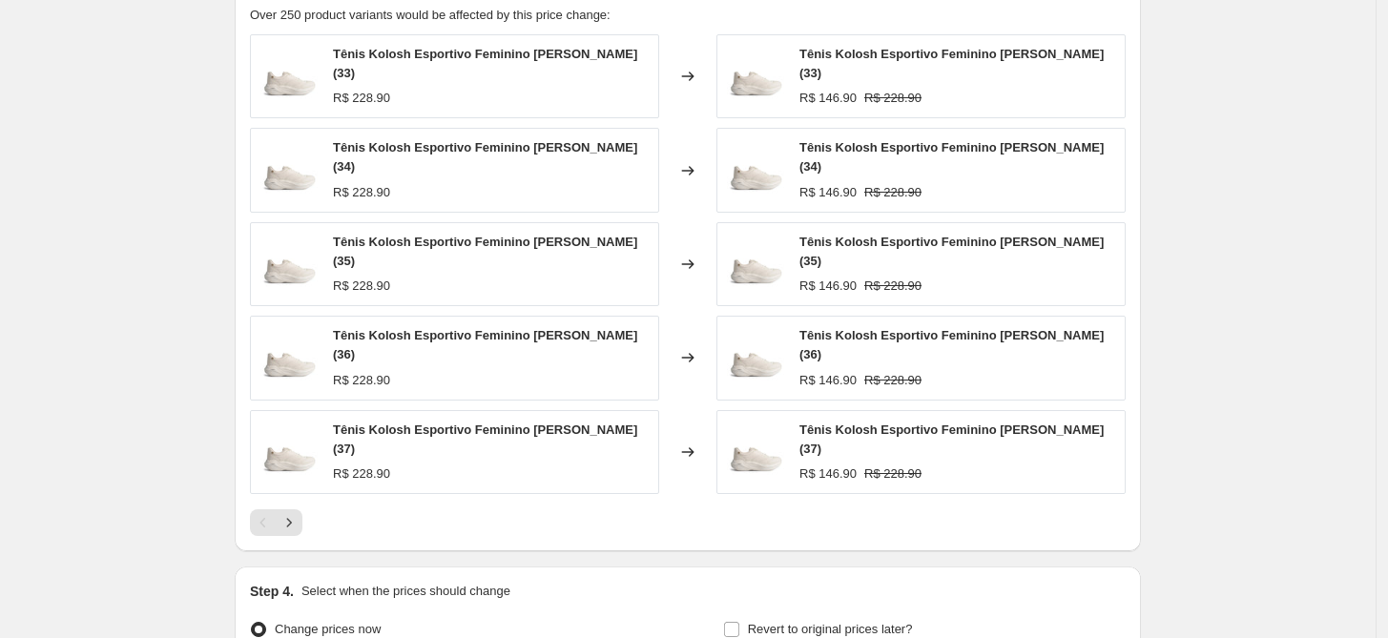
scroll to position [1593, 0]
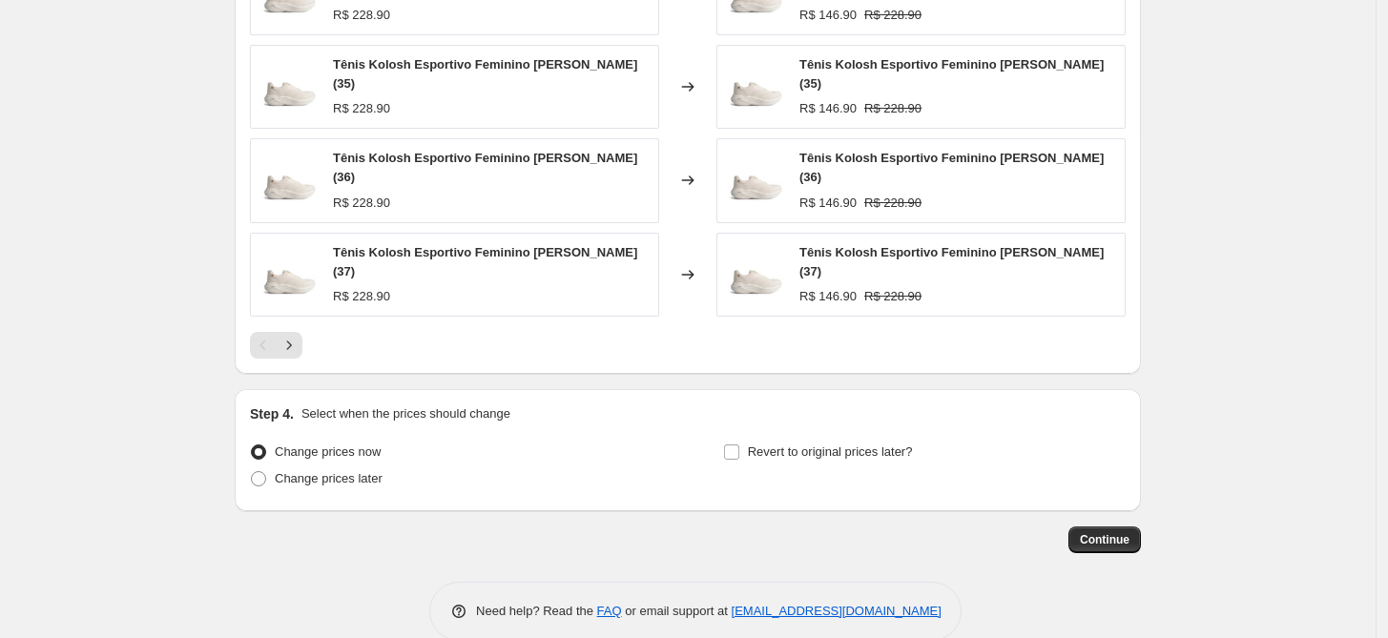
drag, startPoint x: 1116, startPoint y: 524, endPoint x: 1255, endPoint y: 324, distance: 243.1
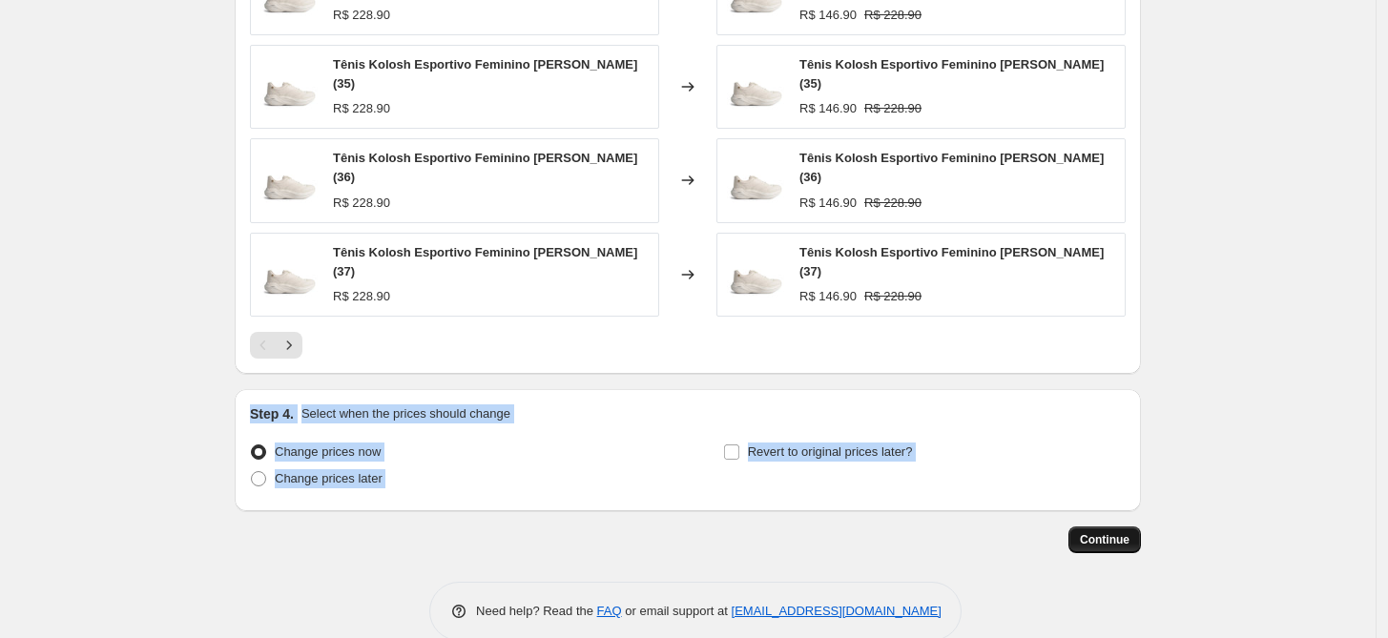
click at [1121, 532] on span "Continue" at bounding box center [1105, 539] width 50 height 15
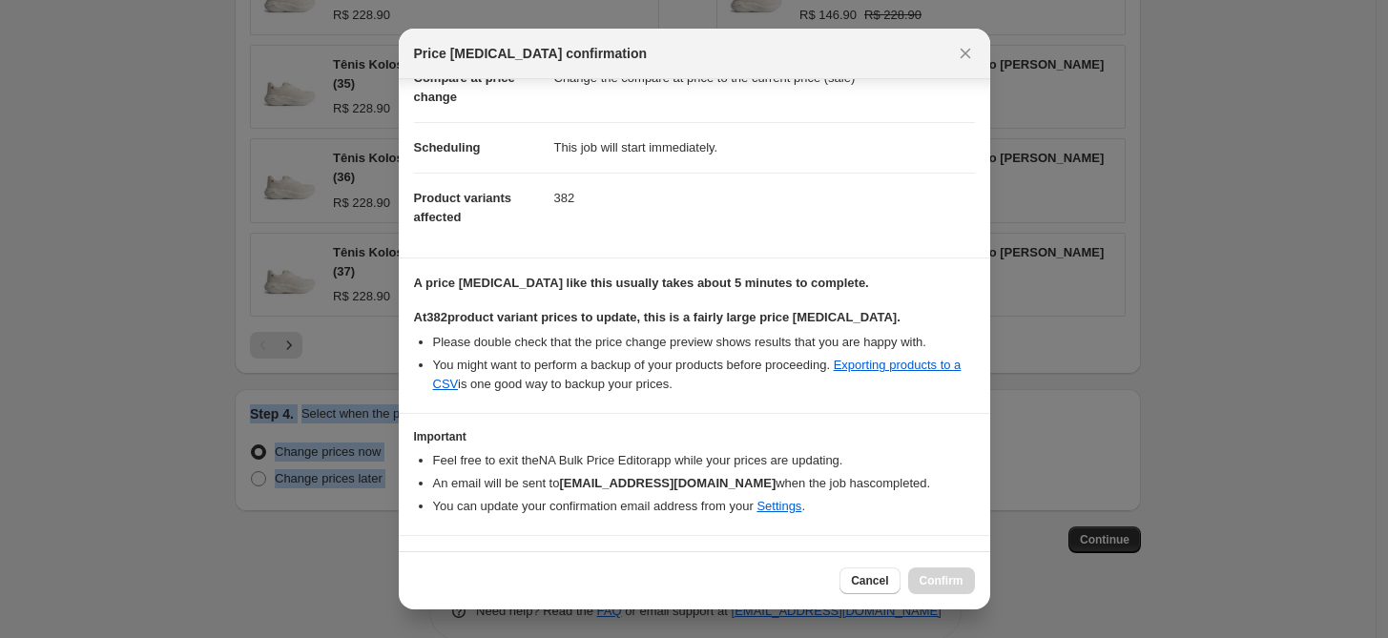
scroll to position [151, 0]
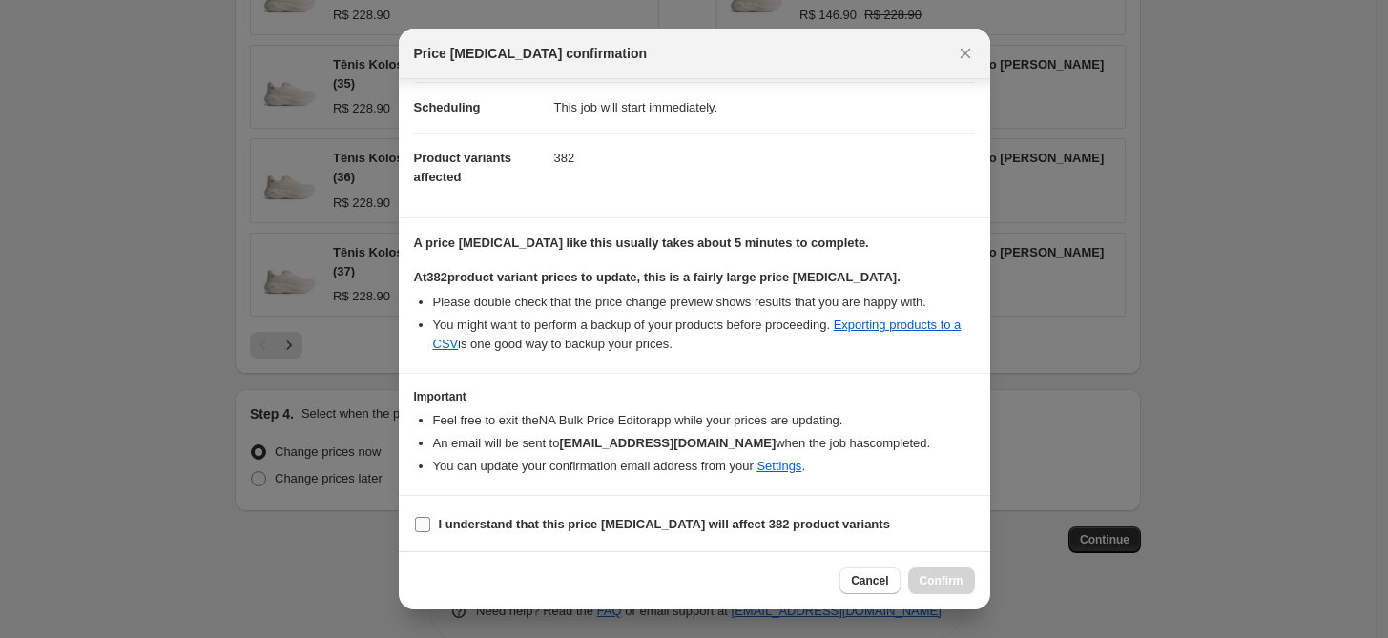
click at [554, 519] on b "I understand that this price change job will affect 382 product variants" at bounding box center [664, 524] width 451 height 14
click at [430, 519] on input "I understand that this price change job will affect 382 product variants" at bounding box center [422, 524] width 15 height 15
checkbox input "true"
drag, startPoint x: 944, startPoint y: 573, endPoint x: 999, endPoint y: 552, distance: 59.2
click at [944, 575] on span "Confirm" at bounding box center [941, 580] width 44 height 15
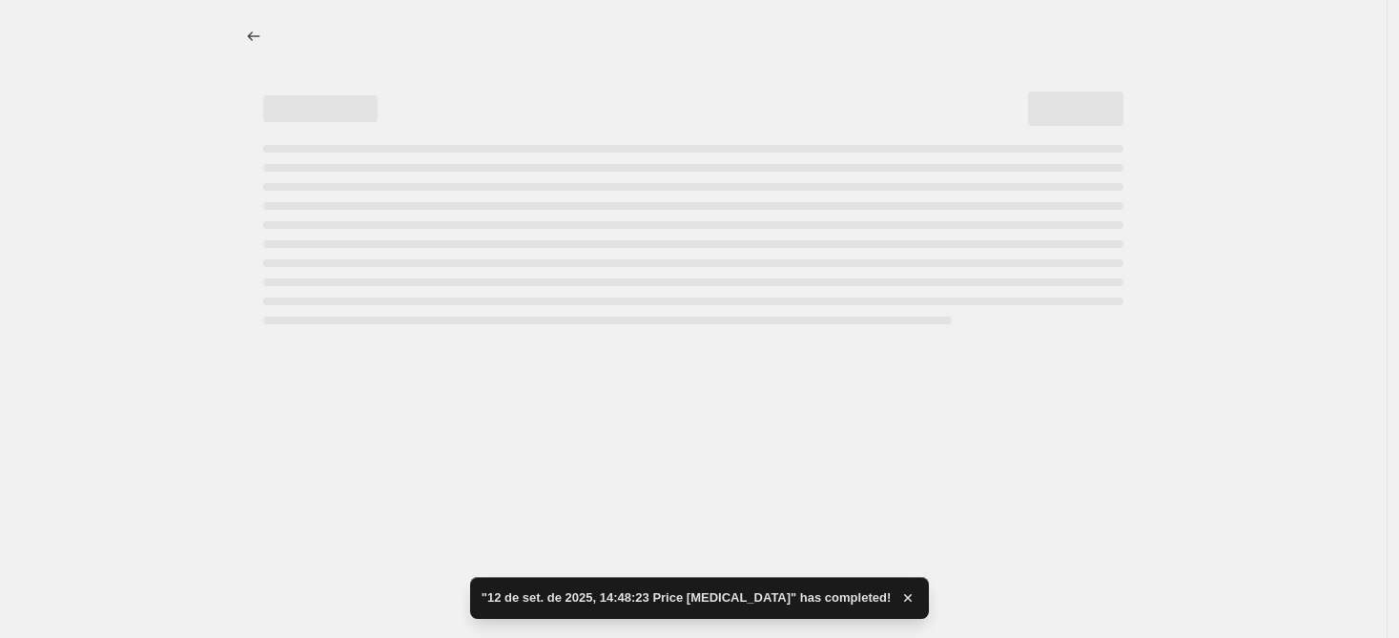
select select "percentage"
select select "tag"
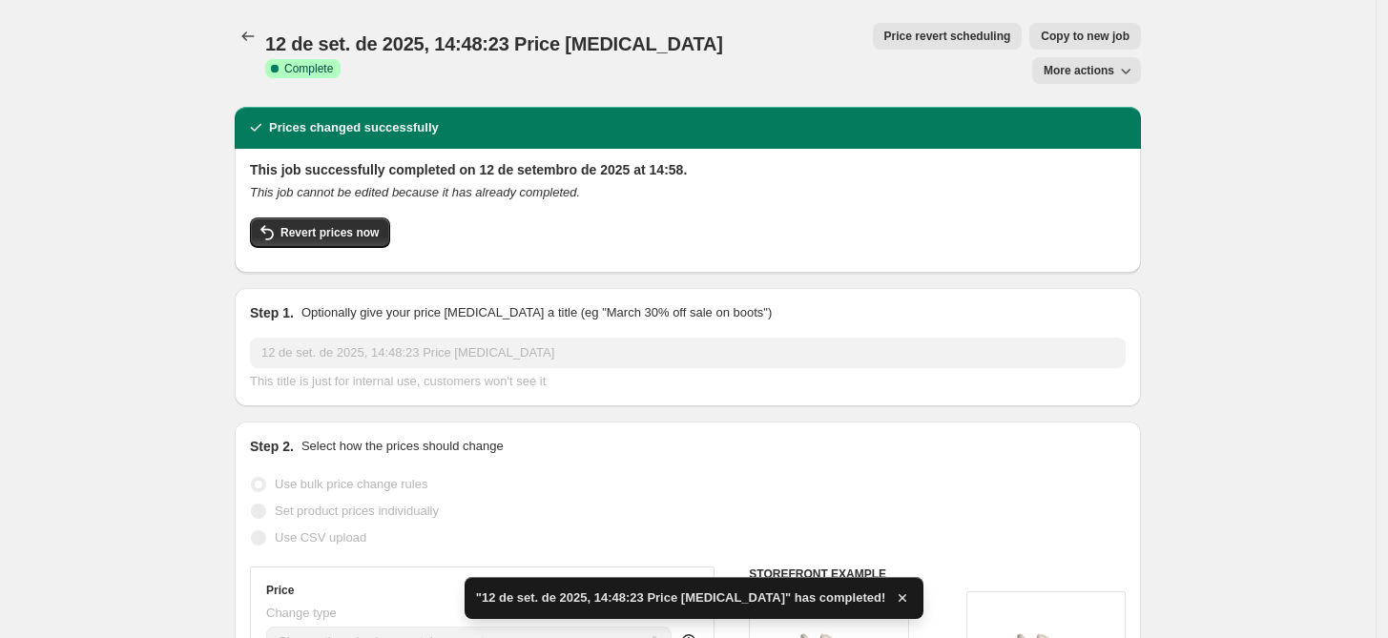
click at [245, 33] on icon "Price change jobs" at bounding box center [247, 36] width 19 height 19
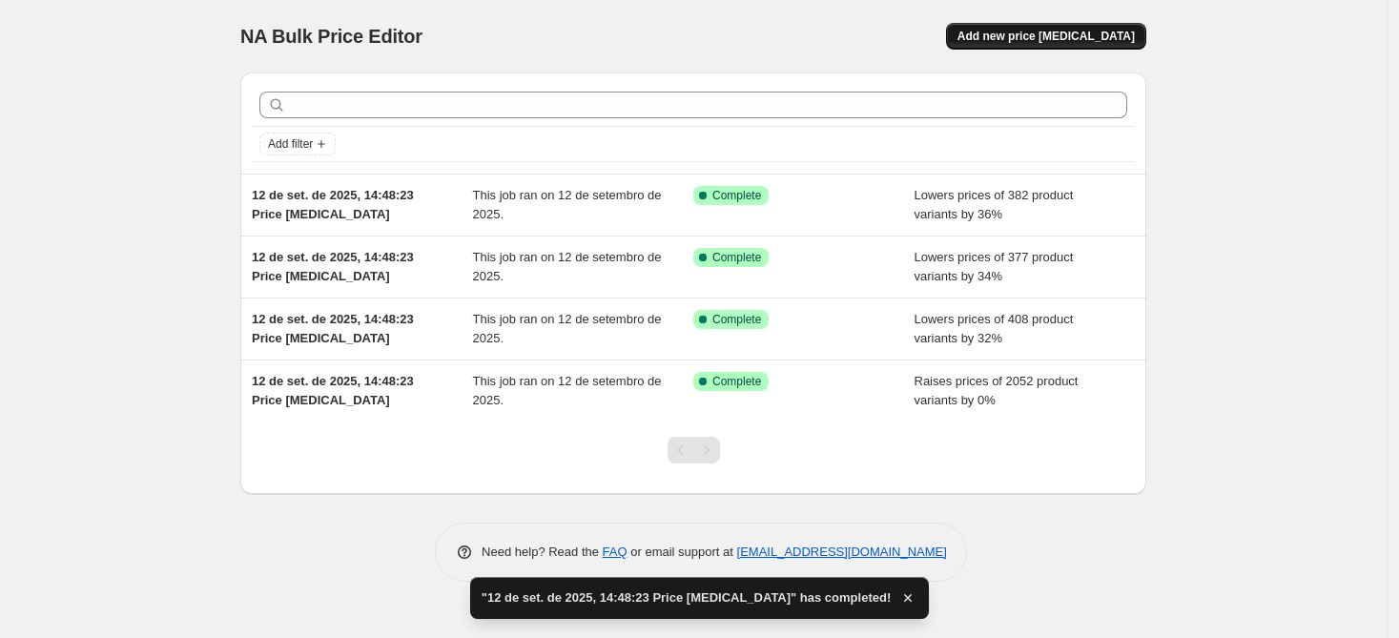
click at [1042, 38] on span "Add new price change job" at bounding box center [1045, 36] width 177 height 15
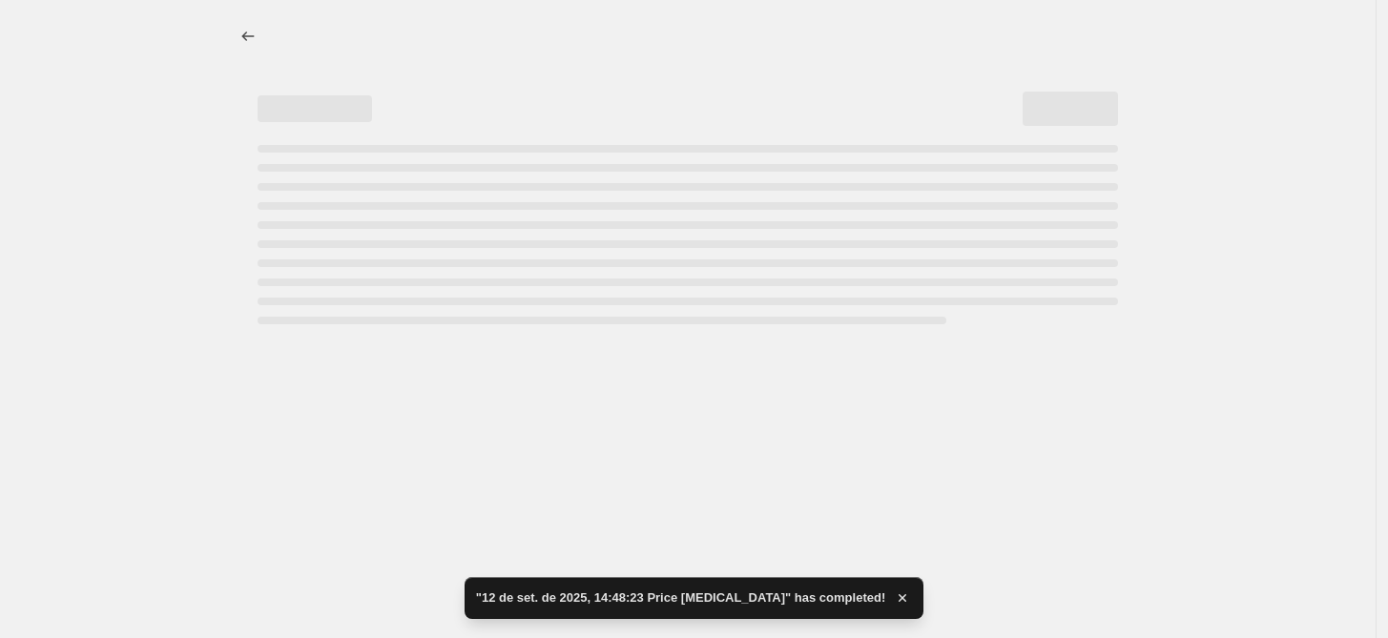
select select "percentage"
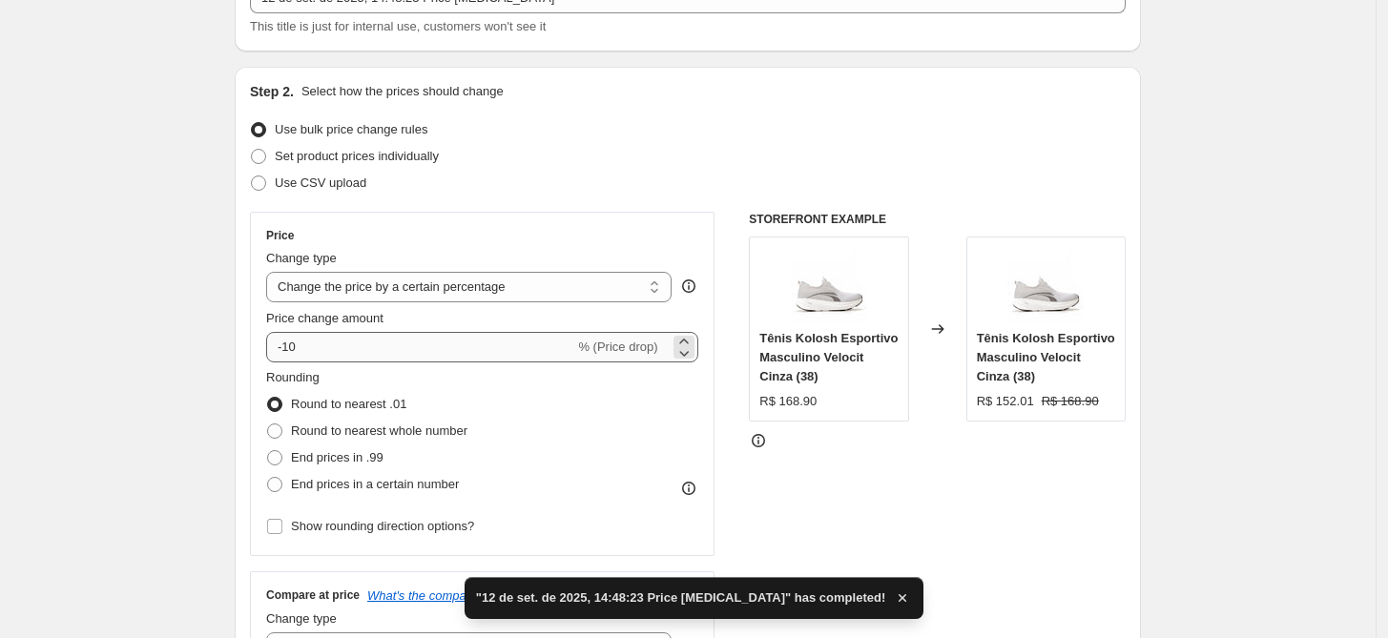
scroll to position [147, 0]
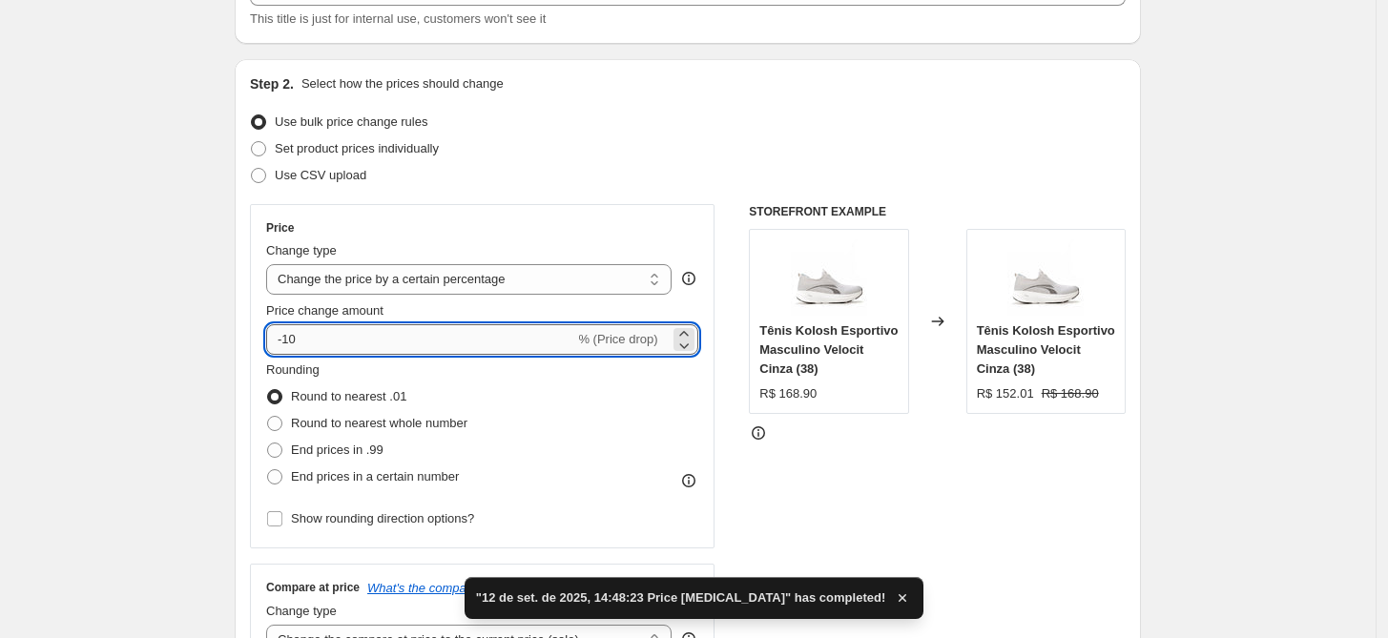
drag, startPoint x: 359, startPoint y: 319, endPoint x: 350, endPoint y: 331, distance: 14.3
click at [358, 323] on div "Price change amount -10 % (Price drop)" at bounding box center [482, 327] width 432 height 53
drag, startPoint x: 350, startPoint y: 331, endPoint x: 255, endPoint y: 337, distance: 95.5
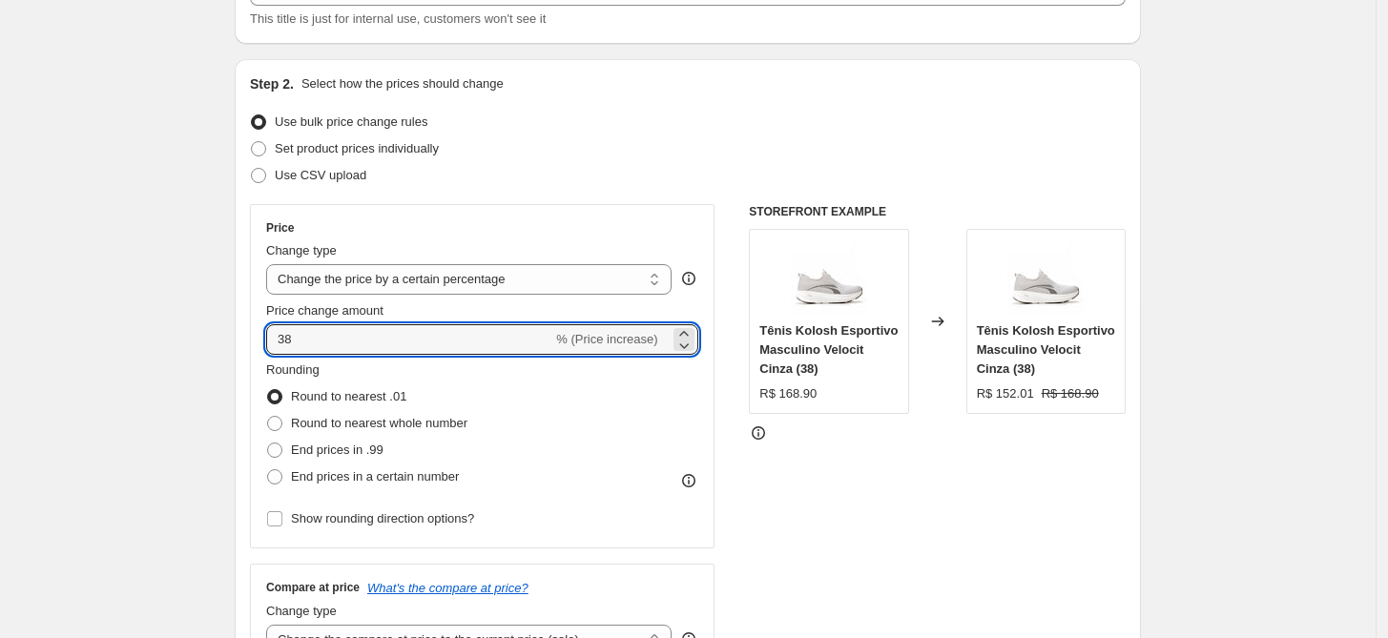
type input "38"
drag, startPoint x: 348, startPoint y: 348, endPoint x: 170, endPoint y: 334, distance: 178.9
type input "-38"
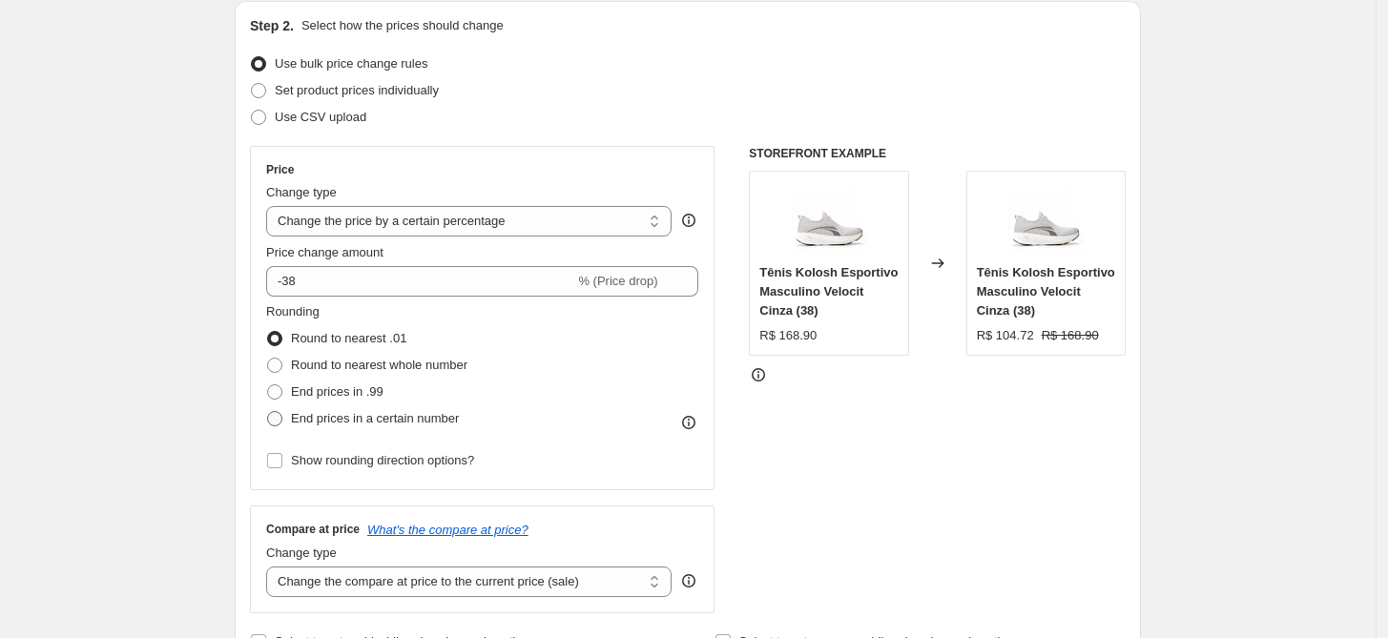
scroll to position [207, 0]
click at [334, 418] on span "End prices in a certain number" at bounding box center [375, 416] width 168 height 14
click at [268, 410] on input "End prices in a certain number" at bounding box center [267, 409] width 1 height 1
radio input "true"
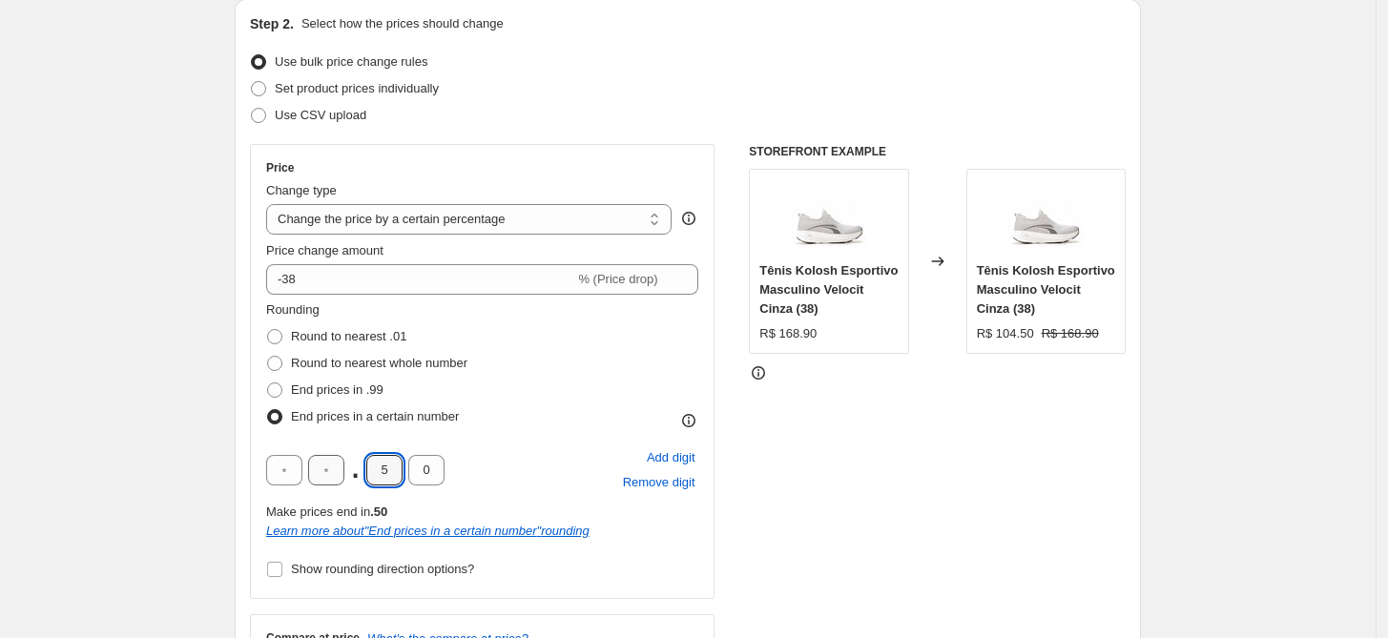
drag, startPoint x: 389, startPoint y: 468, endPoint x: 315, endPoint y: 468, distance: 74.4
click at [319, 468] on div ". 5 0" at bounding box center [355, 470] width 178 height 31
type input "9"
drag, startPoint x: 205, startPoint y: 376, endPoint x: 192, endPoint y: 373, distance: 13.7
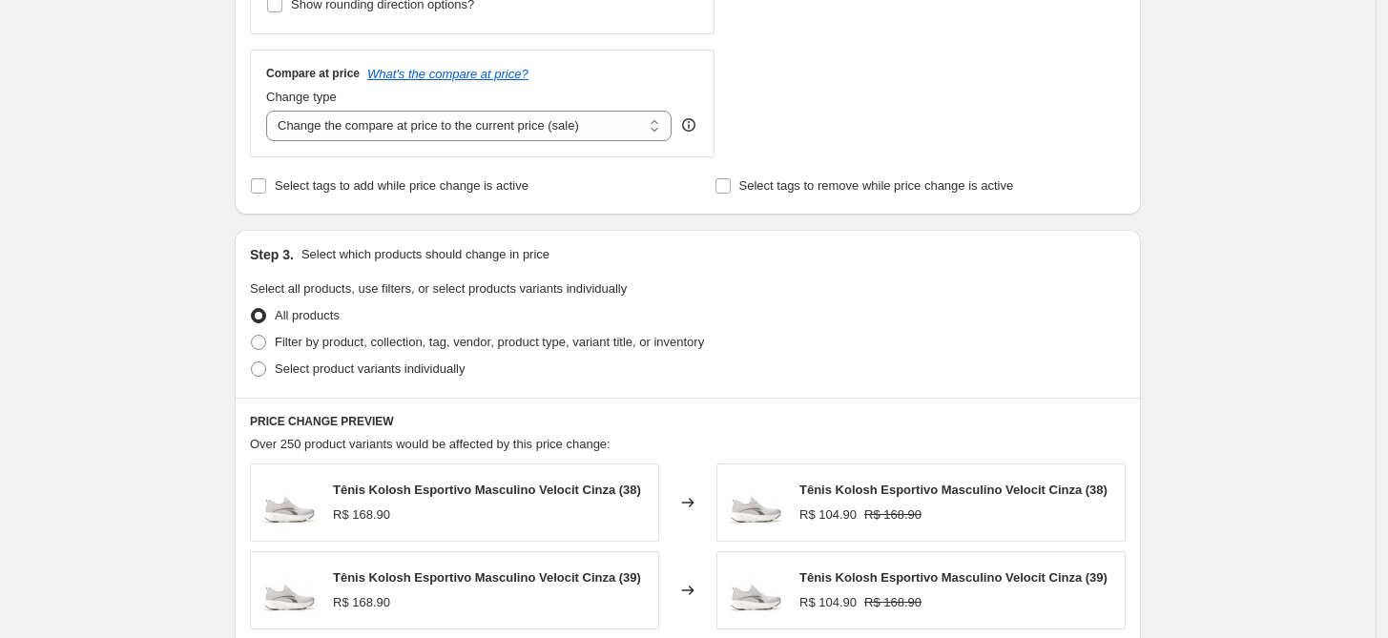
scroll to position [926, 0]
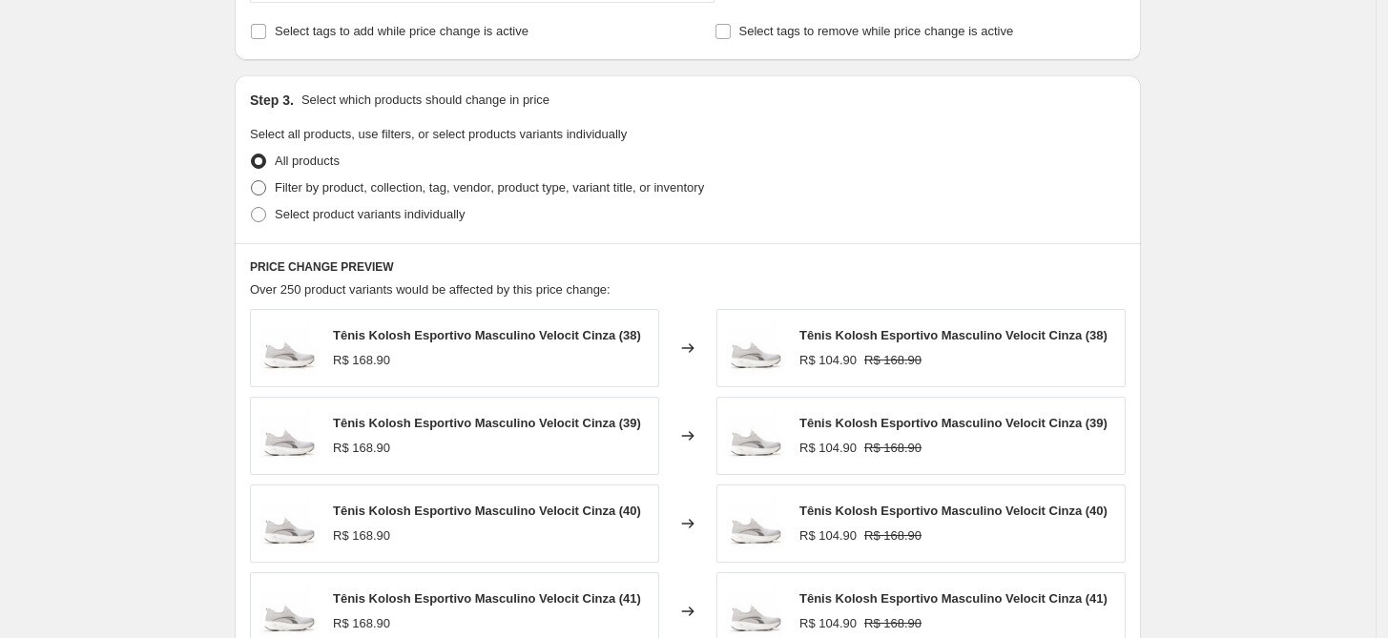
click at [419, 196] on span "Filter by product, collection, tag, vendor, product type, variant title, or inv…" at bounding box center [489, 187] width 429 height 19
click at [252, 181] on input "Filter by product, collection, tag, vendor, product type, variant title, or inv…" at bounding box center [251, 180] width 1 height 1
radio input "true"
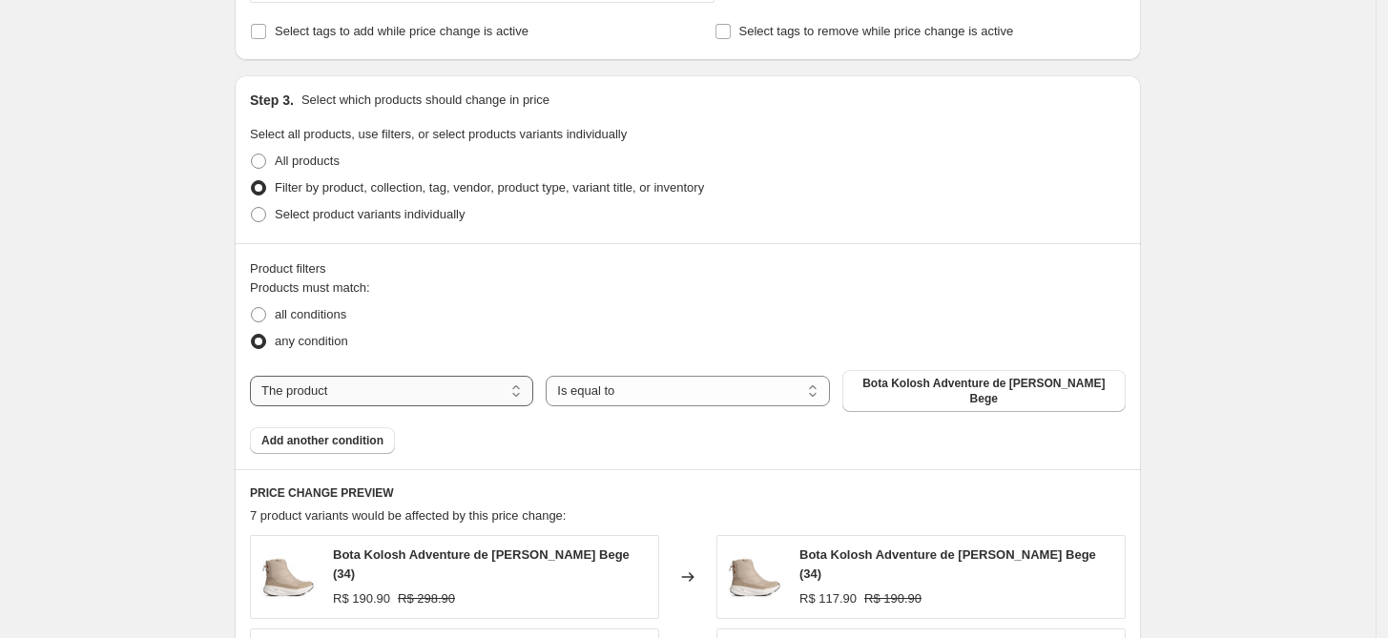
click at [352, 385] on select "The product The product's collection The product's tag The product's vendor The…" at bounding box center [391, 391] width 283 height 31
select select "tag"
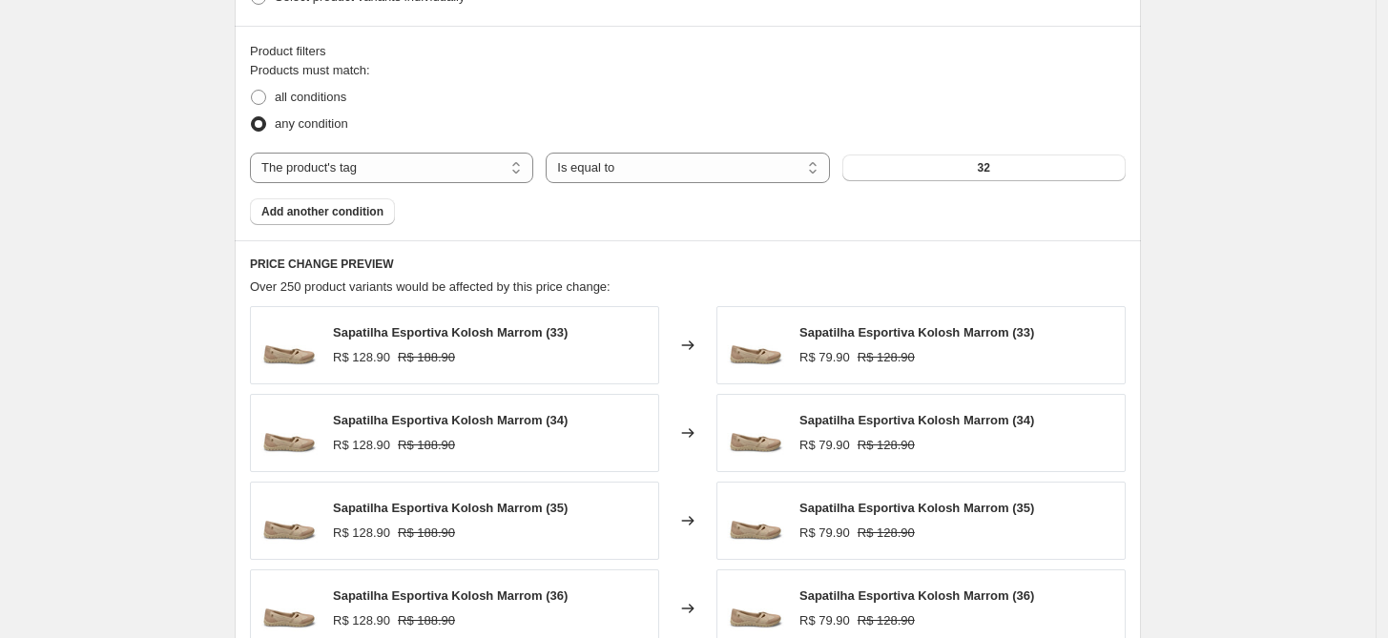
scroll to position [1139, 0]
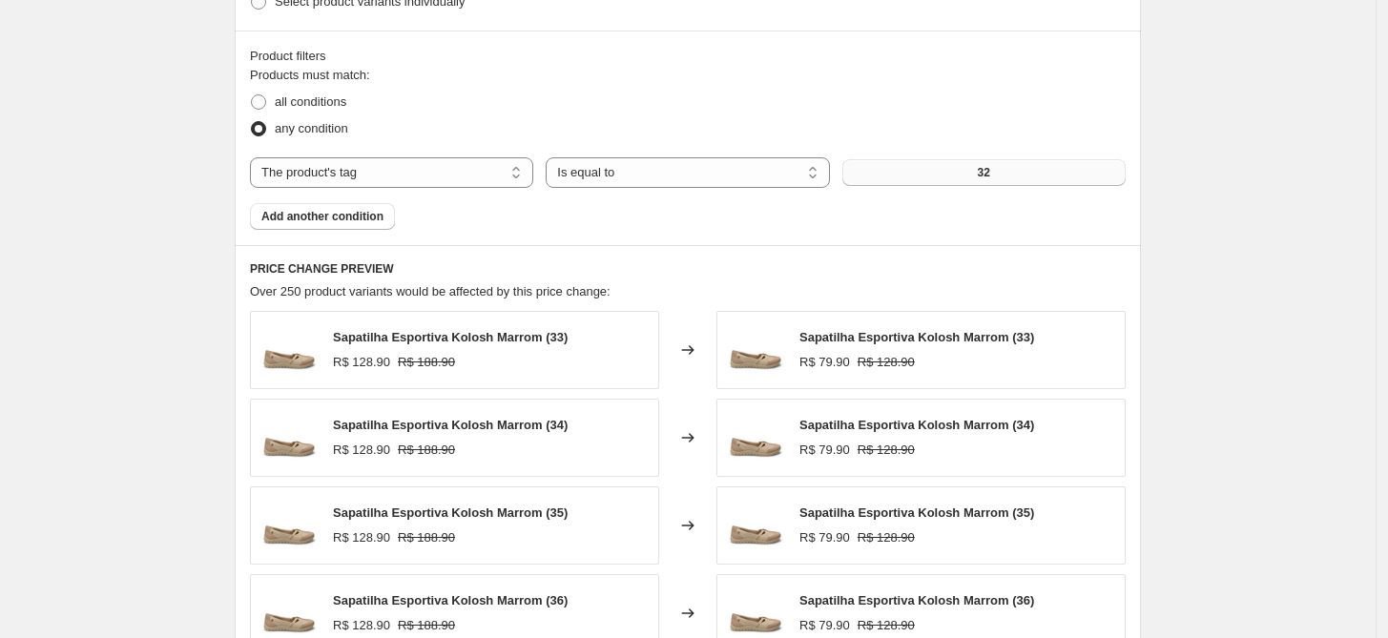
click at [961, 178] on button "32" at bounding box center [983, 172] width 283 height 27
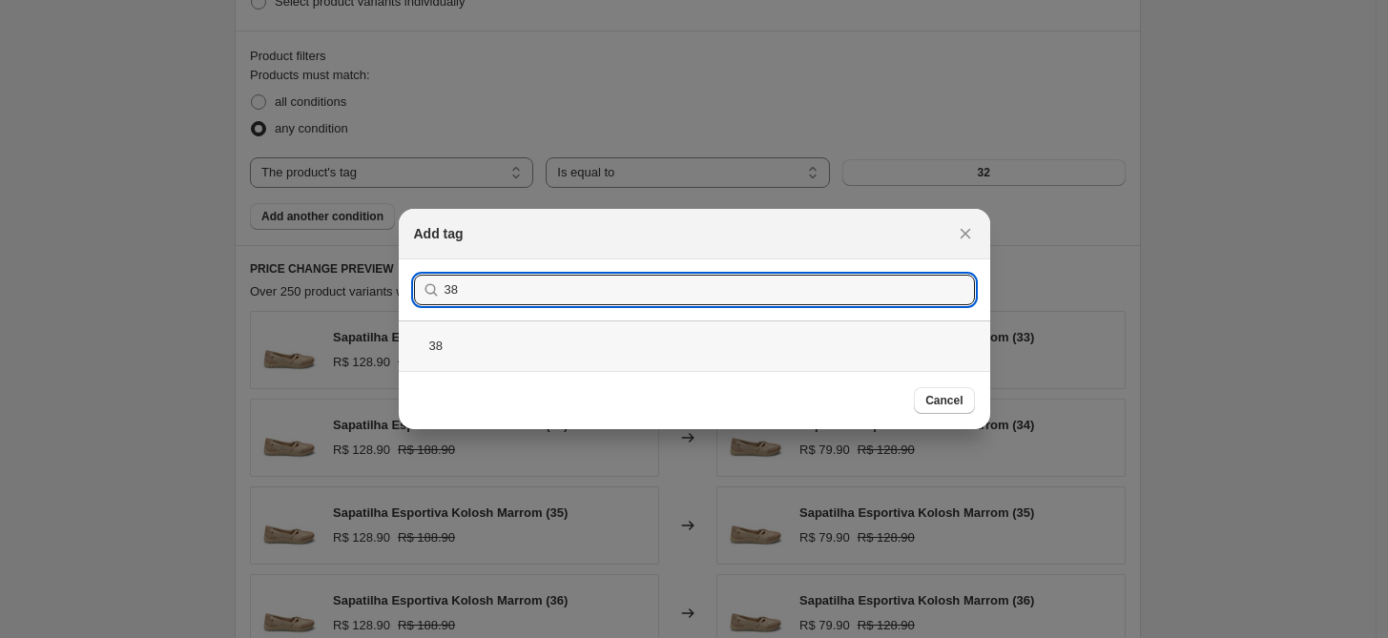
type input "38"
click at [478, 343] on div "38" at bounding box center [694, 345] width 591 height 51
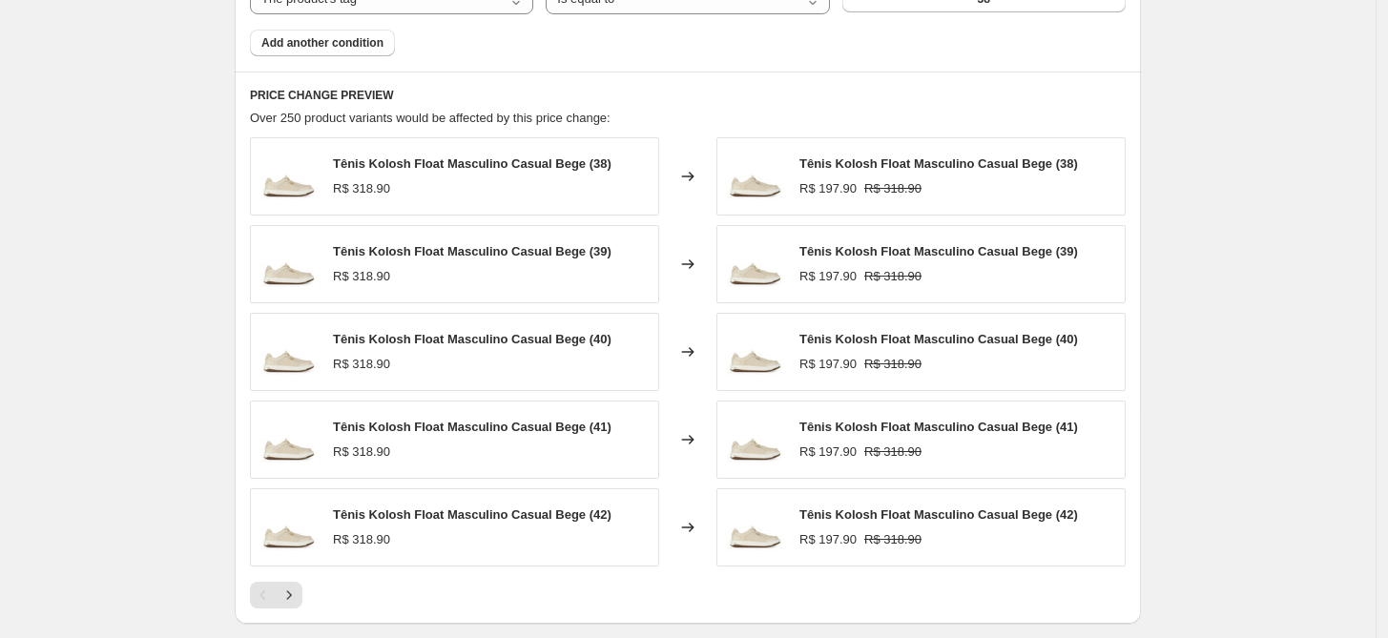
scroll to position [1593, 0]
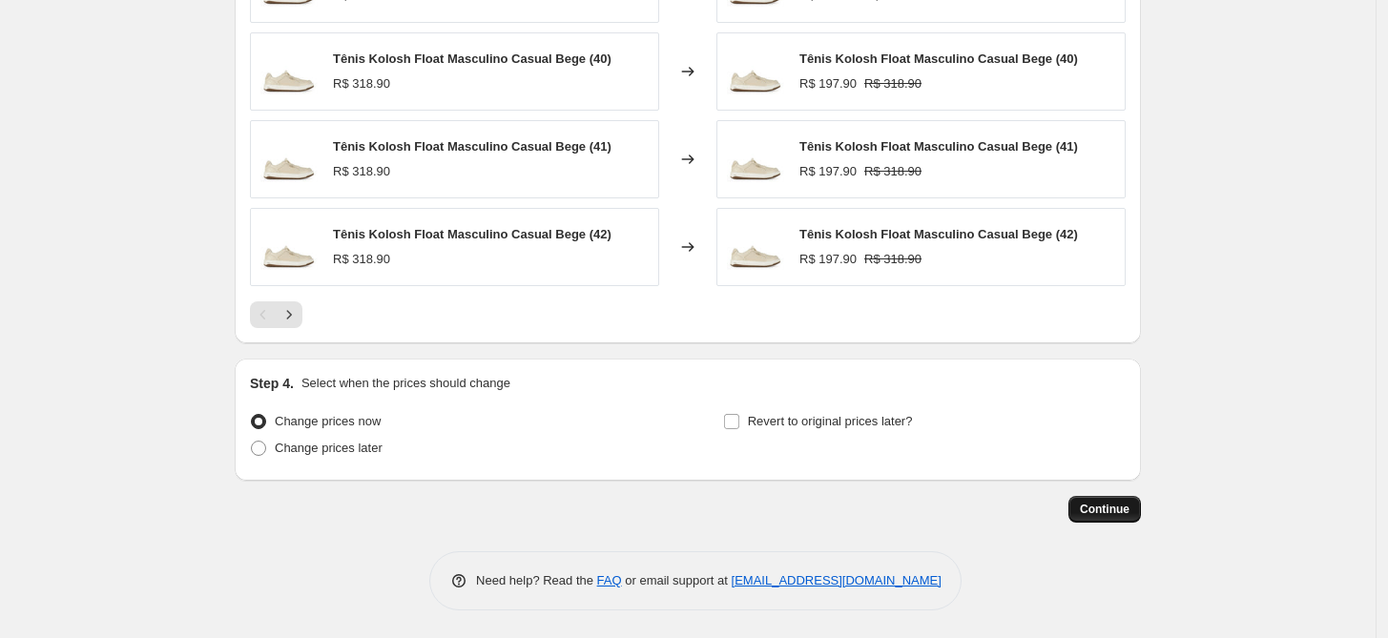
click at [1120, 514] on span "Continue" at bounding box center [1105, 509] width 50 height 15
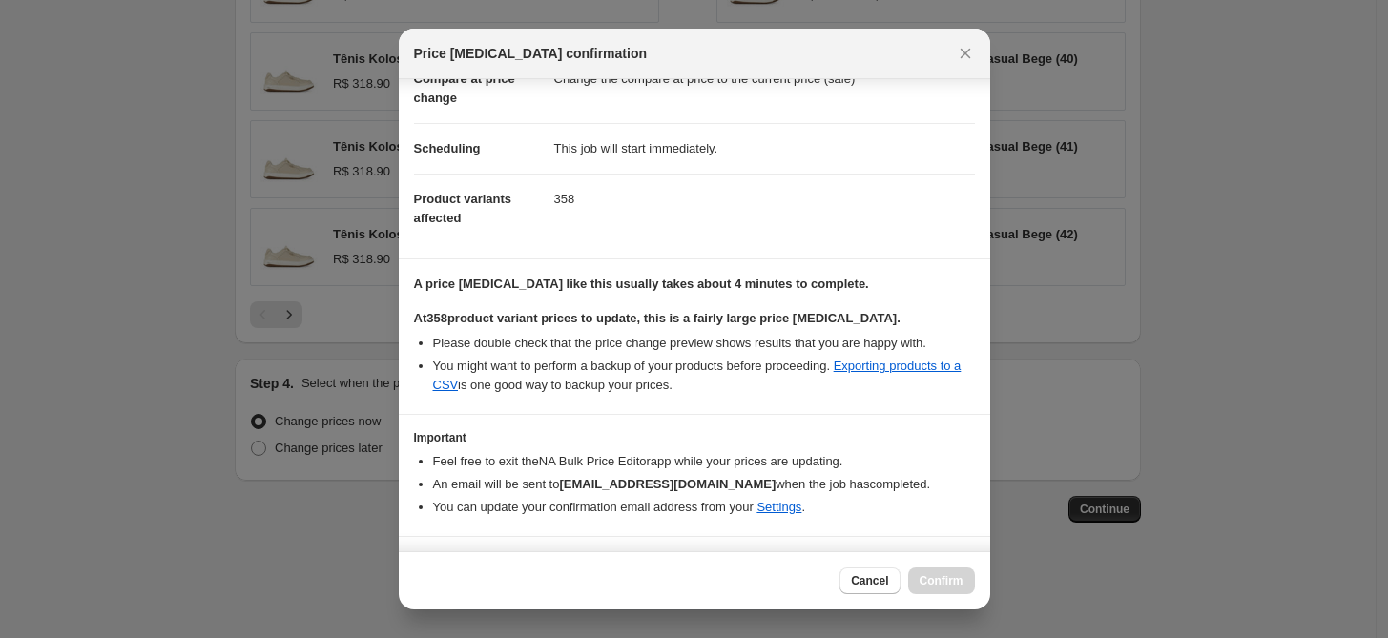
scroll to position [151, 0]
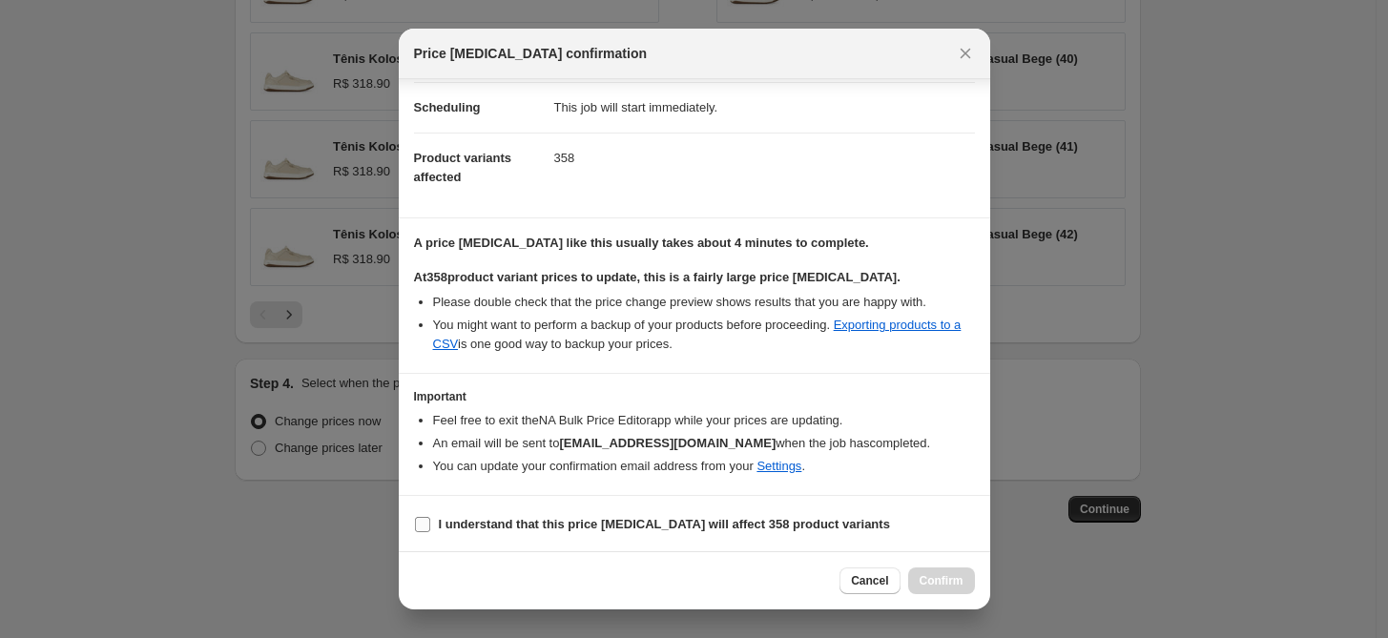
click at [475, 513] on label "I understand that this price change job will affect 358 product variants" at bounding box center [652, 524] width 476 height 27
click at [430, 517] on input "I understand that this price change job will affect 358 product variants" at bounding box center [422, 524] width 15 height 15
checkbox input "true"
click at [944, 572] on button "Confirm" at bounding box center [941, 580] width 67 height 27
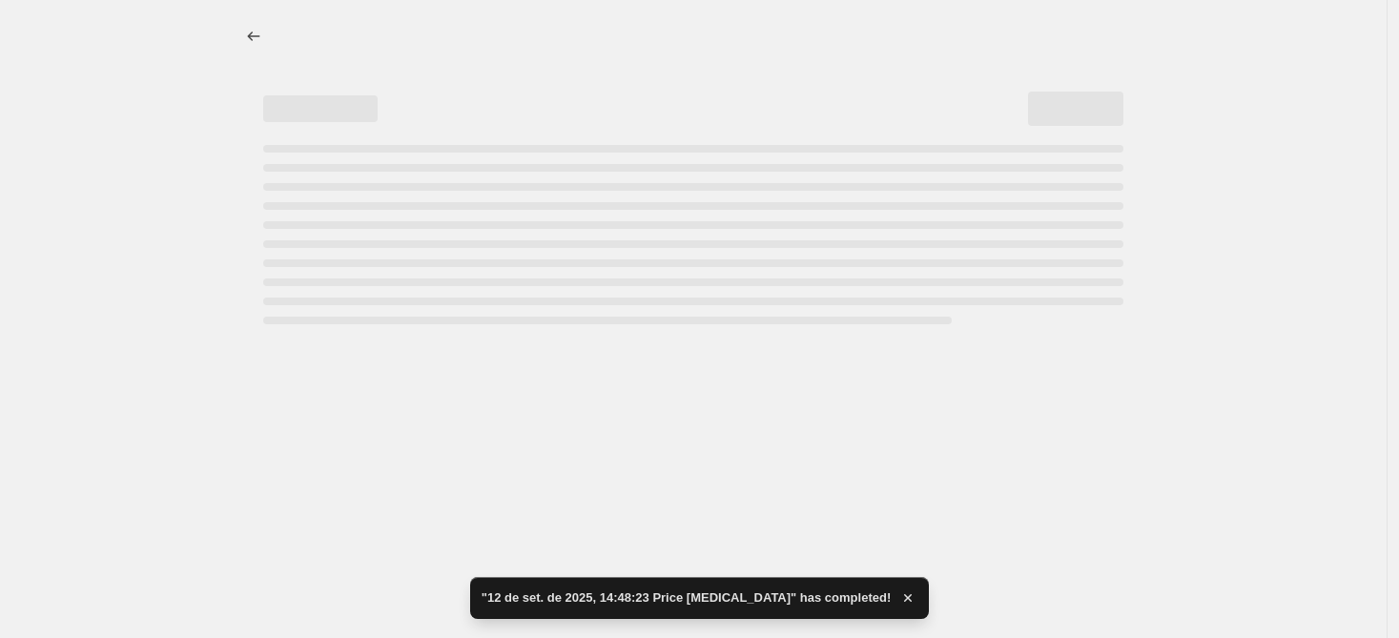
select select "percentage"
select select "tag"
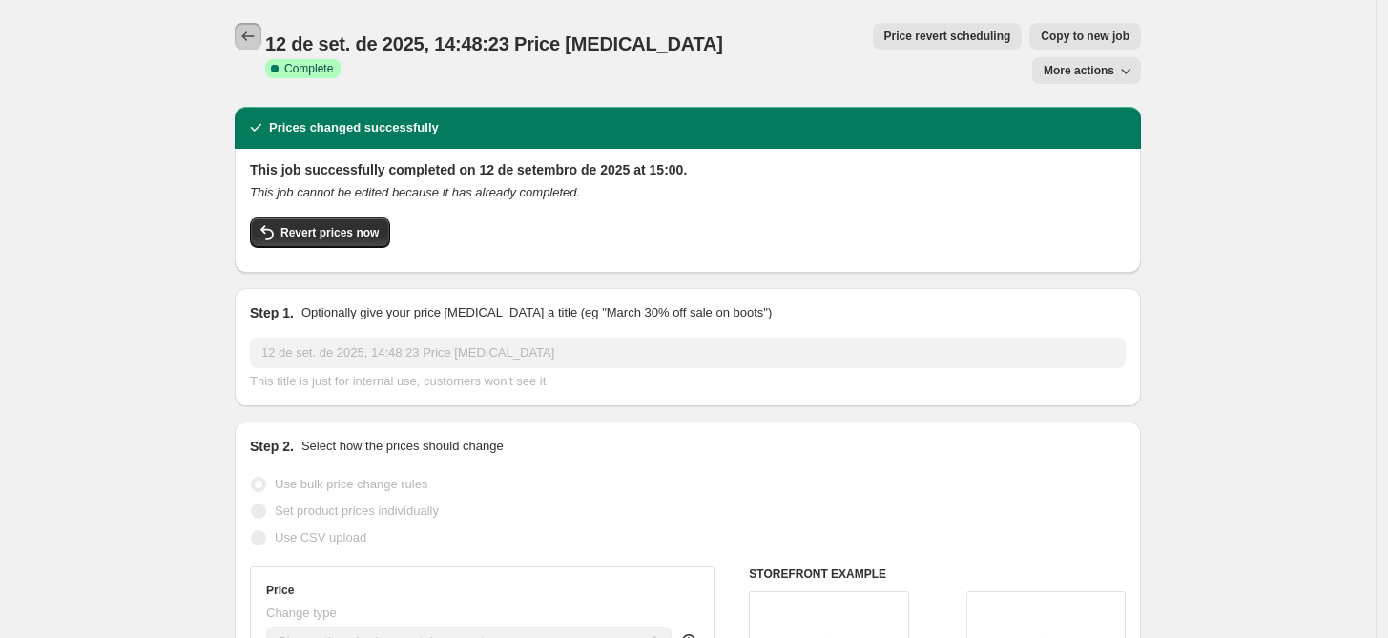
click at [251, 47] on button "Price change jobs" at bounding box center [248, 36] width 27 height 27
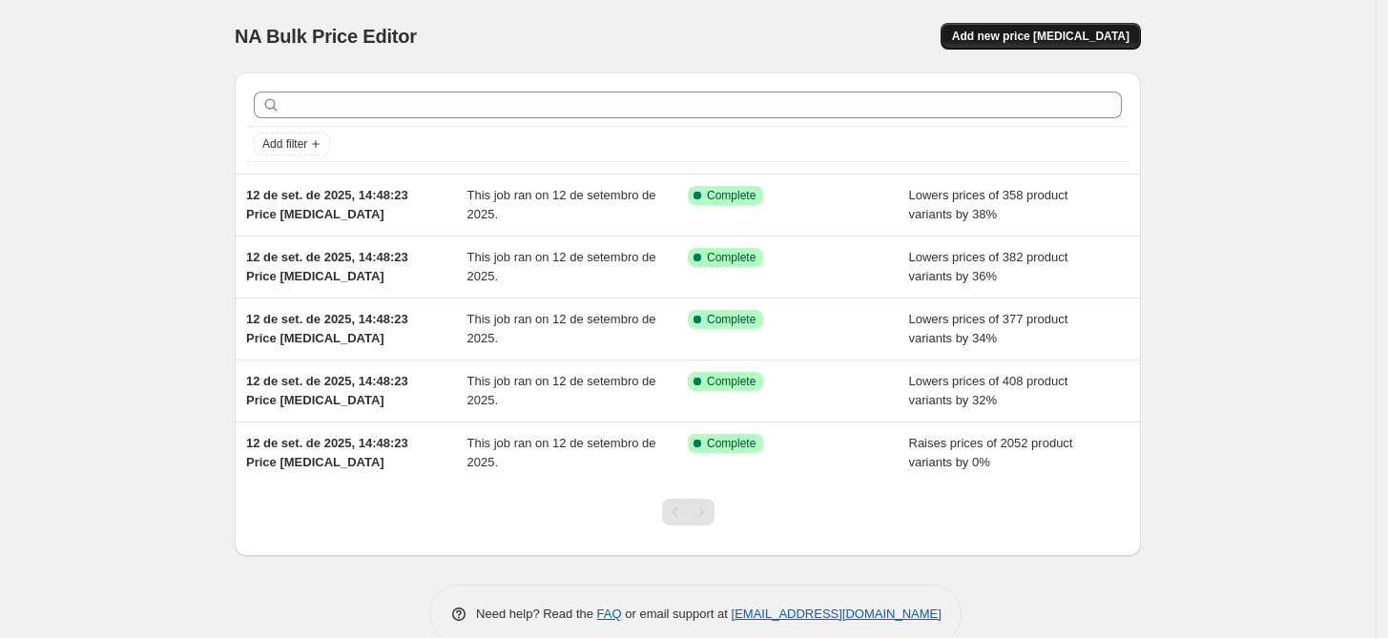
click at [1035, 39] on span "Add new price change job" at bounding box center [1040, 36] width 177 height 15
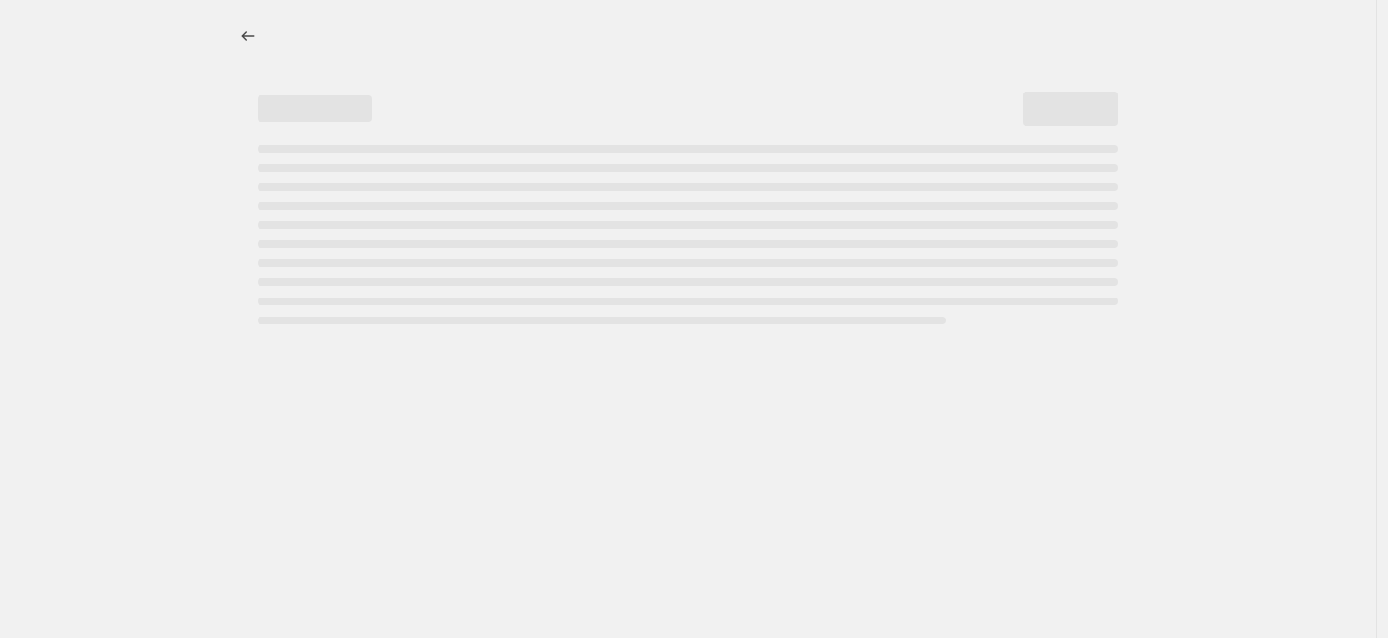
select select "percentage"
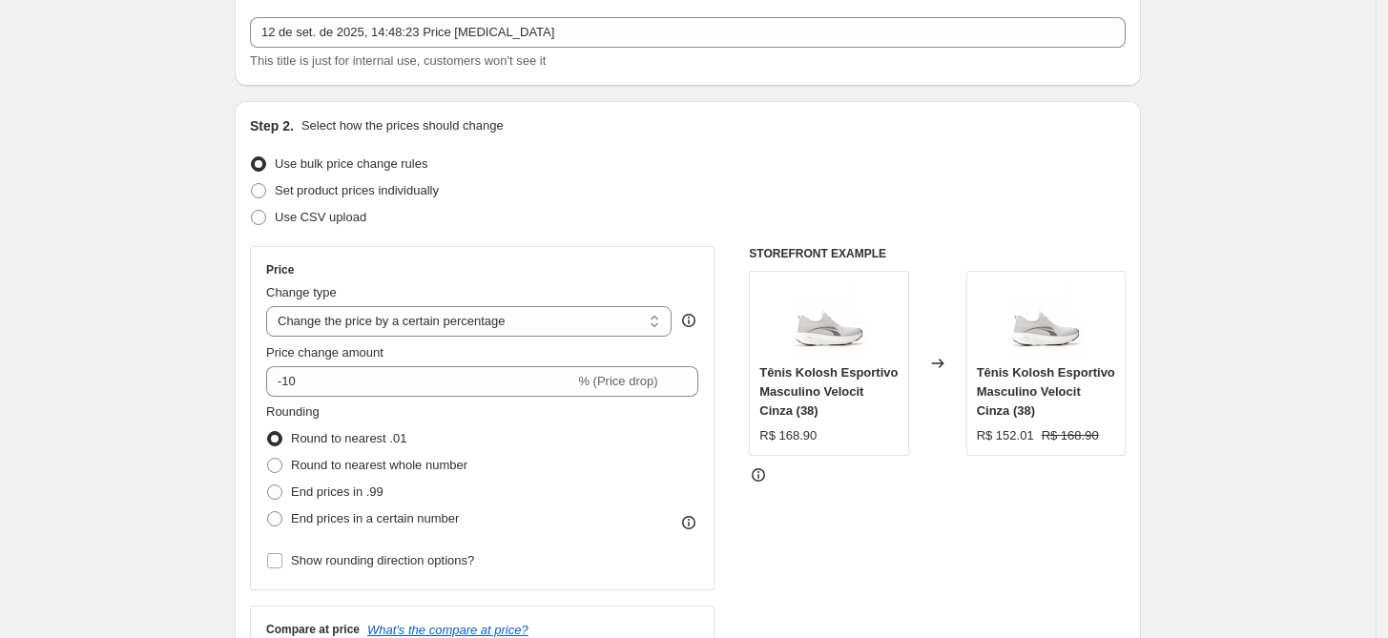
scroll to position [141, 0]
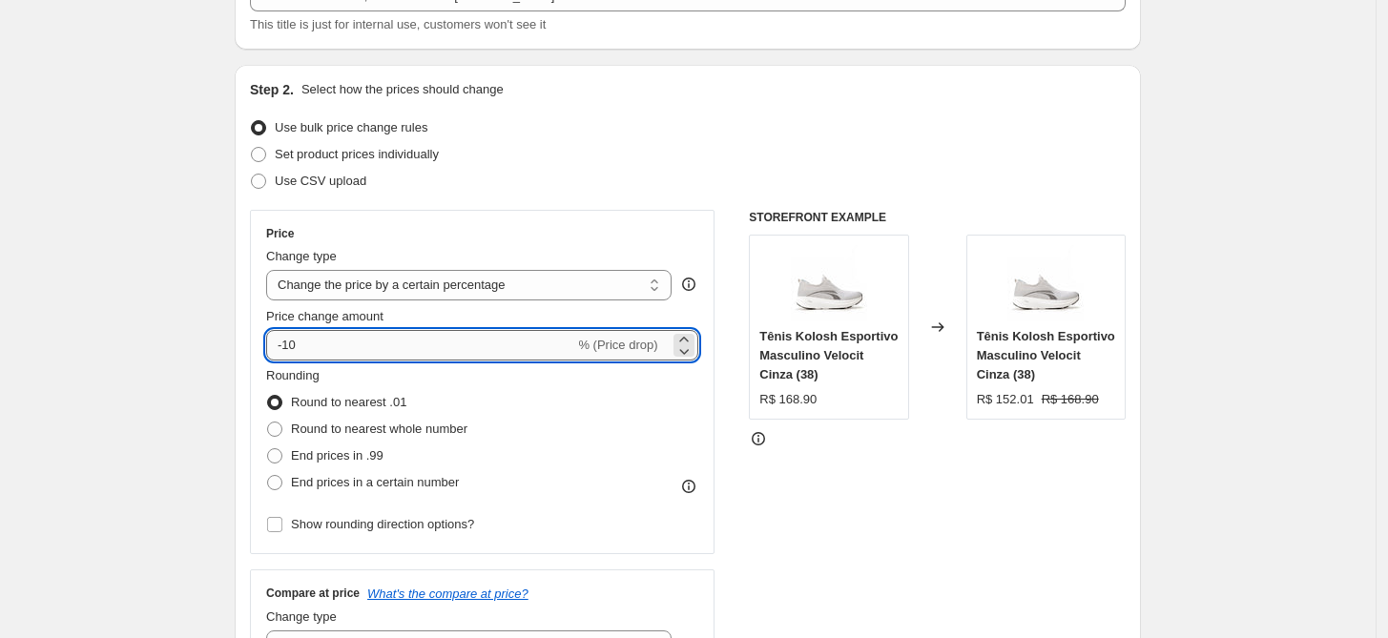
drag, startPoint x: 381, startPoint y: 341, endPoint x: 292, endPoint y: 354, distance: 90.5
click at [292, 354] on input "-10" at bounding box center [420, 345] width 308 height 31
type input "-1"
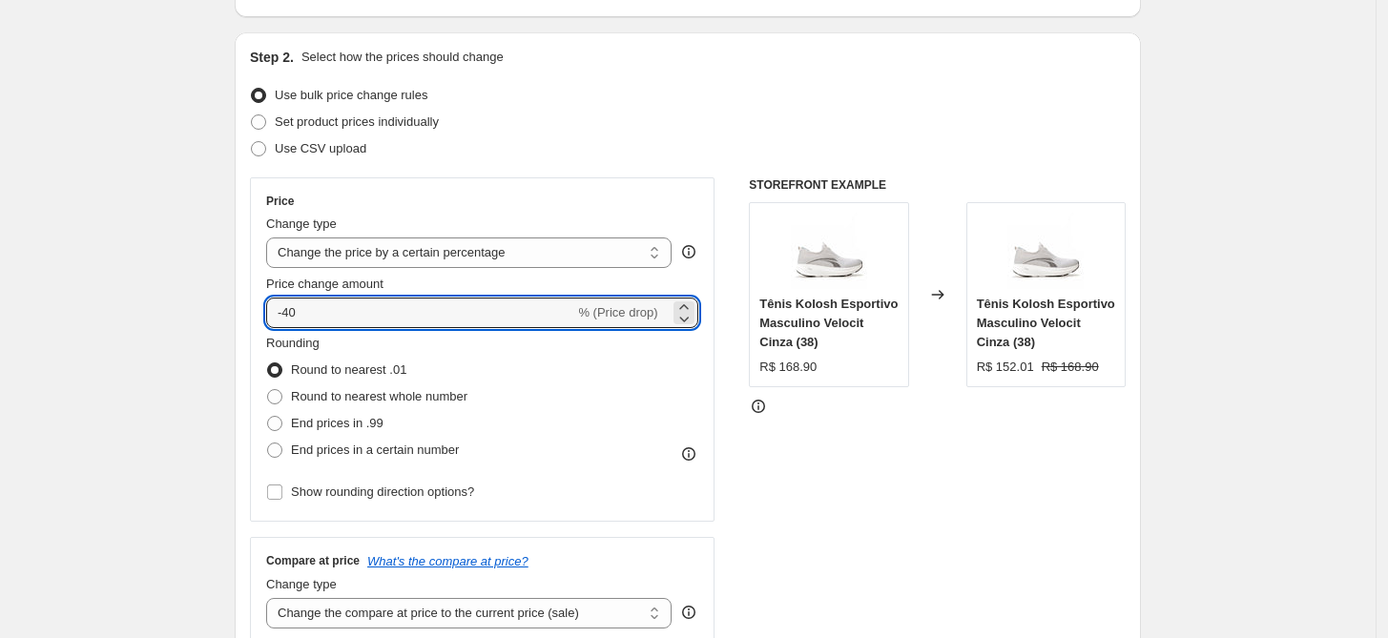
scroll to position [266, 0]
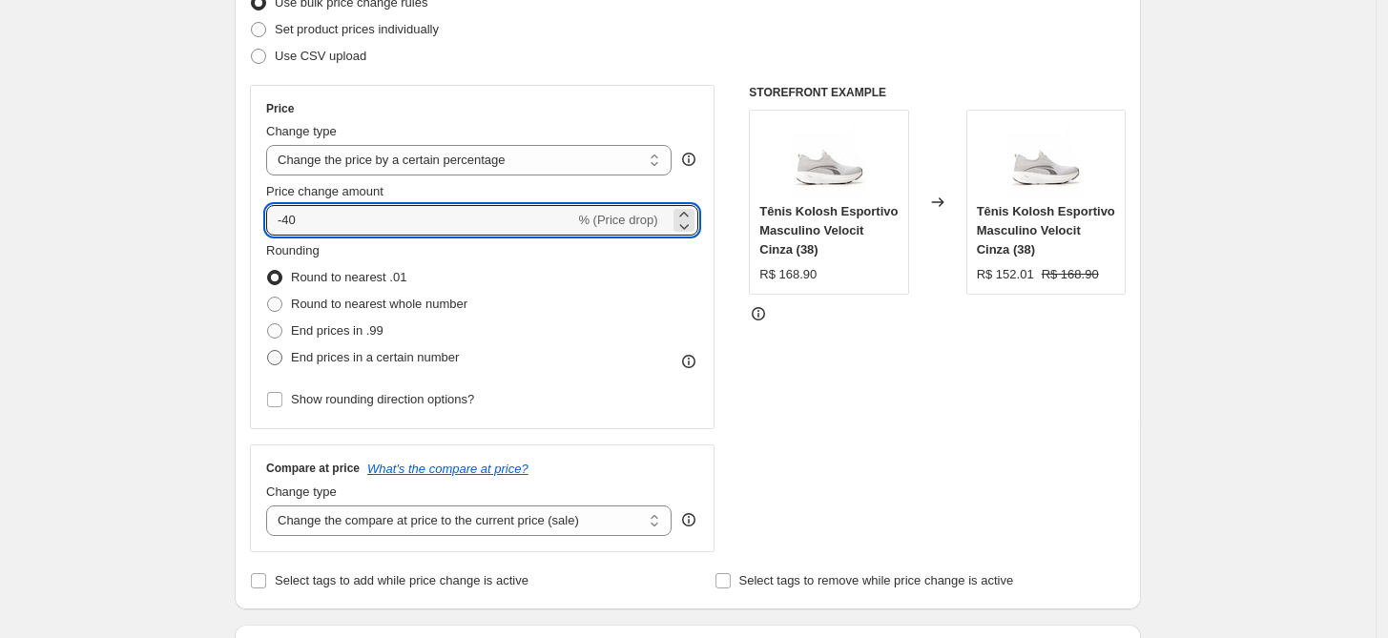
type input "-40"
click at [377, 363] on span "End prices in a certain number" at bounding box center [375, 357] width 168 height 14
click at [268, 351] on input "End prices in a certain number" at bounding box center [267, 350] width 1 height 1
radio input "true"
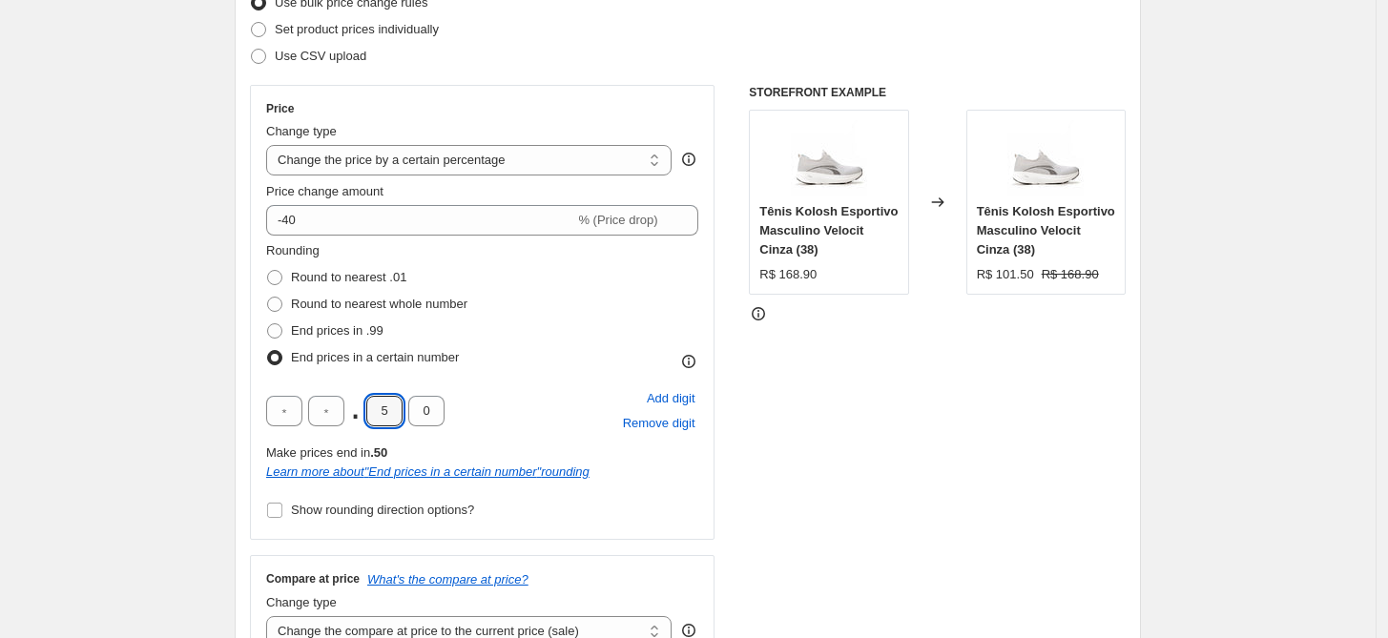
drag, startPoint x: 389, startPoint y: 418, endPoint x: 363, endPoint y: 420, distance: 25.8
click at [369, 418] on input "5" at bounding box center [384, 411] width 36 height 31
type input "9"
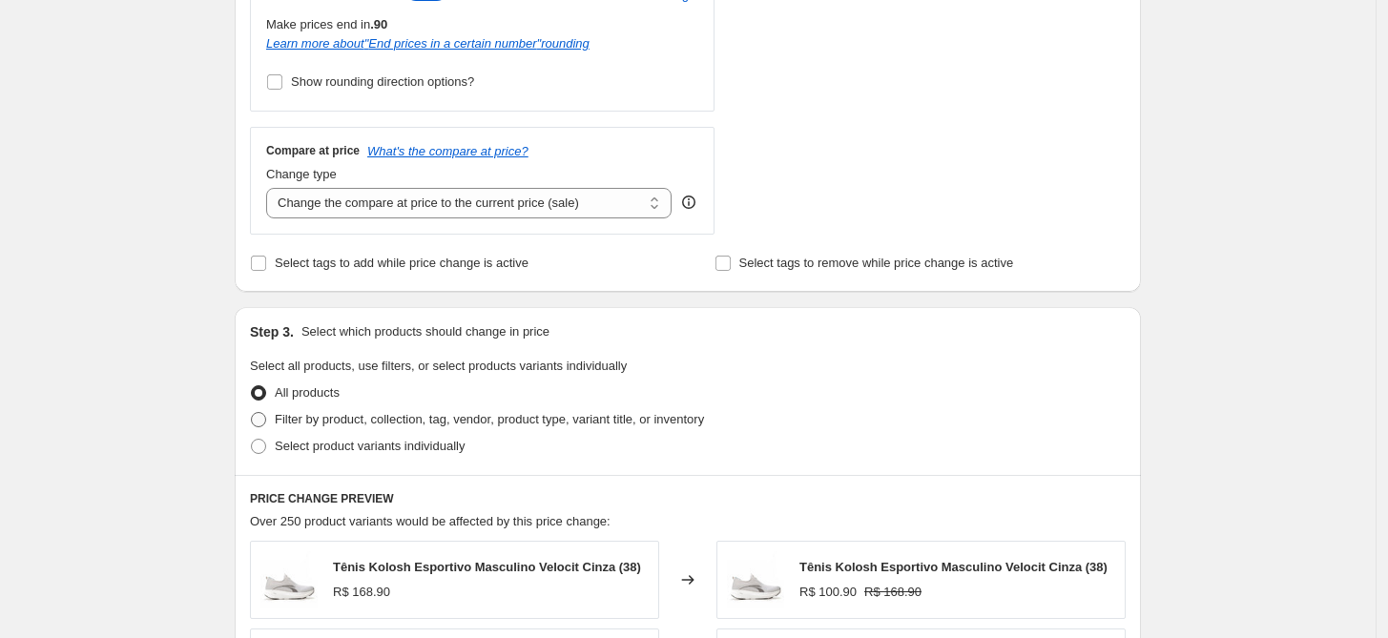
scroll to position [693, 0]
click at [314, 417] on span "Filter by product, collection, tag, vendor, product type, variant title, or inv…" at bounding box center [489, 420] width 429 height 14
click at [284, 421] on span "Filter by product, collection, tag, vendor, product type, variant title, or inv…" at bounding box center [489, 420] width 429 height 14
click at [252, 414] on input "Filter by product, collection, tag, vendor, product type, variant title, or inv…" at bounding box center [251, 413] width 1 height 1
radio input "true"
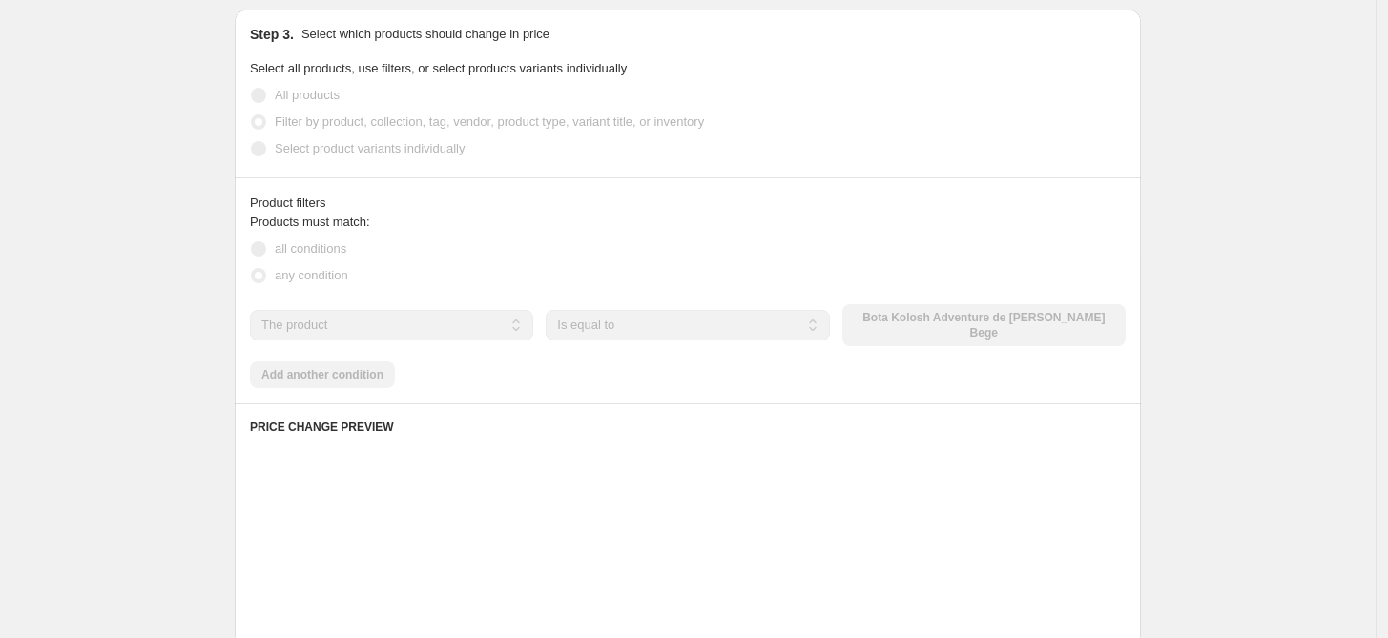
scroll to position [1030, 0]
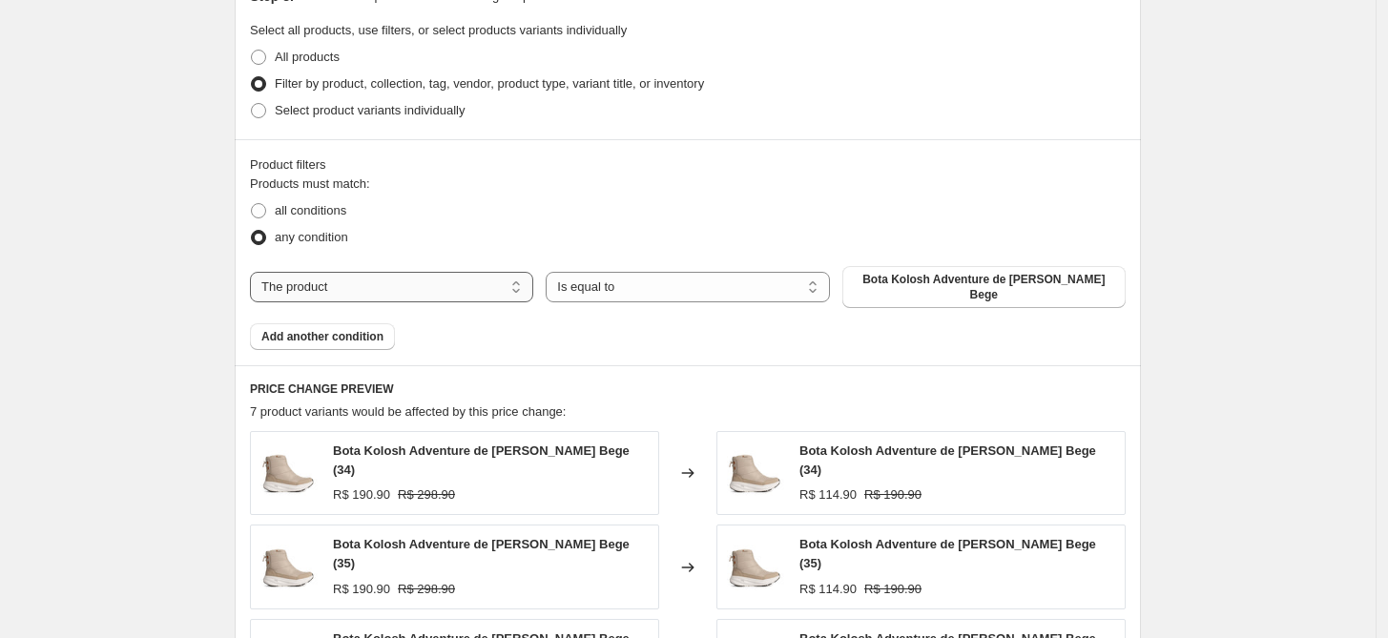
click at [333, 283] on select "The product The product's collection The product's tag The product's vendor The…" at bounding box center [391, 287] width 283 height 31
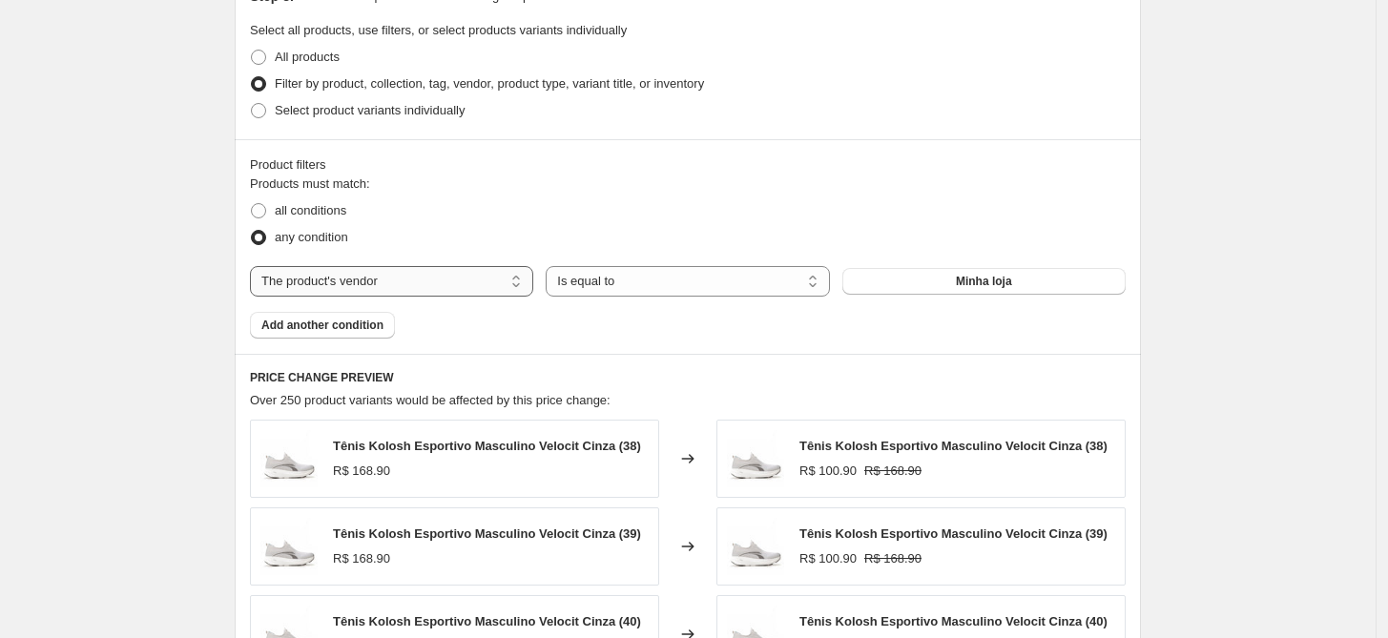
click at [385, 294] on select "The product The product's collection The product's tag The product's vendor The…" at bounding box center [391, 281] width 283 height 31
select select "tag"
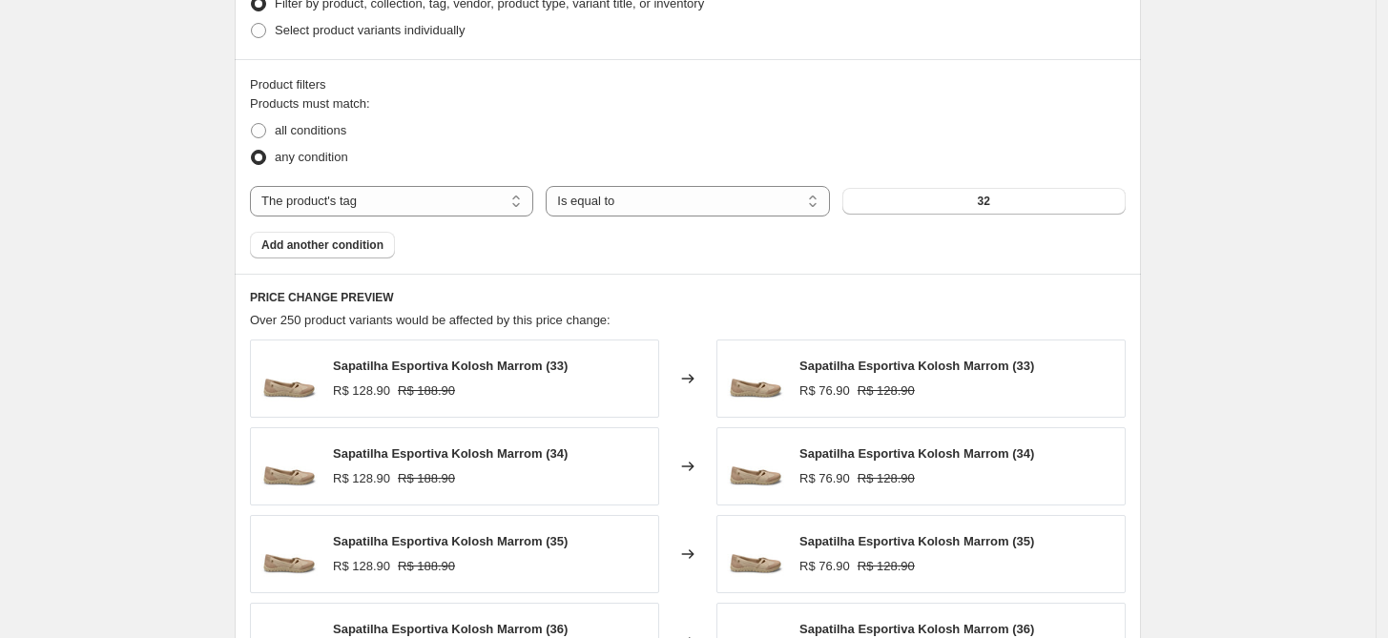
scroll to position [1111, 0]
click at [956, 203] on button "32" at bounding box center [983, 200] width 283 height 27
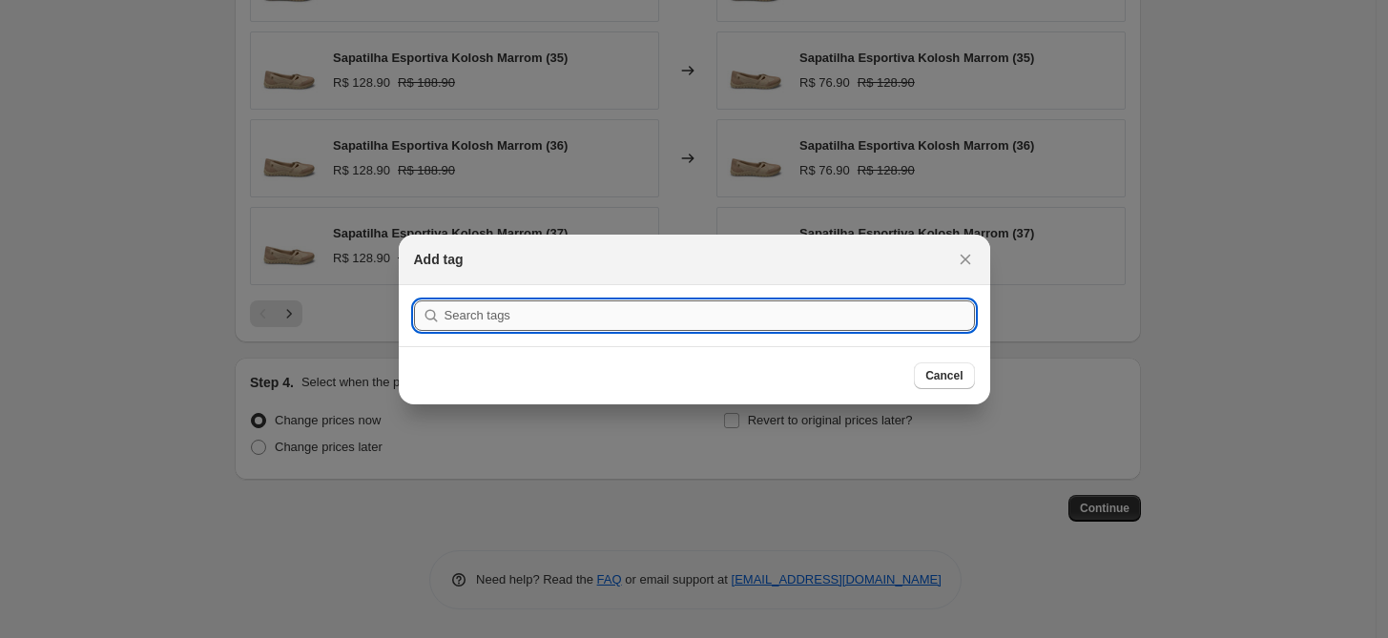
scroll to position [0, 0]
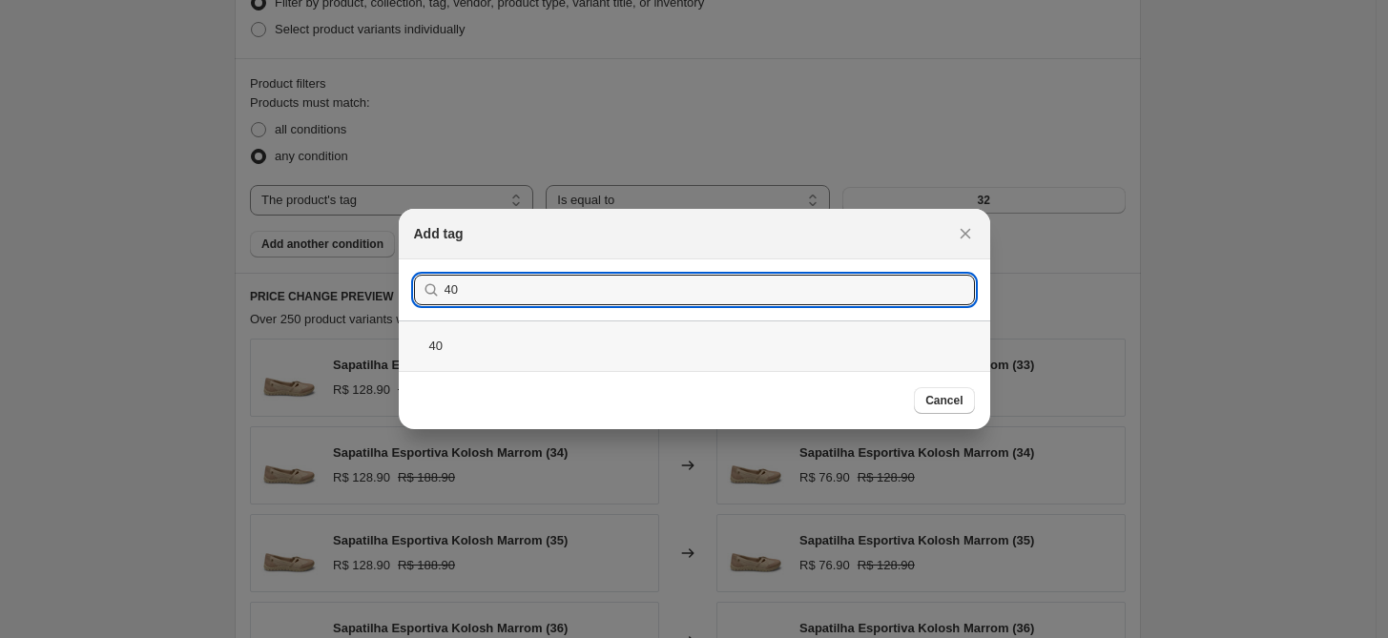
type input "40"
click at [542, 356] on div "40" at bounding box center [694, 345] width 591 height 51
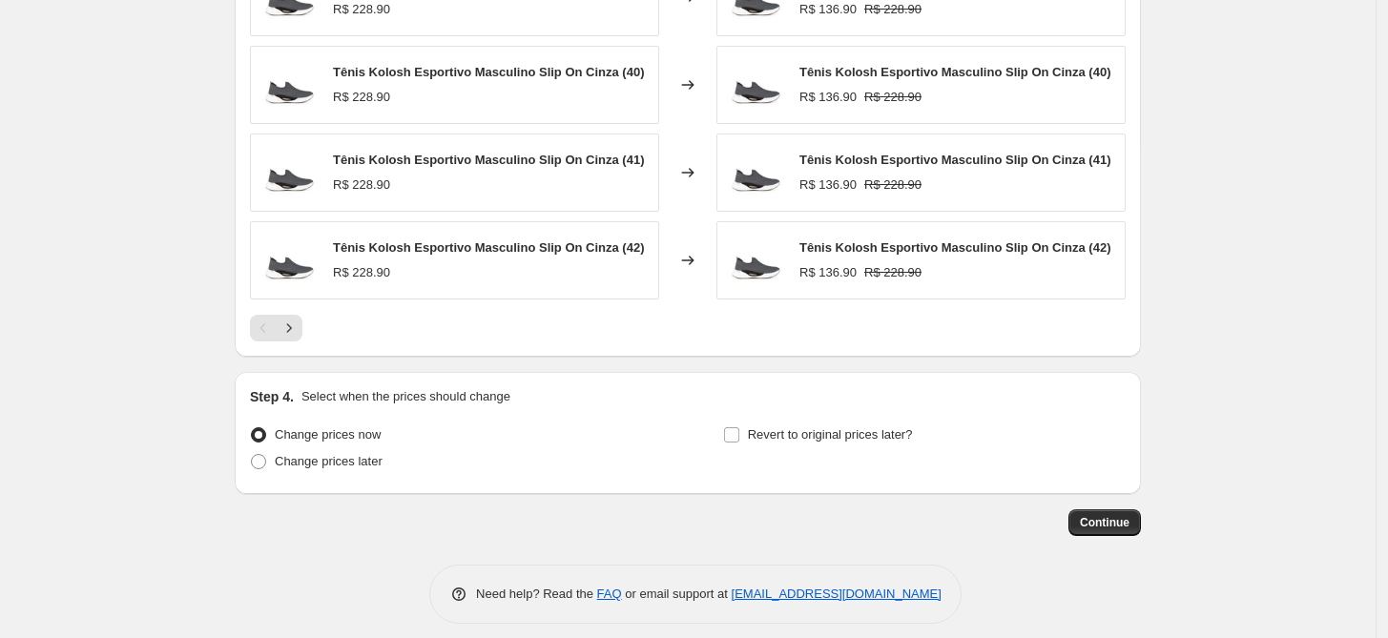
scroll to position [1593, 0]
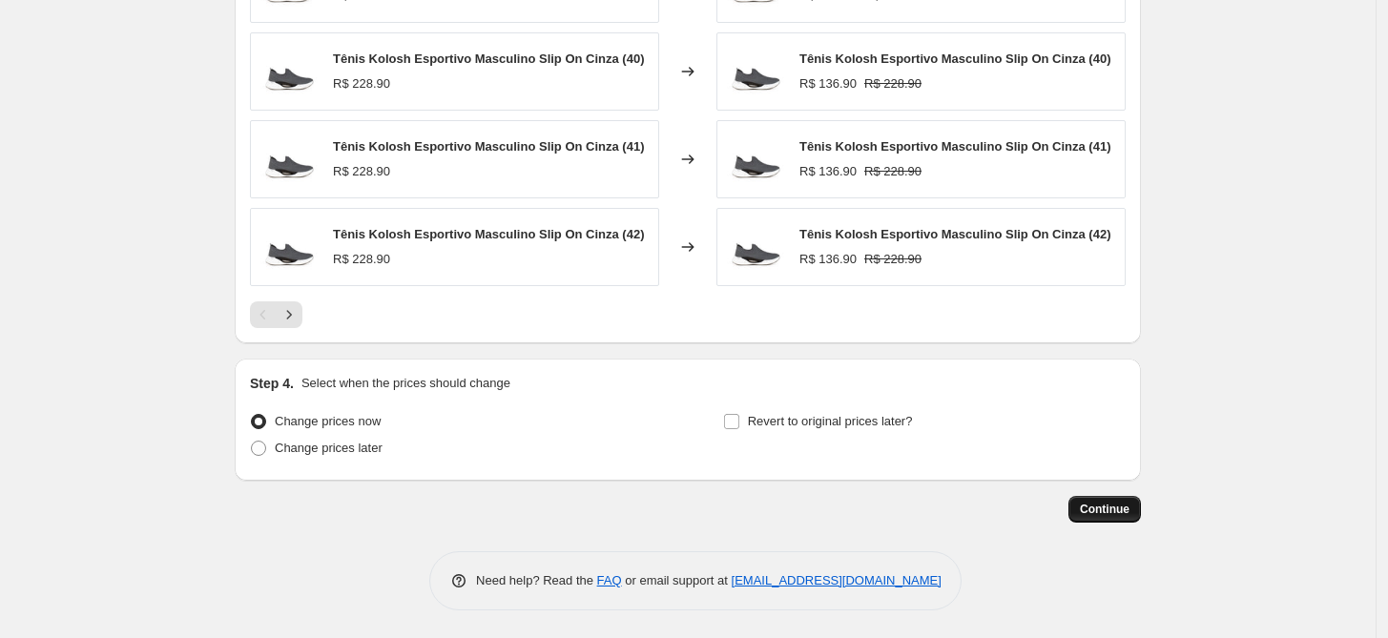
click at [1101, 502] on span "Continue" at bounding box center [1105, 509] width 50 height 15
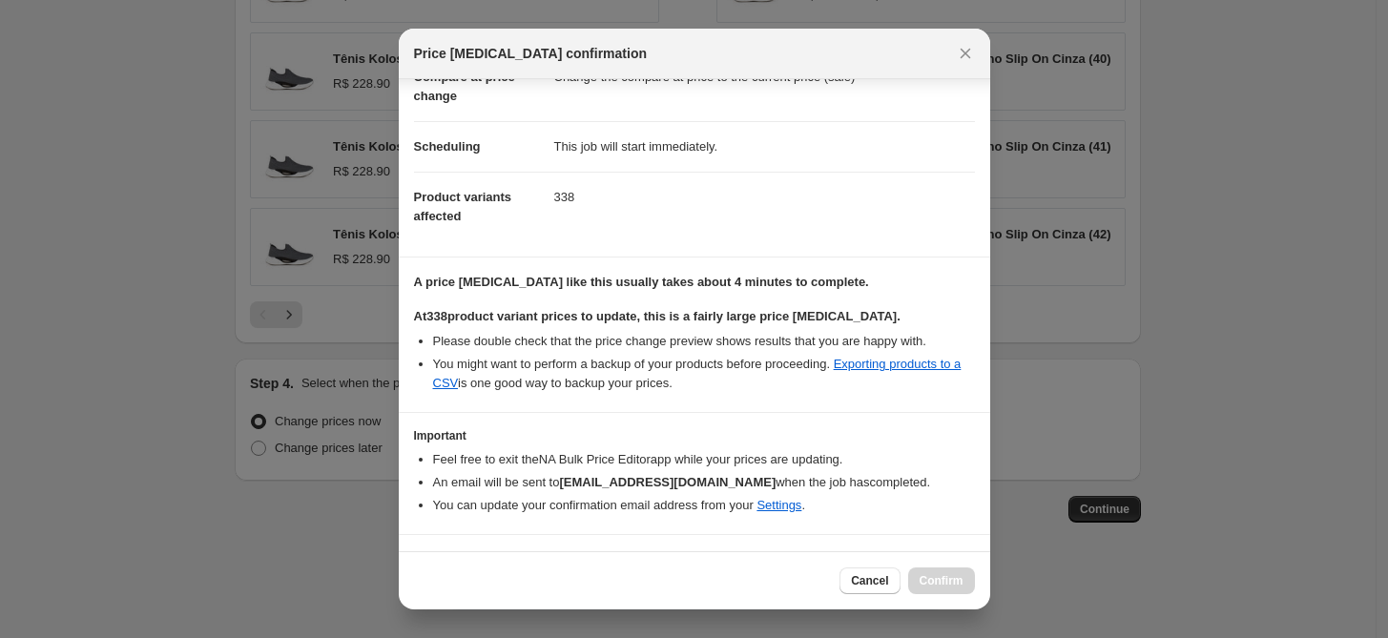
scroll to position [151, 0]
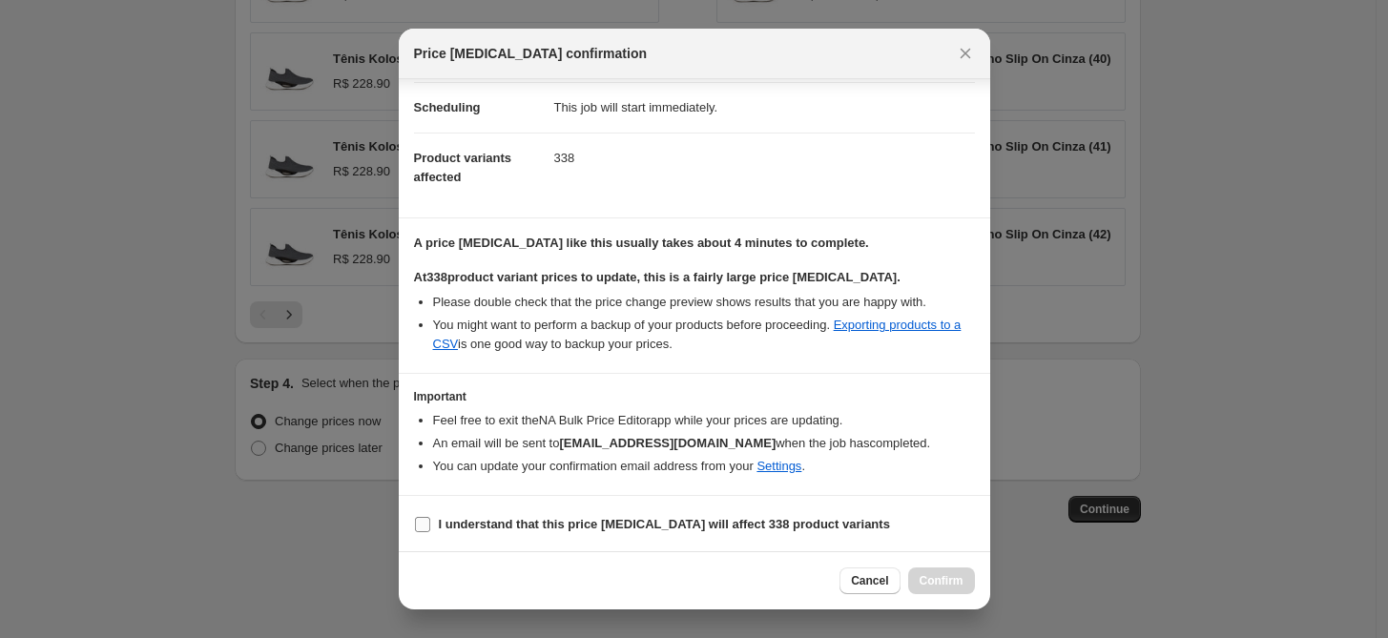
click at [590, 524] on b "I understand that this price change job will affect 338 product variants" at bounding box center [664, 524] width 451 height 14
click at [430, 524] on input "I understand that this price change job will affect 338 product variants" at bounding box center [422, 524] width 15 height 15
checkbox input "true"
drag, startPoint x: 922, startPoint y: 576, endPoint x: 949, endPoint y: 566, distance: 28.7
click at [925, 576] on span "Confirm" at bounding box center [941, 580] width 44 height 15
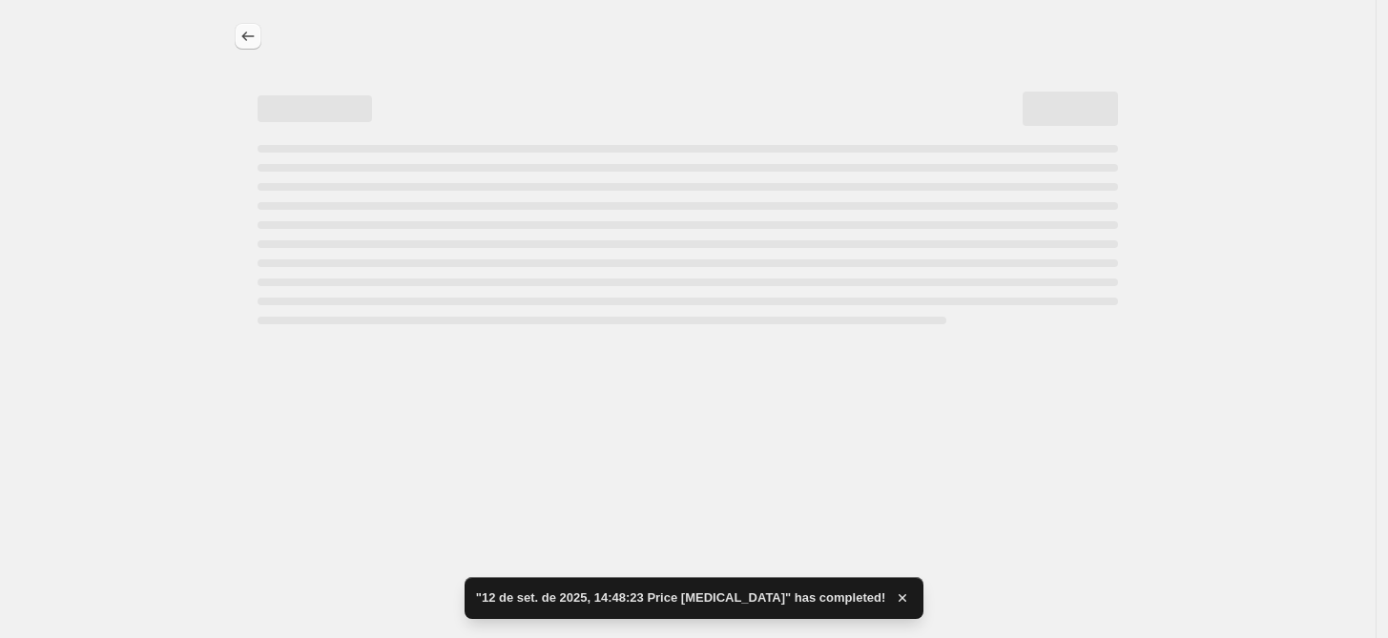
select select "percentage"
select select "tag"
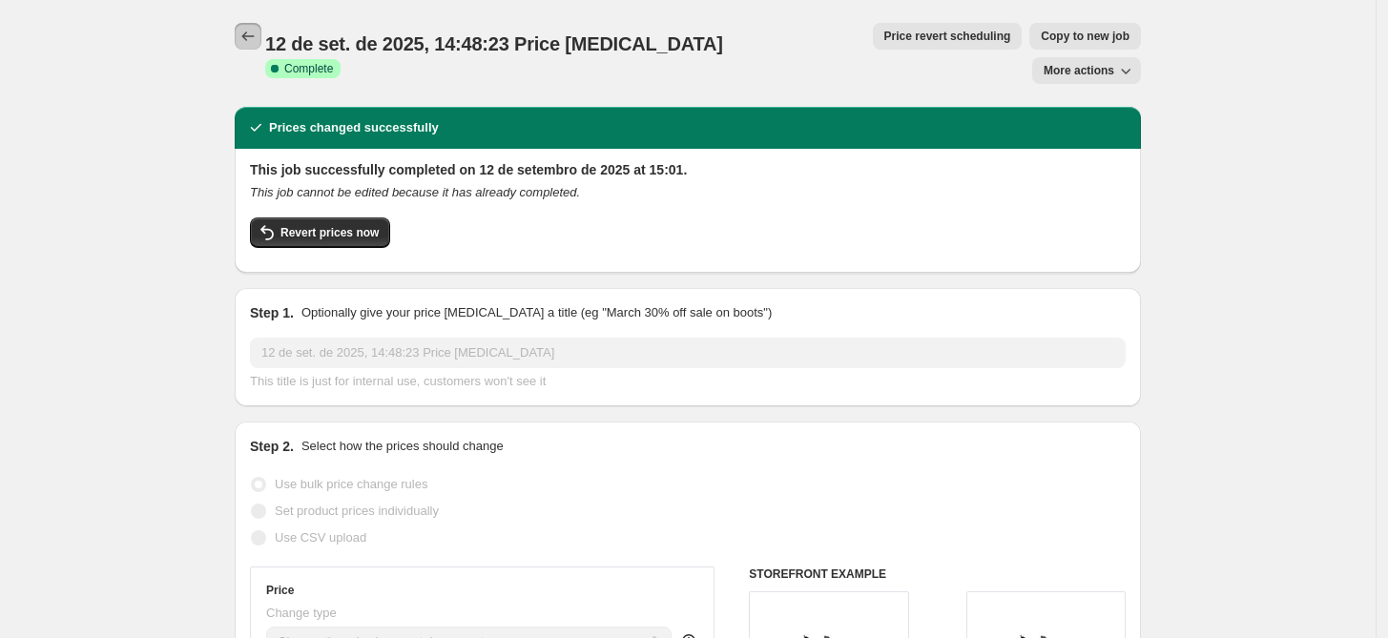
click at [248, 43] on icon "Price change jobs" at bounding box center [247, 36] width 19 height 19
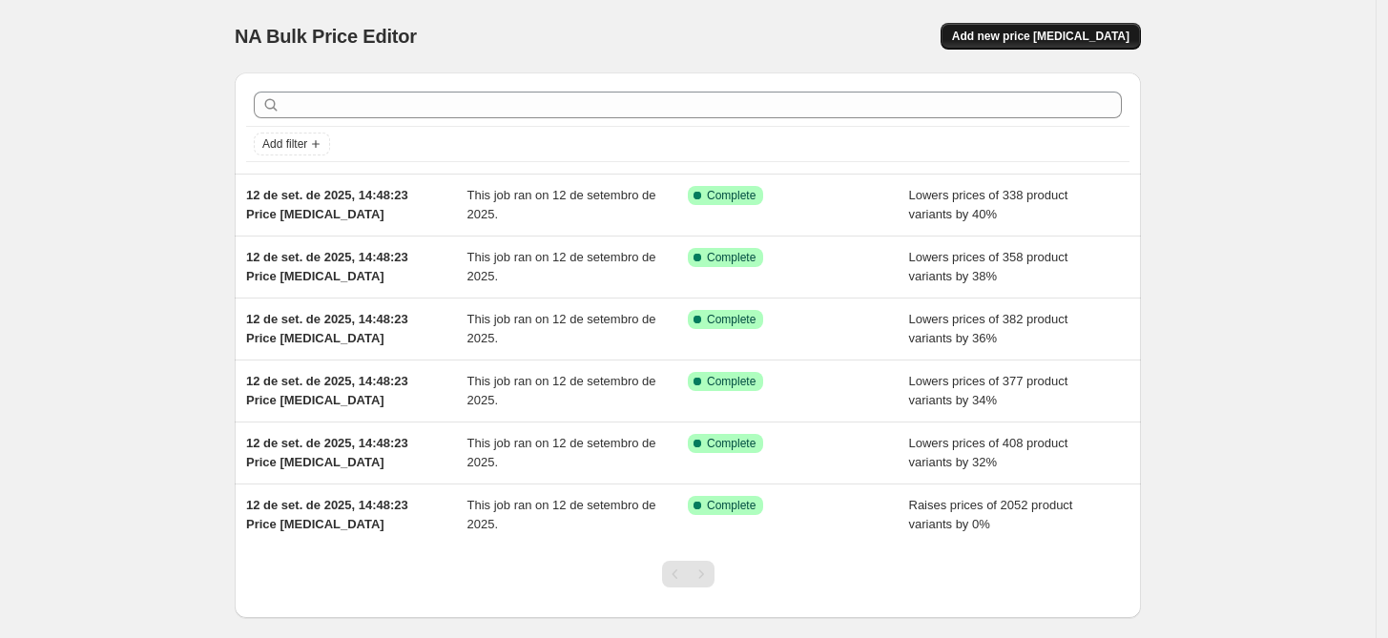
click at [1027, 35] on span "Add new price change job" at bounding box center [1040, 36] width 177 height 15
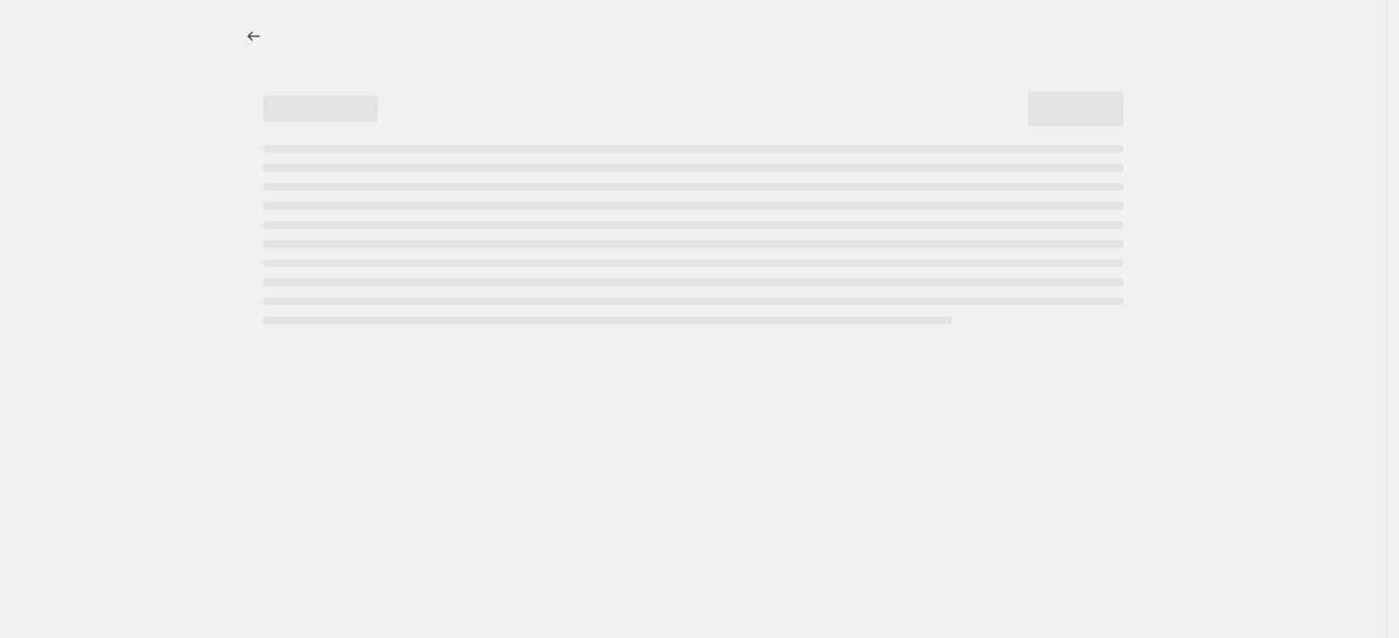
select select "percentage"
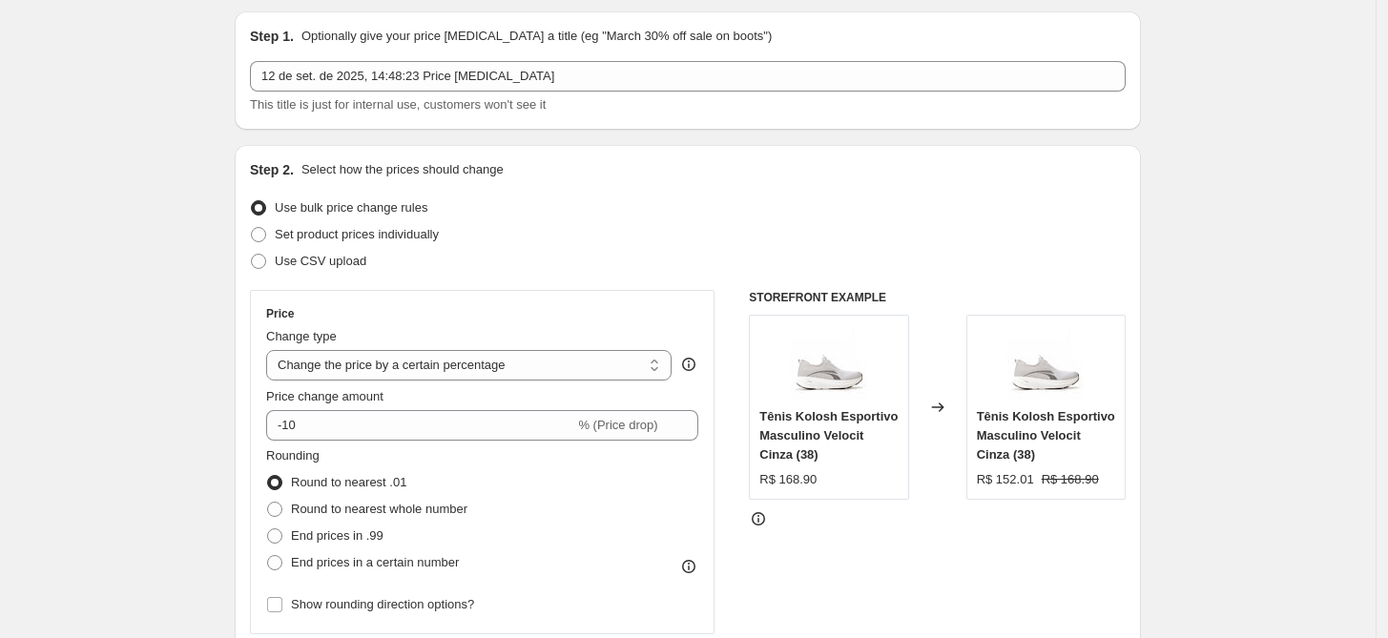
scroll to position [63, 0]
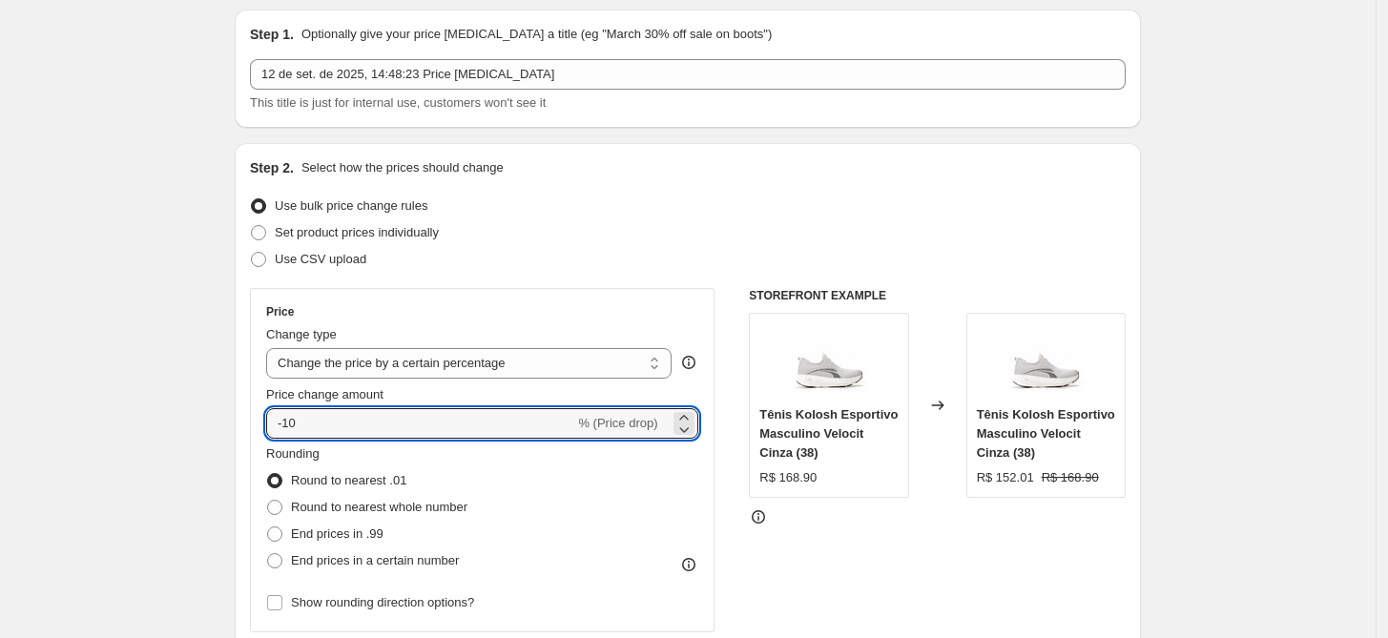
drag, startPoint x: 366, startPoint y: 422, endPoint x: 290, endPoint y: 441, distance: 78.4
click at [290, 441] on div "Price Change type Change the price to a certain amount Change the price by a ce…" at bounding box center [482, 460] width 432 height 312
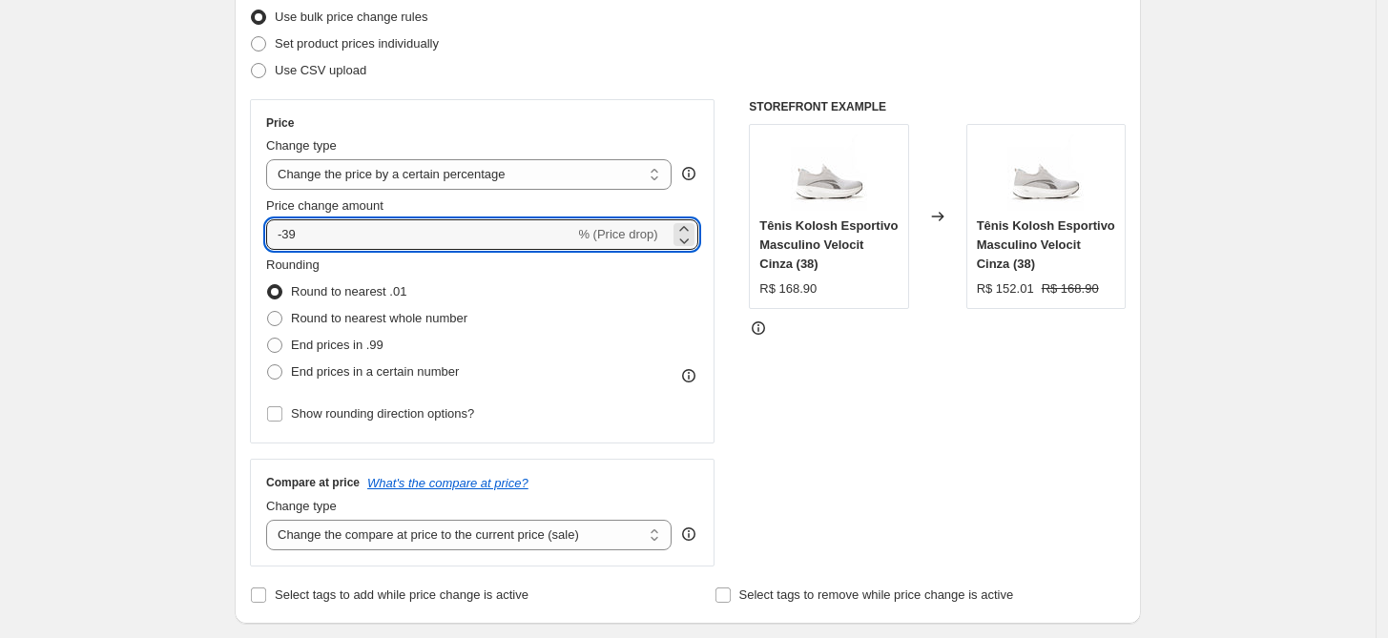
scroll to position [279, 0]
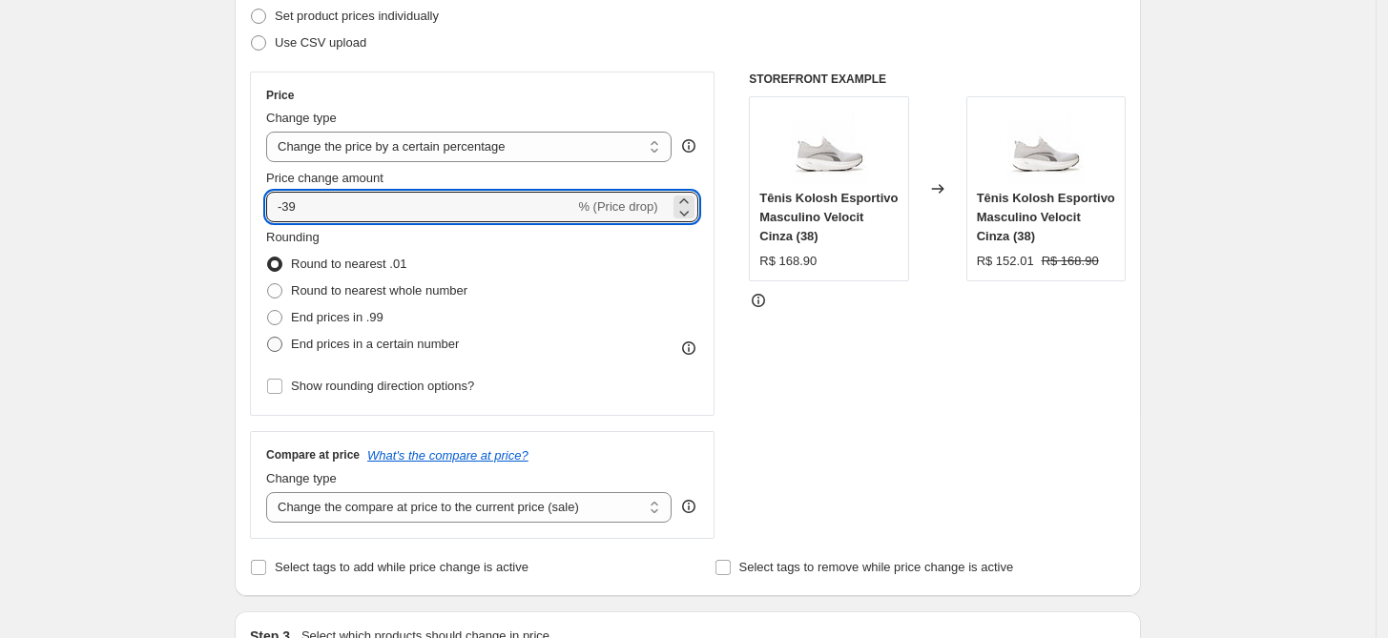
type input "-39"
click at [381, 349] on span "End prices in a certain number" at bounding box center [375, 344] width 168 height 14
click at [268, 338] on input "End prices in a certain number" at bounding box center [267, 337] width 1 height 1
radio input "true"
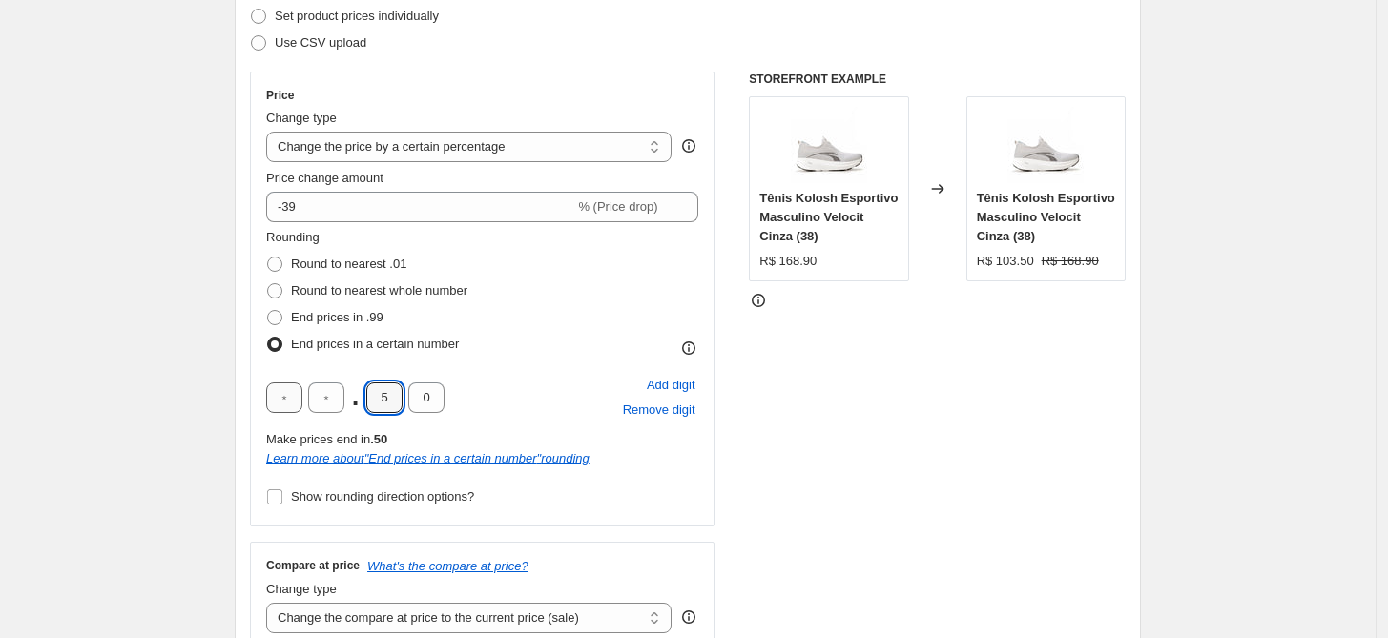
drag, startPoint x: 397, startPoint y: 399, endPoint x: 298, endPoint y: 401, distance: 98.3
click at [307, 401] on div ". 5 0" at bounding box center [355, 397] width 178 height 31
type input "9"
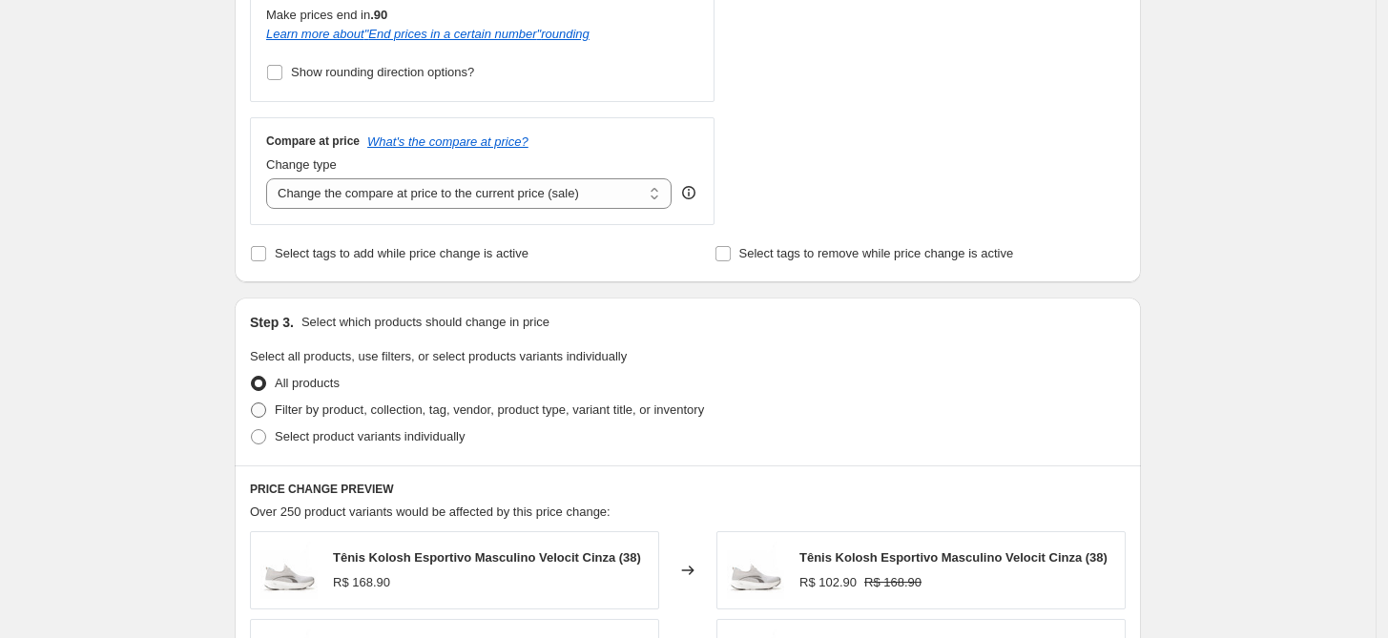
scroll to position [702, 0]
click at [355, 419] on span "Filter by product, collection, tag, vendor, product type, variant title, or inv…" at bounding box center [489, 411] width 429 height 14
click at [252, 405] on input "Filter by product, collection, tag, vendor, product type, variant title, or inv…" at bounding box center [251, 404] width 1 height 1
radio input "true"
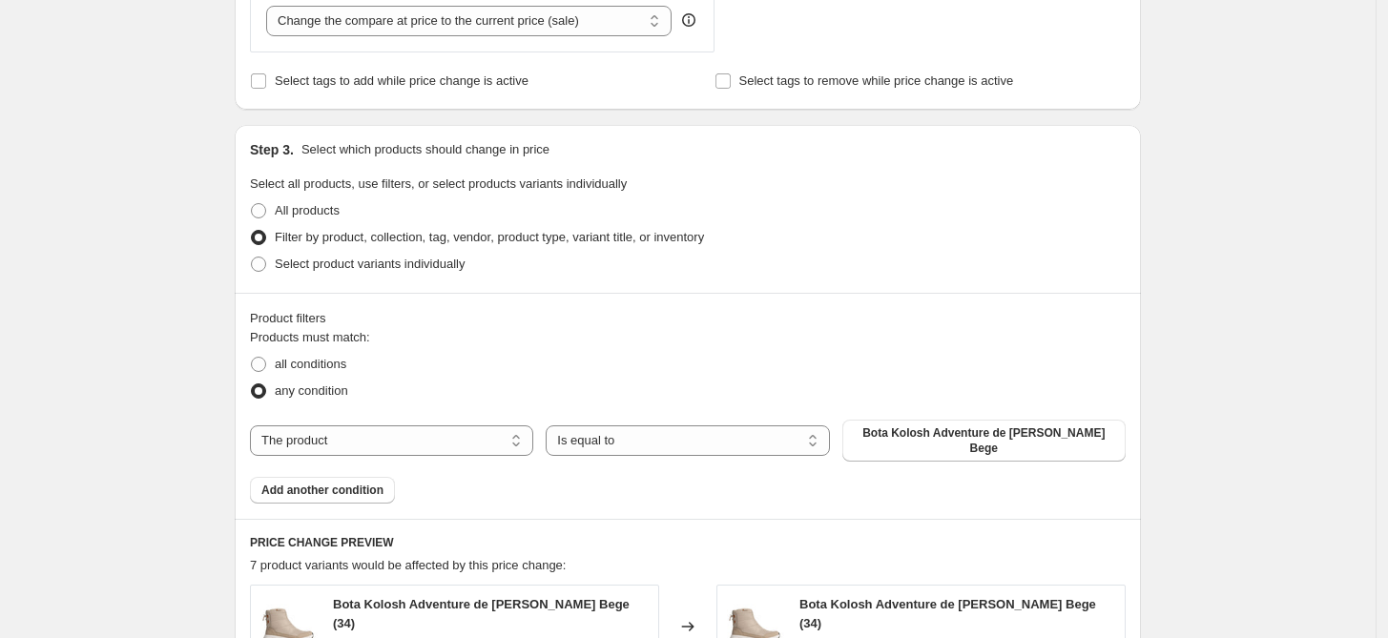
scroll to position [916, 0]
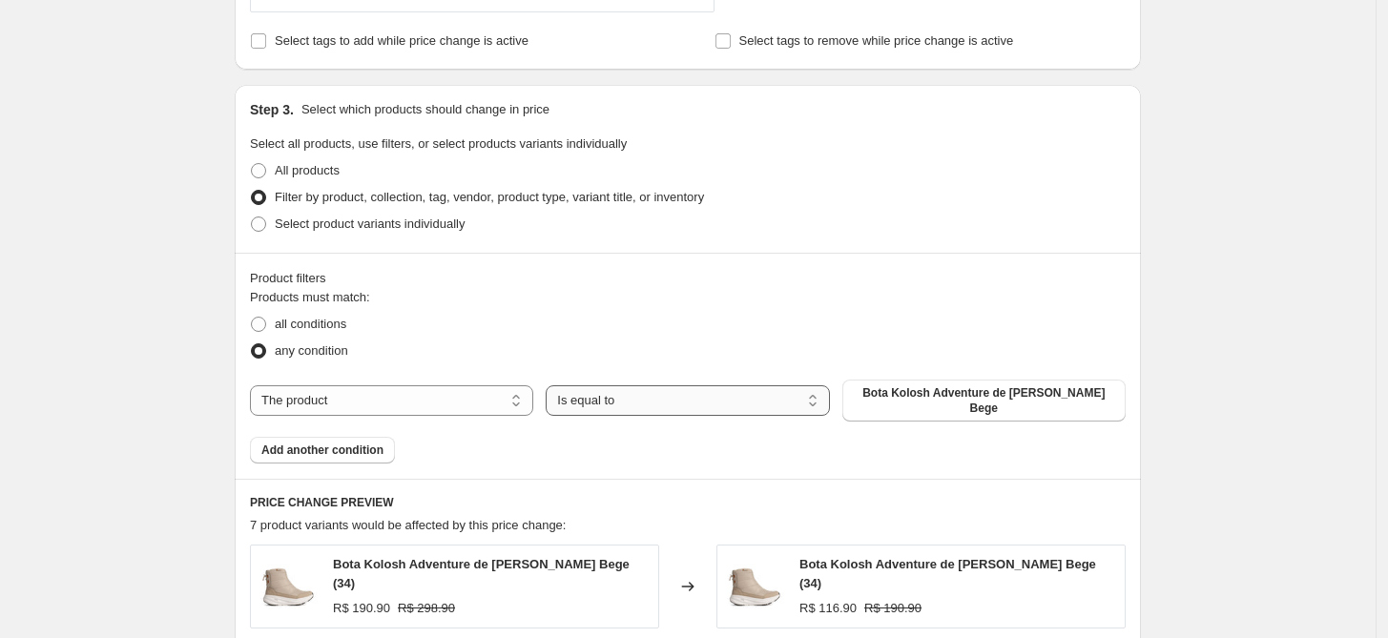
click at [622, 401] on select "Is equal to Is not equal to" at bounding box center [686, 400] width 283 height 31
click at [618, 401] on select "Is equal to Is not equal to" at bounding box center [686, 400] width 283 height 31
drag, startPoint x: 618, startPoint y: 401, endPoint x: 493, endPoint y: 404, distance: 125.0
click at [616, 401] on select "Is equal to Is not equal to" at bounding box center [686, 400] width 283 height 31
click at [328, 329] on span "all conditions" at bounding box center [311, 324] width 72 height 14
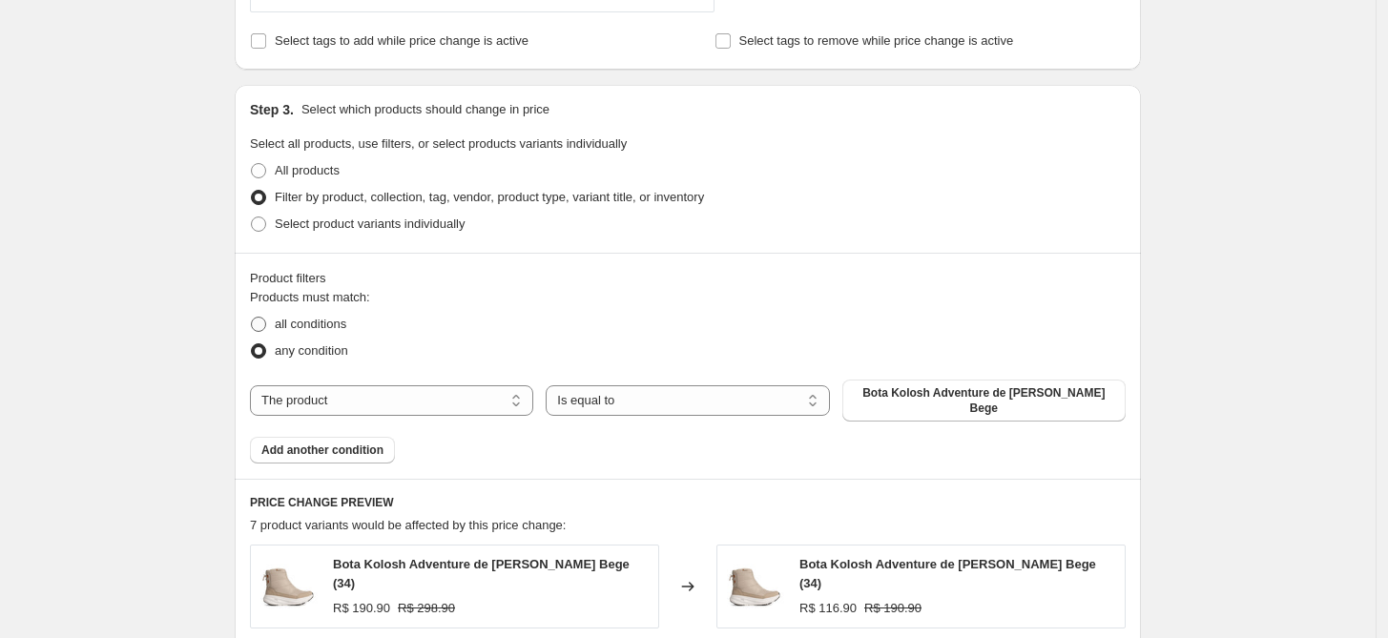
click at [252, 318] on input "all conditions" at bounding box center [251, 317] width 1 height 1
radio input "true"
drag, startPoint x: 431, startPoint y: 399, endPoint x: 424, endPoint y: 408, distance: 11.6
click at [431, 399] on select "The product The product's collection The product's tag The product's vendor The…" at bounding box center [391, 400] width 283 height 31
select select "tag"
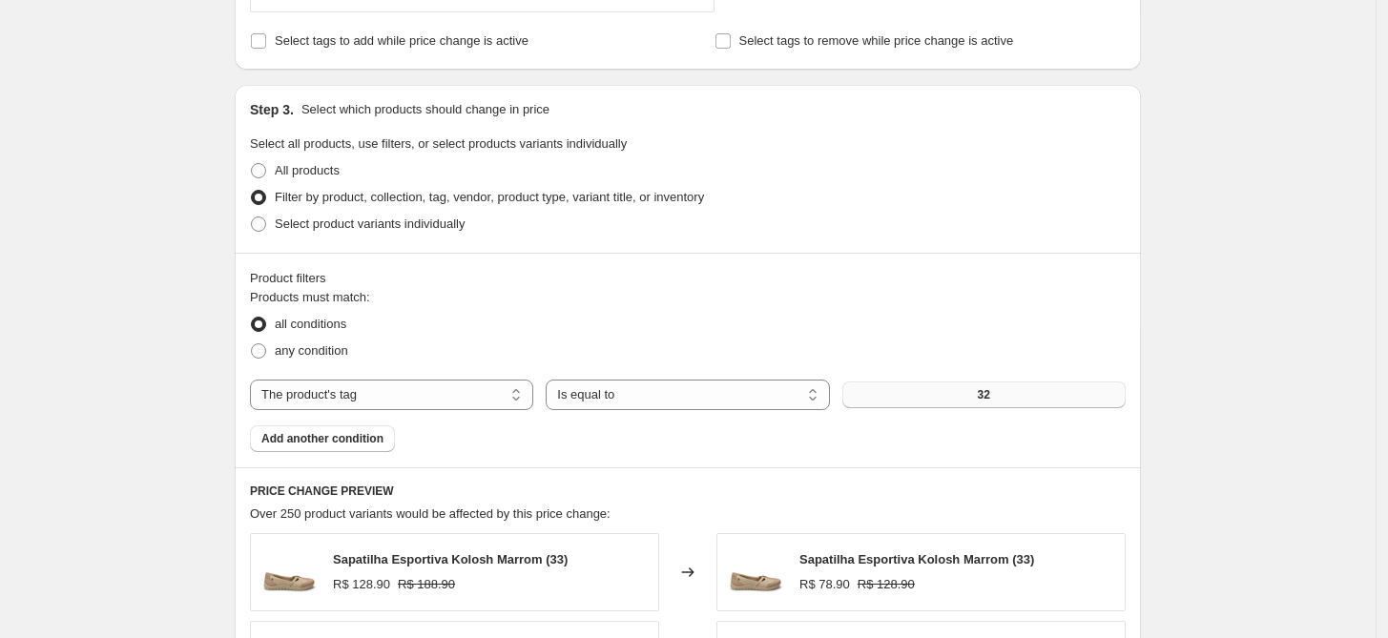
click at [946, 395] on button "32" at bounding box center [983, 394] width 283 height 27
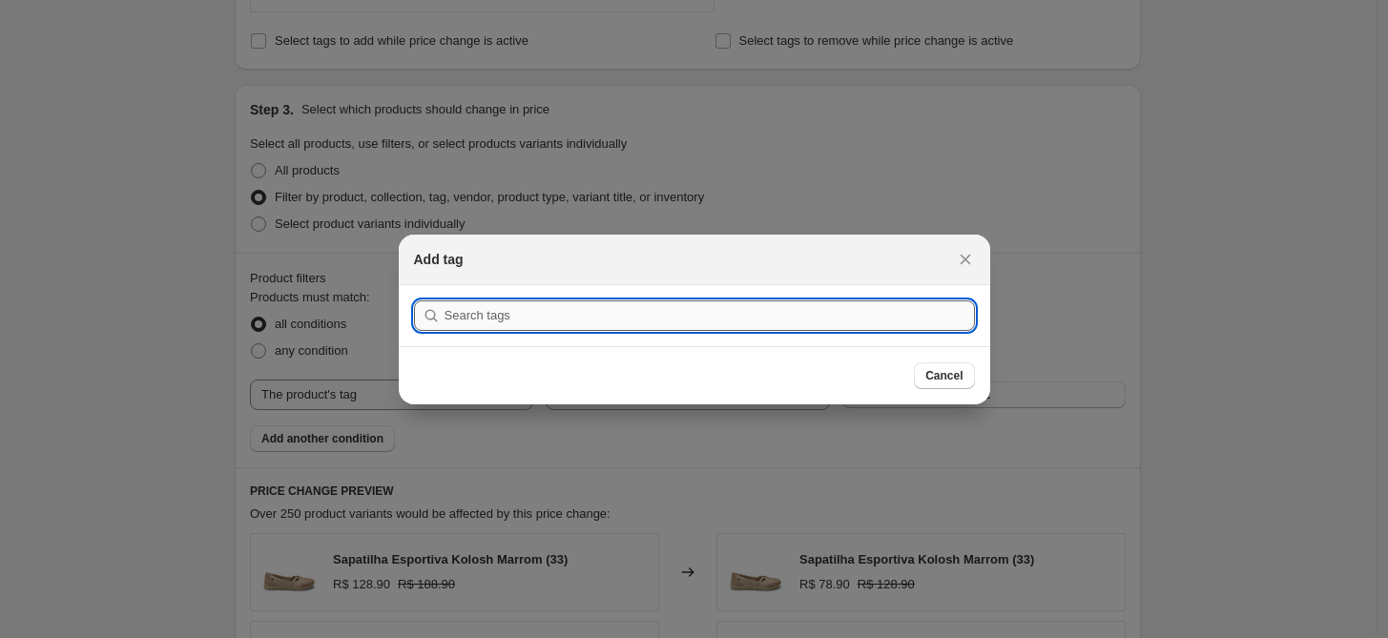
type input "4"
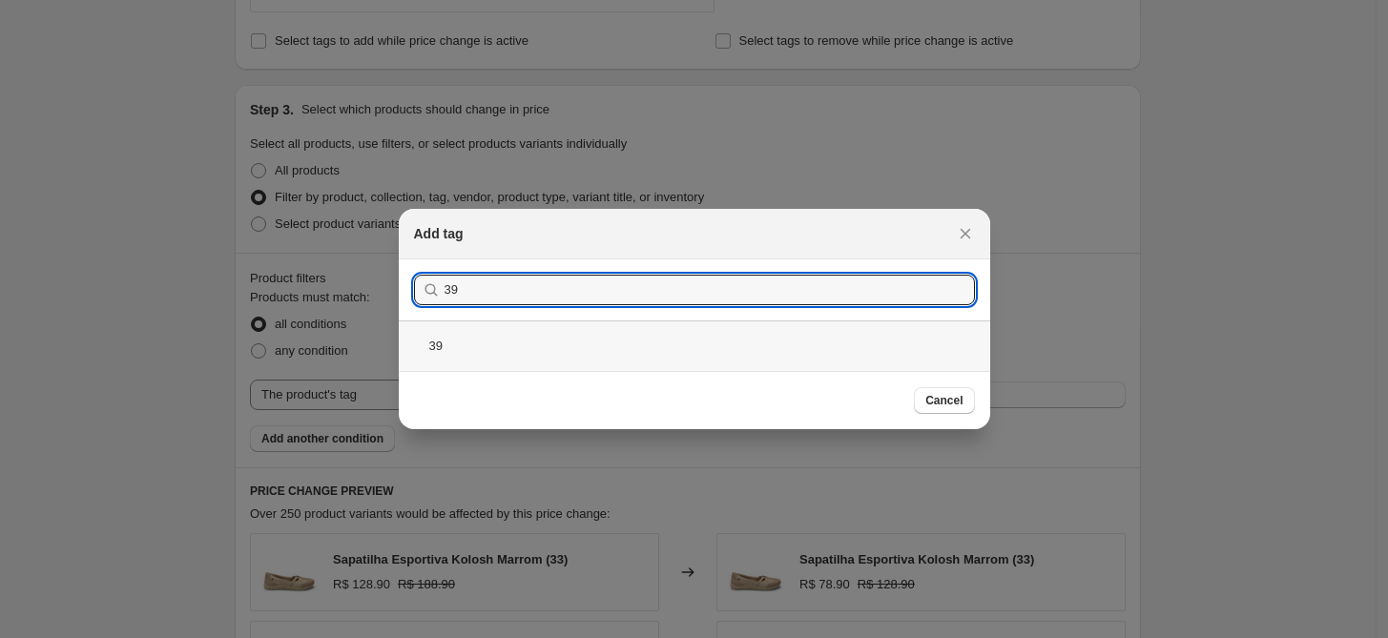
type input "39"
click at [528, 357] on div "39" at bounding box center [694, 345] width 591 height 51
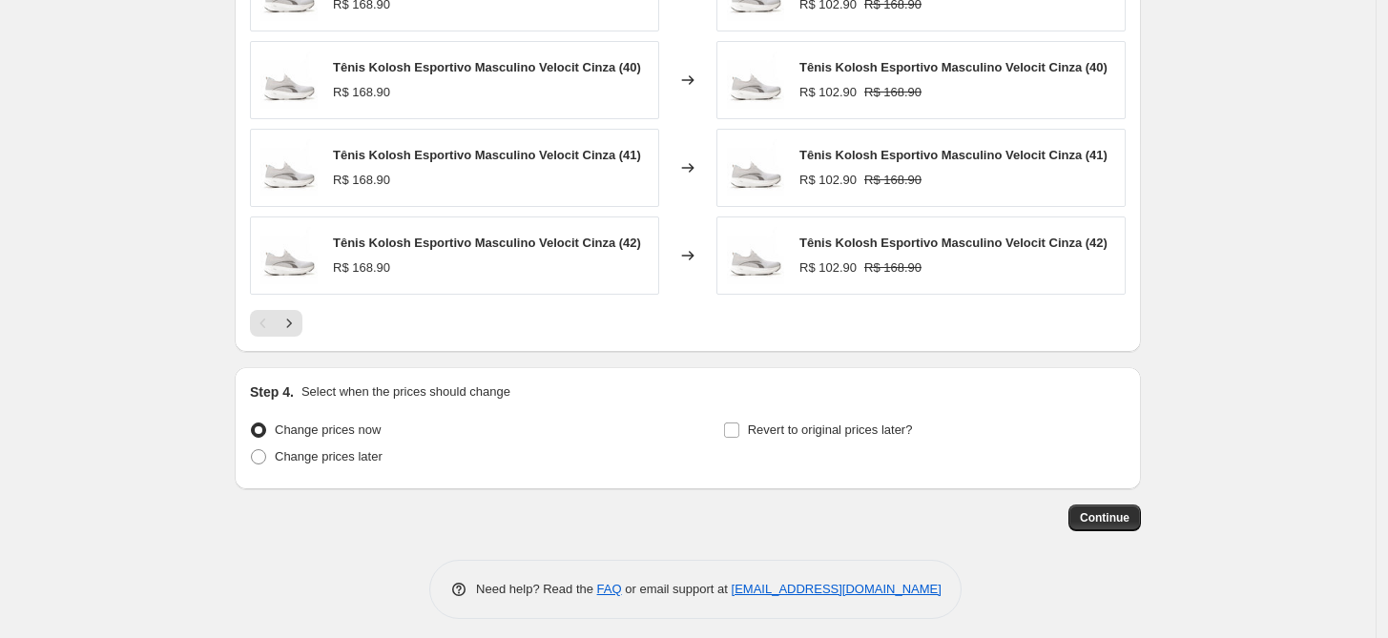
scroll to position [1593, 0]
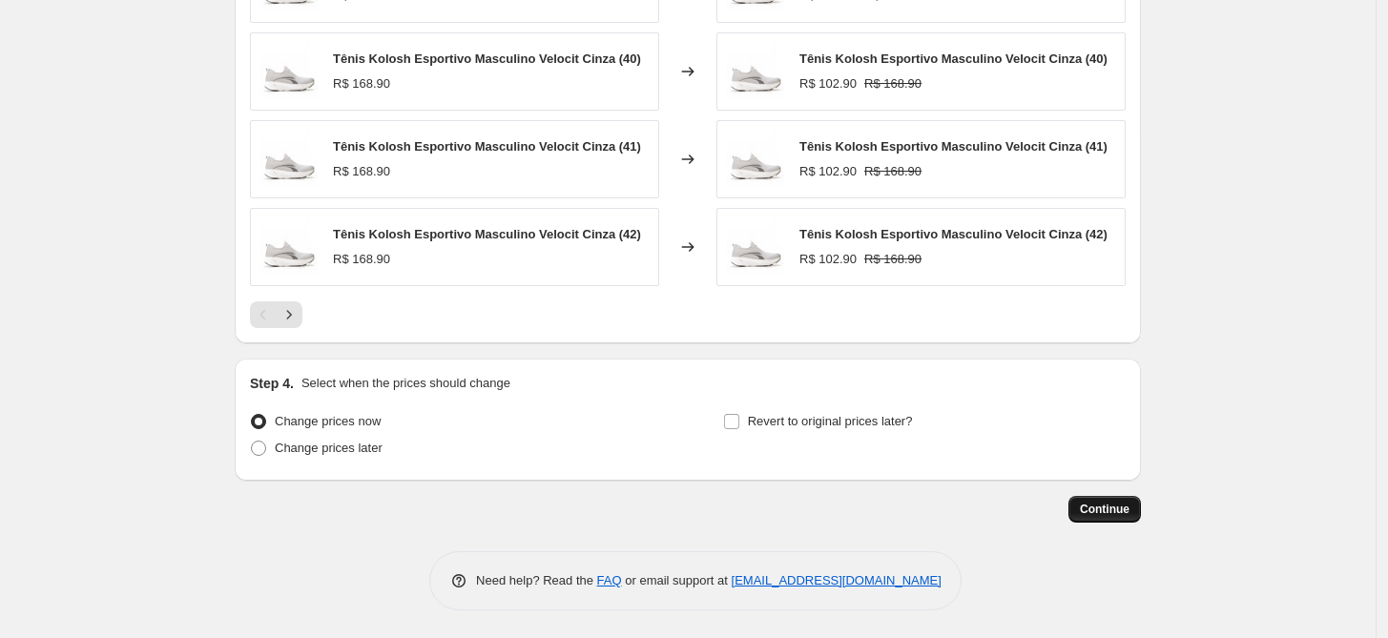
drag, startPoint x: 1143, startPoint y: 524, endPoint x: 1108, endPoint y: 509, distance: 38.1
click at [1108, 509] on span "Continue" at bounding box center [1105, 509] width 50 height 15
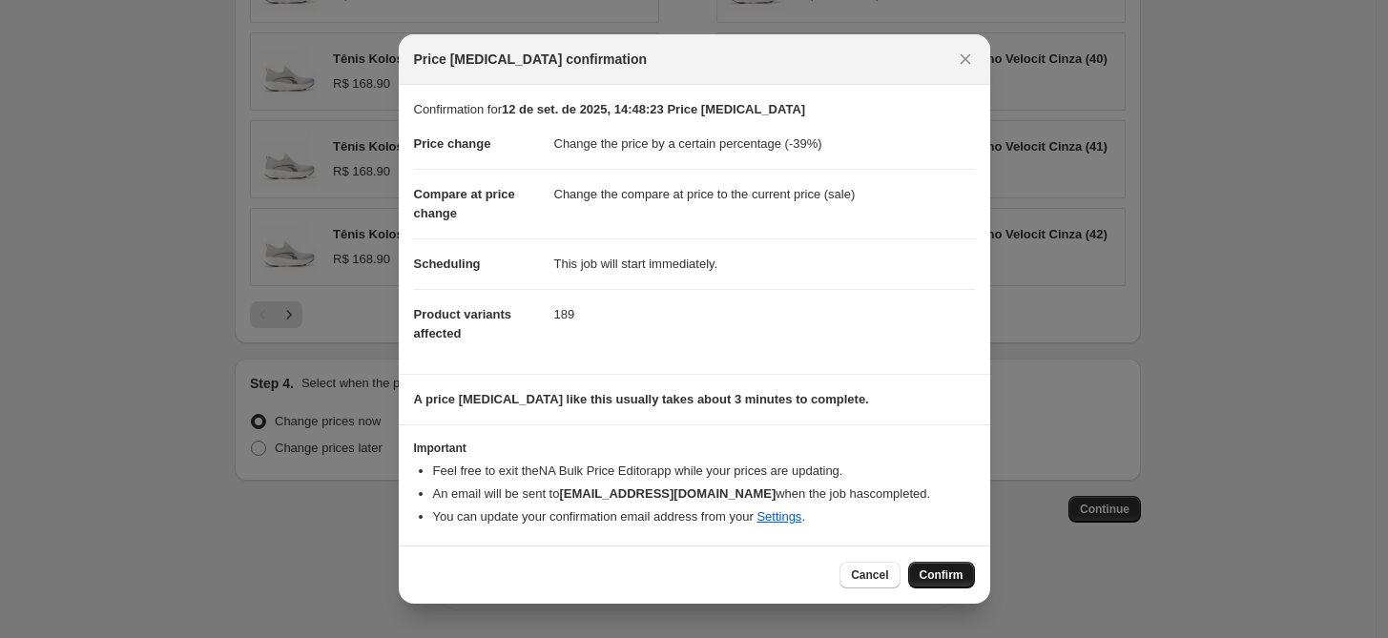
click at [935, 570] on span "Confirm" at bounding box center [941, 574] width 44 height 15
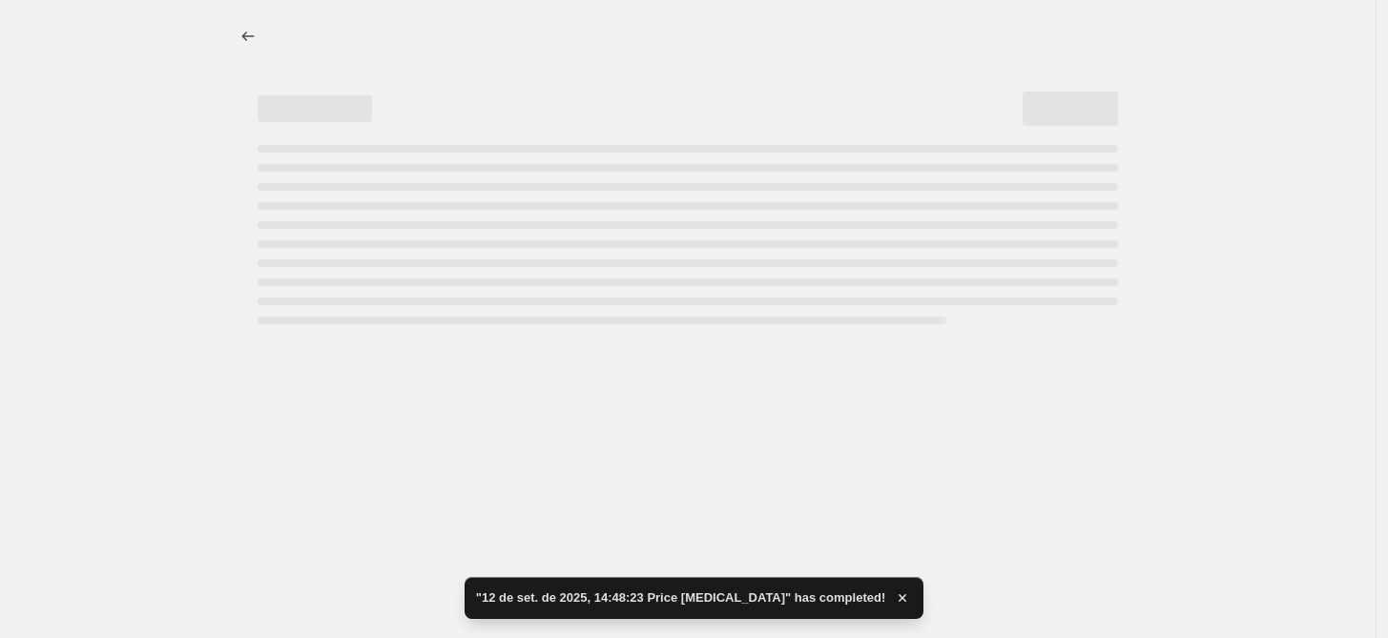
select select "percentage"
select select "tag"
